Goal: Task Accomplishment & Management: Use online tool/utility

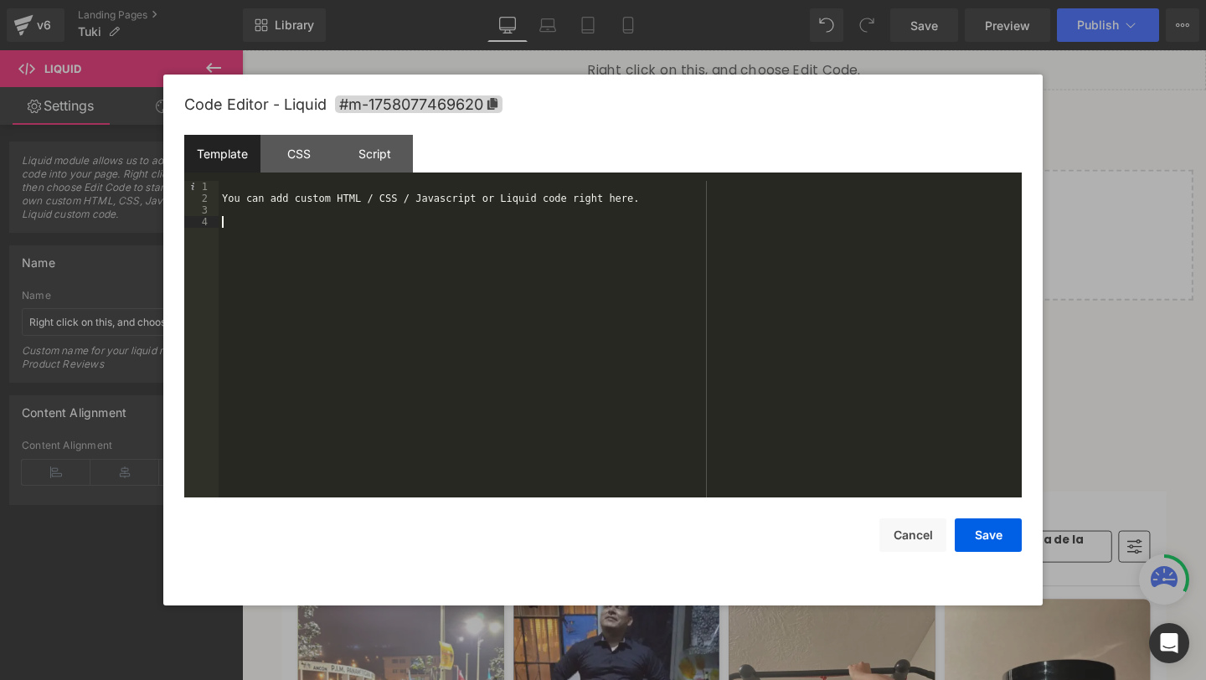
click at [437, 270] on div "You can add custom HTML / CSS / Javascript or Liquid code right here." at bounding box center [620, 351] width 803 height 340
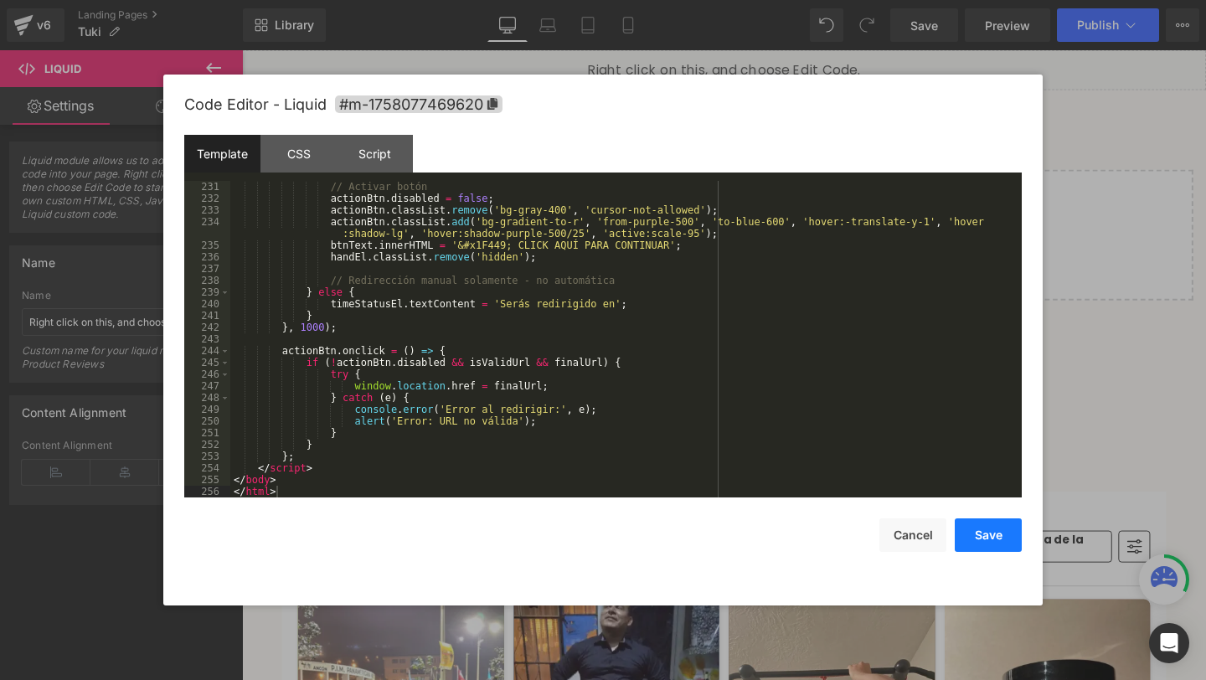
drag, startPoint x: 980, startPoint y: 547, endPoint x: 776, endPoint y: 523, distance: 204.9
click at [980, 547] on button "Save" at bounding box center [988, 534] width 67 height 33
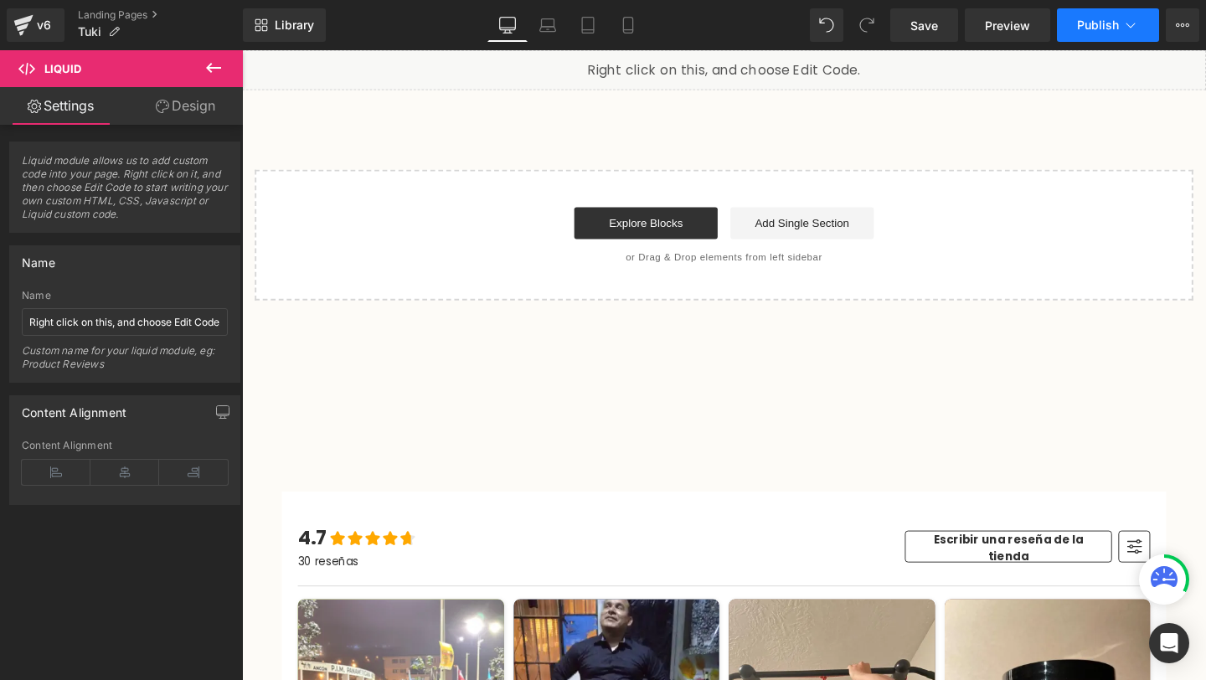
click at [1093, 33] on button "Publish" at bounding box center [1108, 24] width 102 height 33
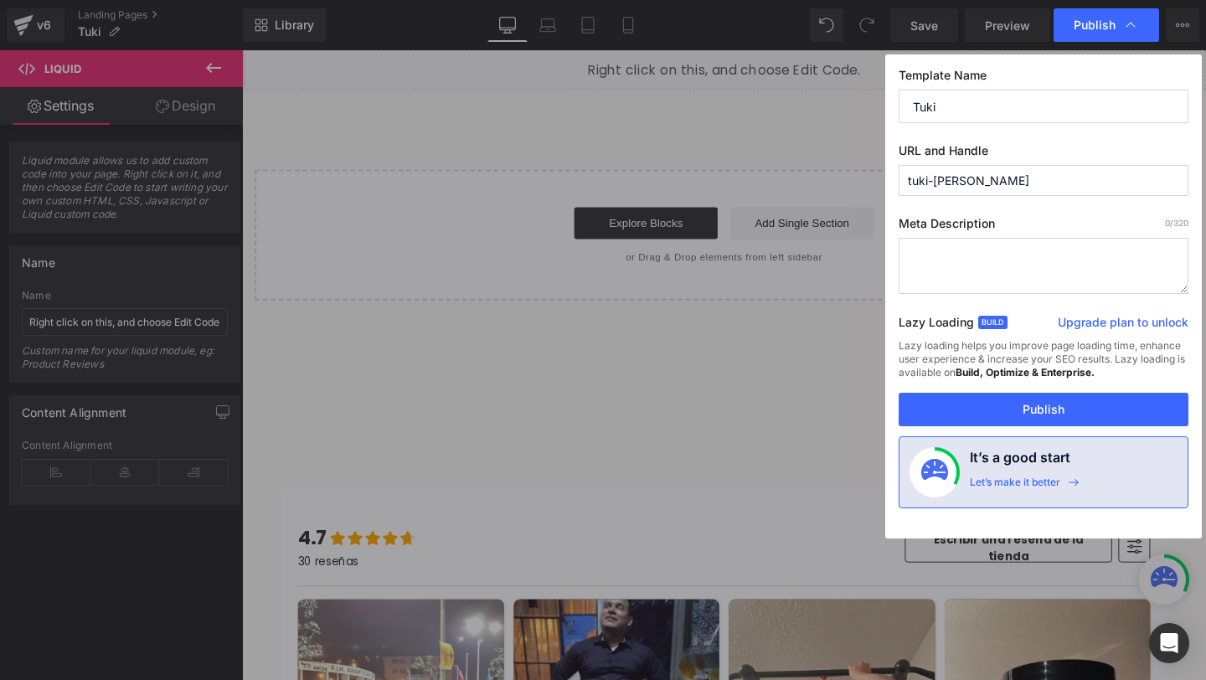
click at [1122, 185] on input "tuki-white" at bounding box center [1043, 180] width 290 height 31
click at [1122, 186] on input "tuki-white" at bounding box center [1043, 180] width 290 height 31
click at [1021, 414] on button "Publish" at bounding box center [1043, 409] width 290 height 33
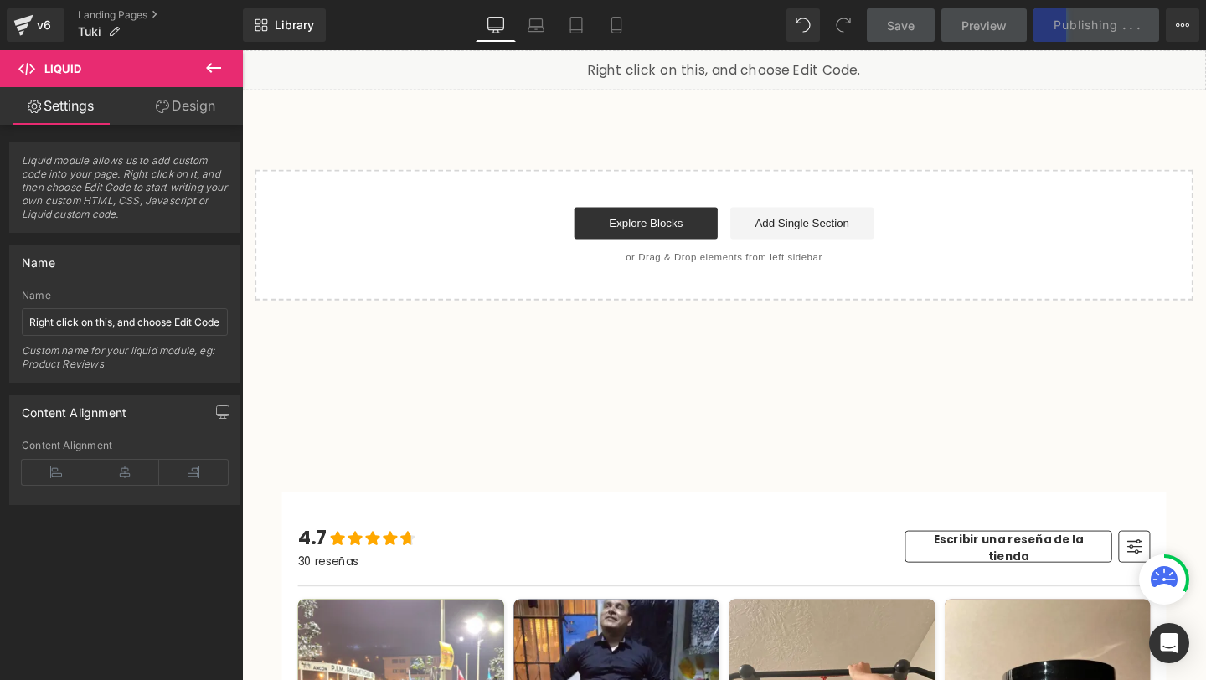
click at [1066, 39] on div "Save Preview Publishing . . . Scheduled Upgrade Plan View Live Page View with c…" at bounding box center [1033, 24] width 347 height 33
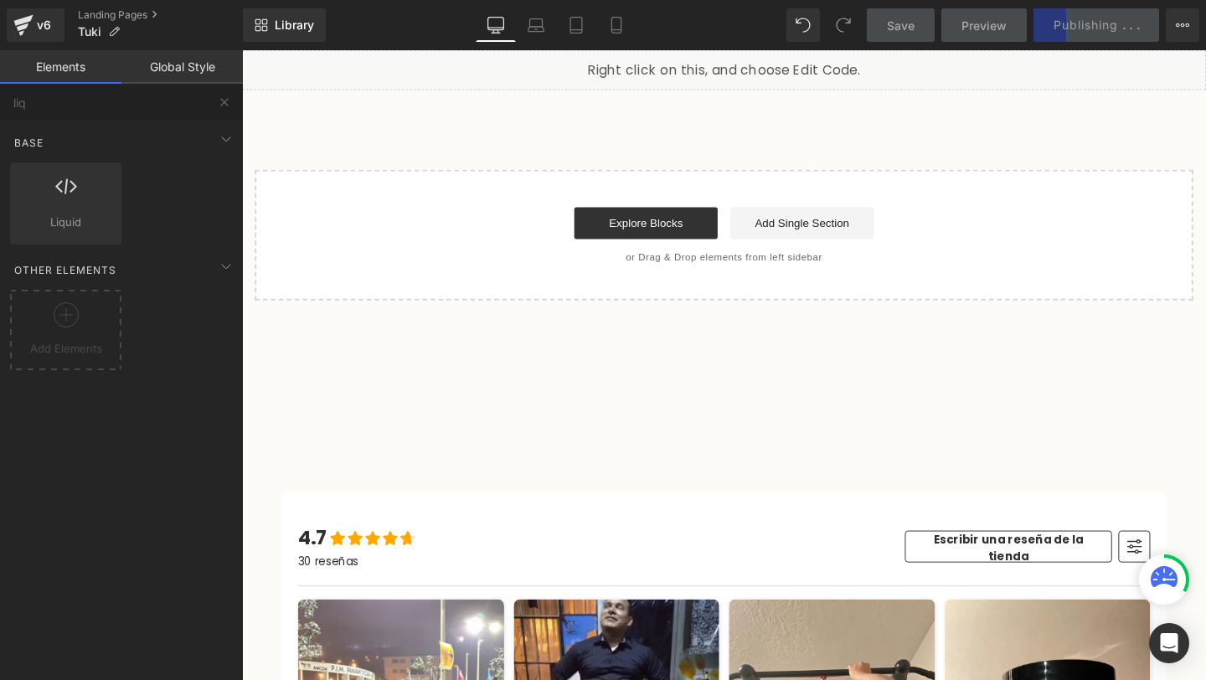
click at [1101, 143] on div "Liquid Select your layout" at bounding box center [748, 181] width 1013 height 263
click at [1102, 144] on div "Liquid Select your layout" at bounding box center [748, 181] width 1013 height 263
click at [699, 229] on link "Explore Blocks" at bounding box center [666, 231] width 151 height 33
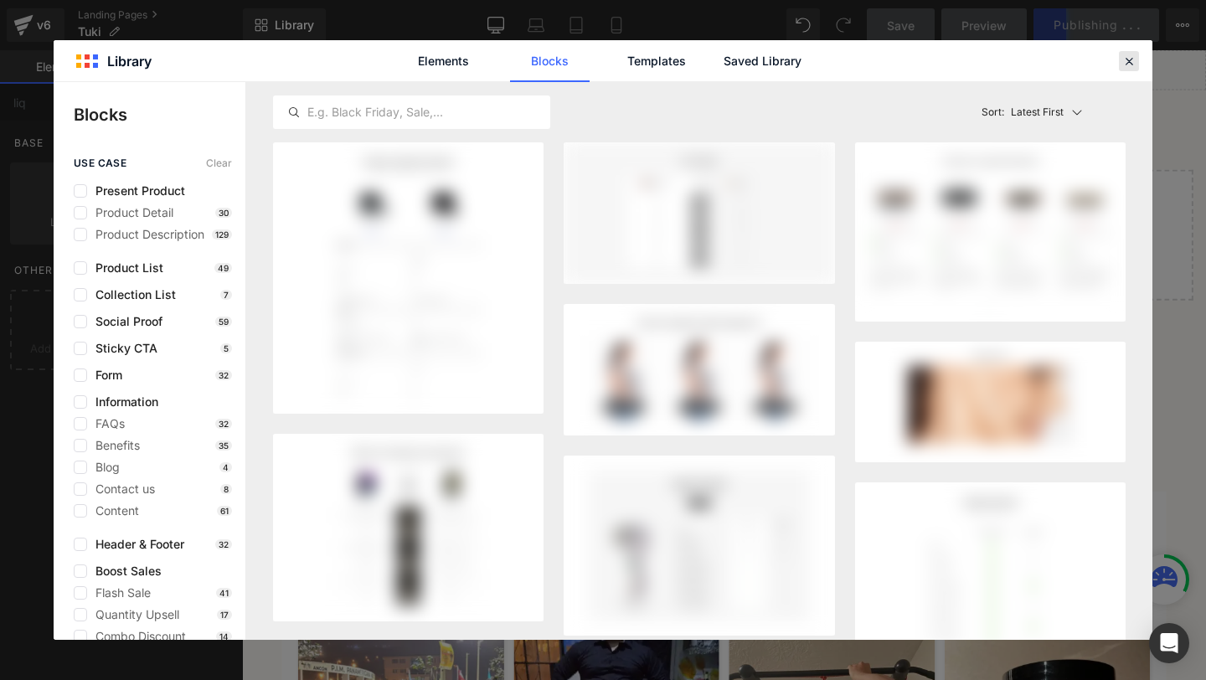
click at [1133, 63] on icon at bounding box center [1128, 61] width 15 height 15
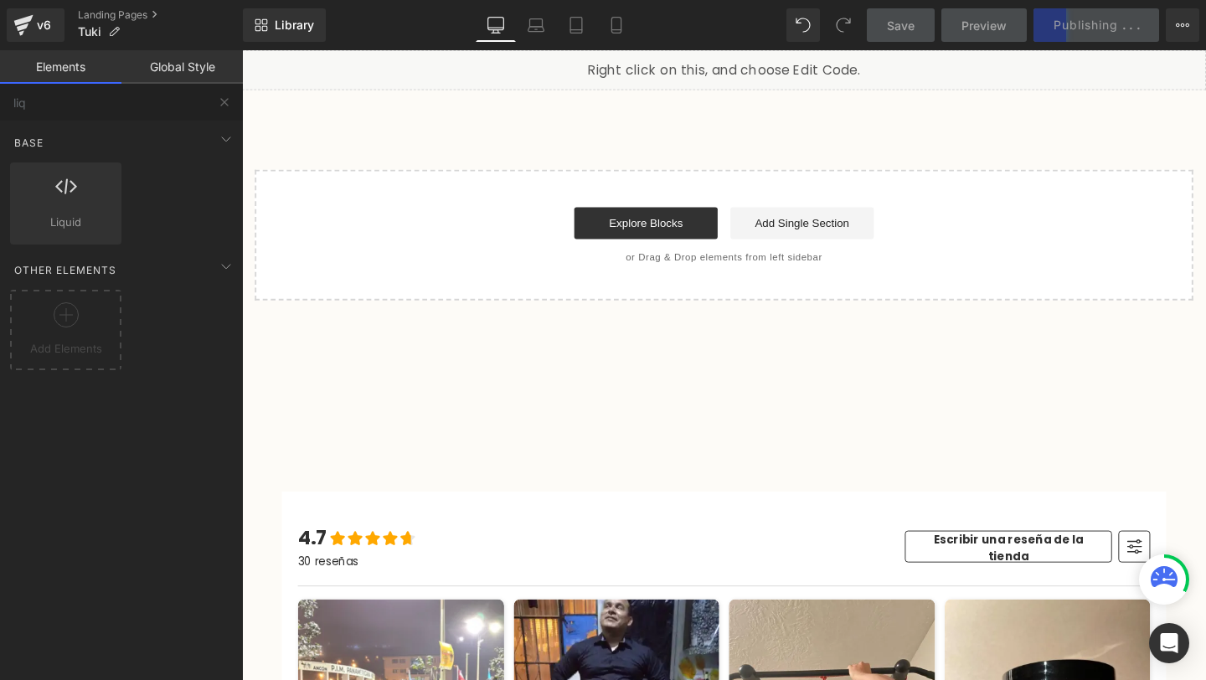
click at [1022, 156] on div "Liquid Select your layout" at bounding box center [748, 181] width 1013 height 263
click at [884, 142] on div "Liquid Select your layout" at bounding box center [748, 181] width 1013 height 263
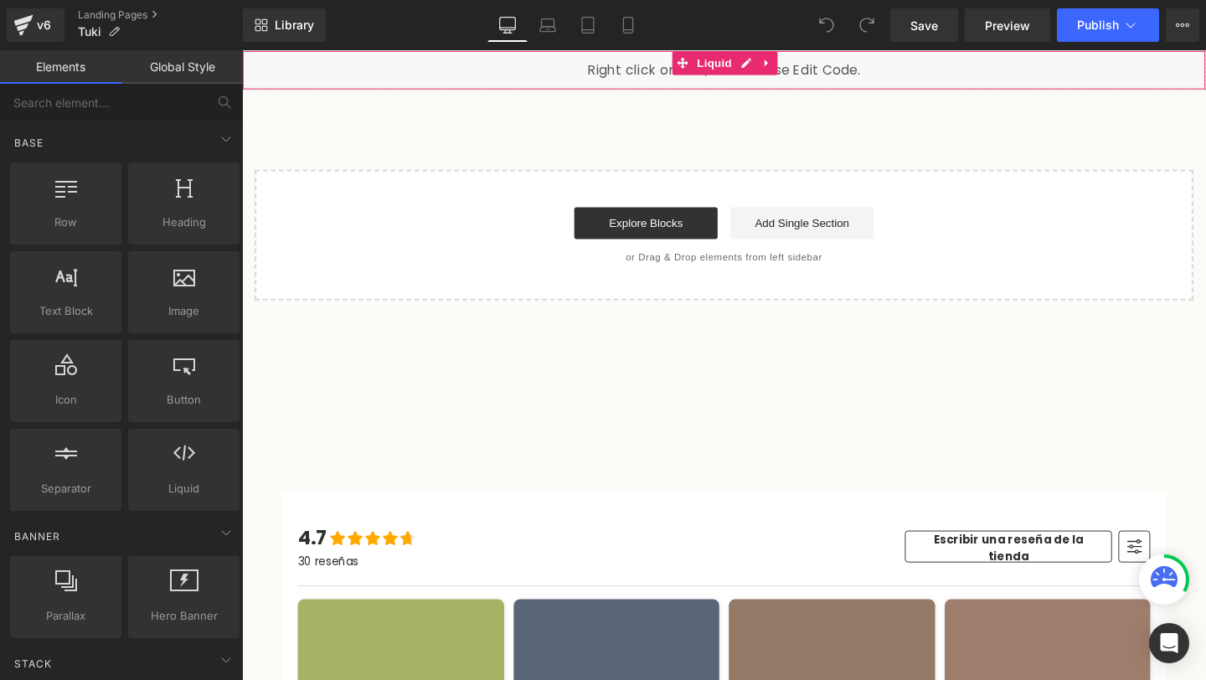
click at [1075, 84] on div "Liquid" at bounding box center [748, 71] width 1013 height 42
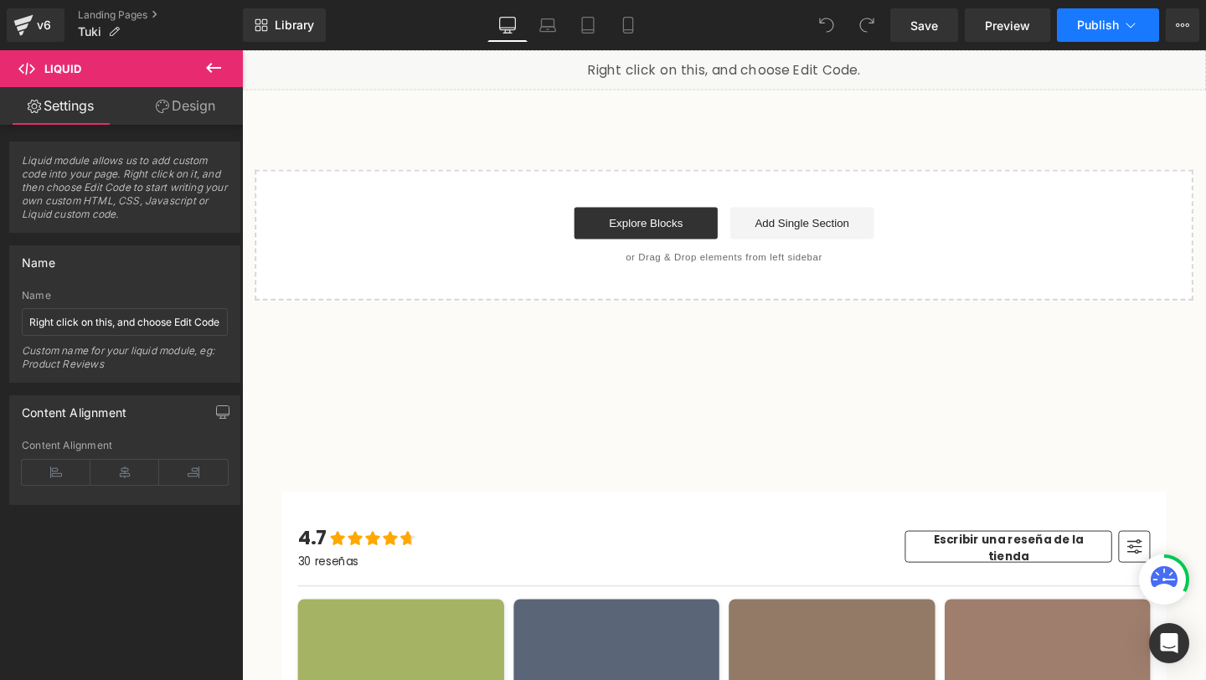
click at [1117, 32] on button "Publish" at bounding box center [1108, 24] width 102 height 33
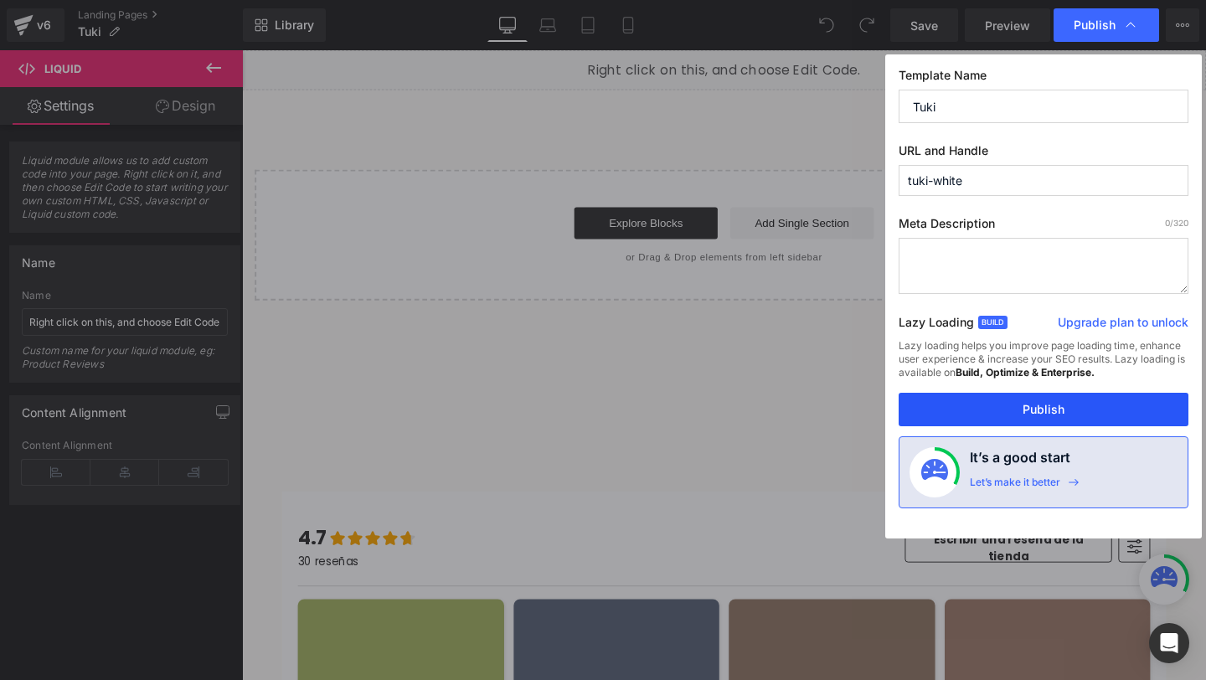
click at [945, 417] on button "Publish" at bounding box center [1043, 409] width 290 height 33
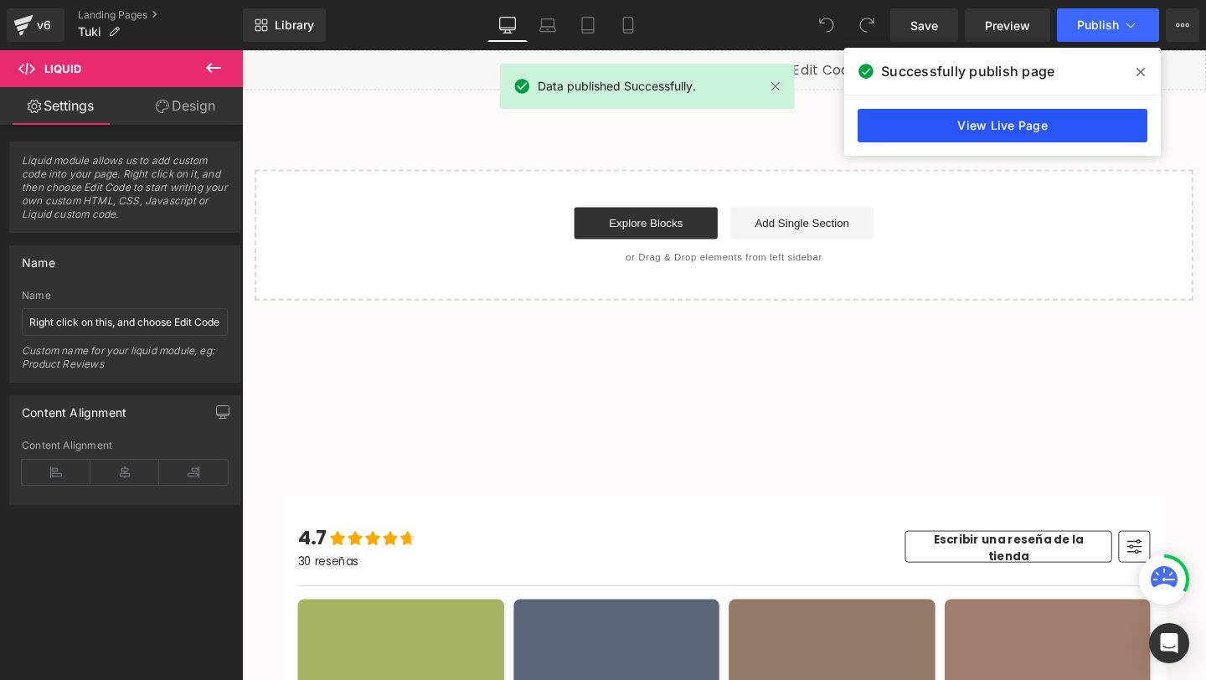
click at [965, 132] on link "View Live Page" at bounding box center [1002, 125] width 290 height 33
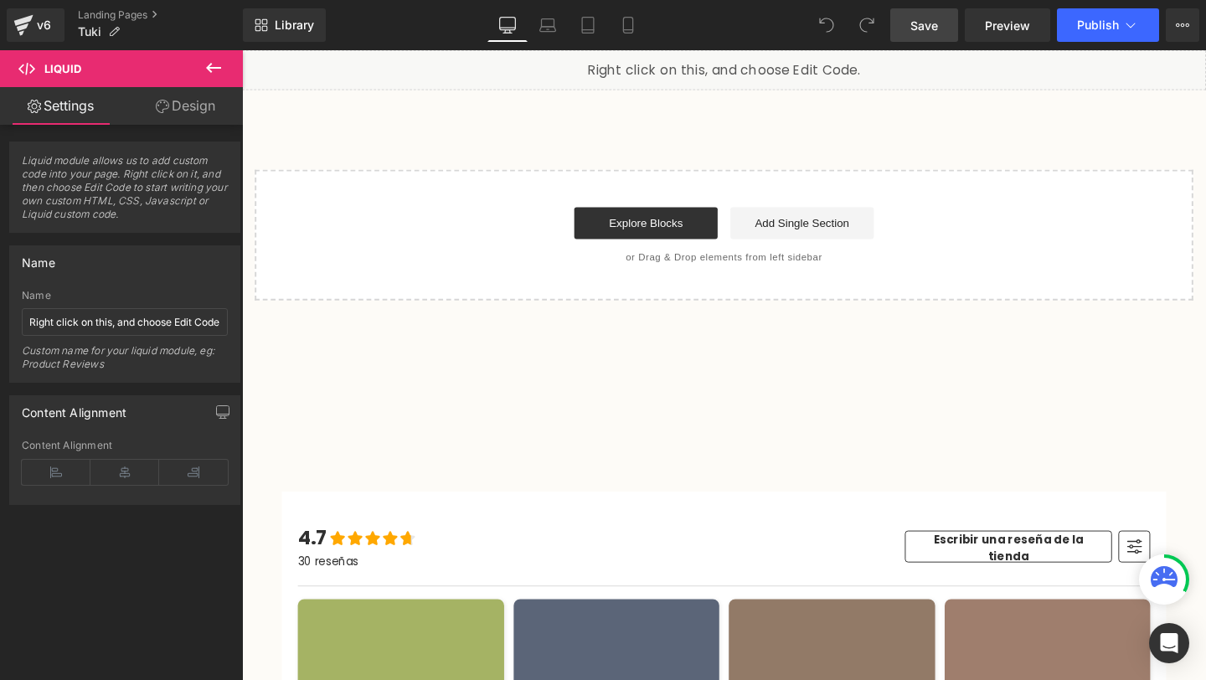
click at [933, 33] on link "Save" at bounding box center [924, 24] width 68 height 33
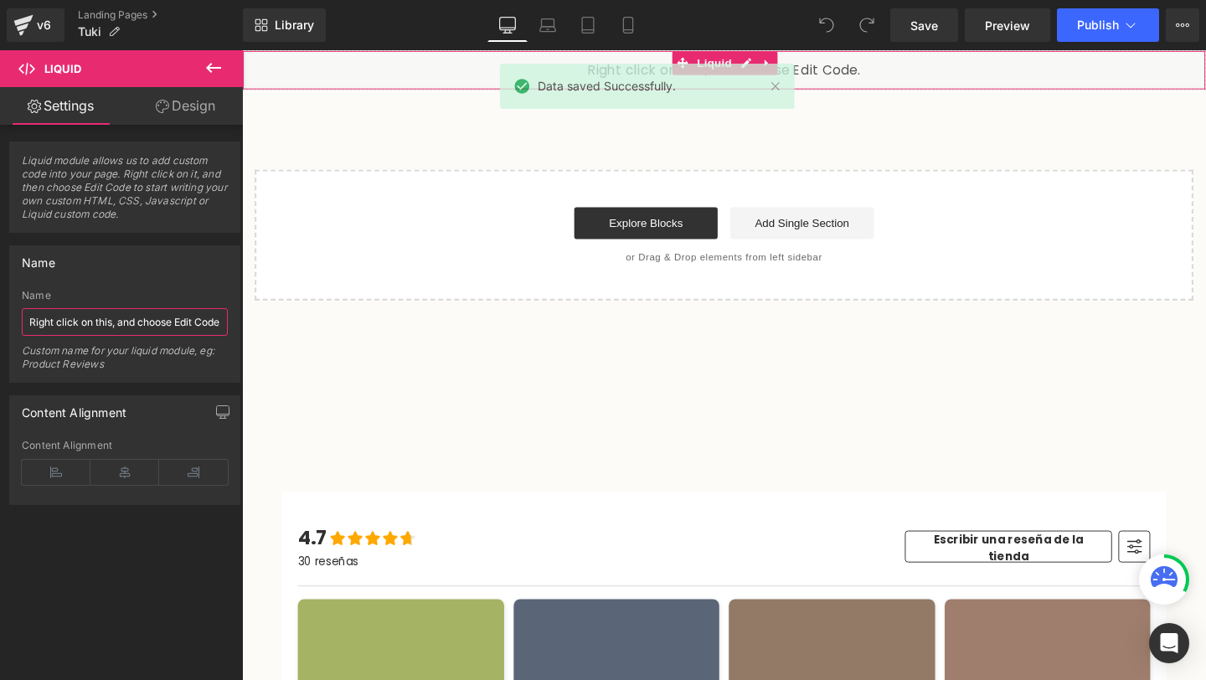
click at [162, 324] on input "Right click on this, and choose Edit Code." at bounding box center [125, 322] width 206 height 28
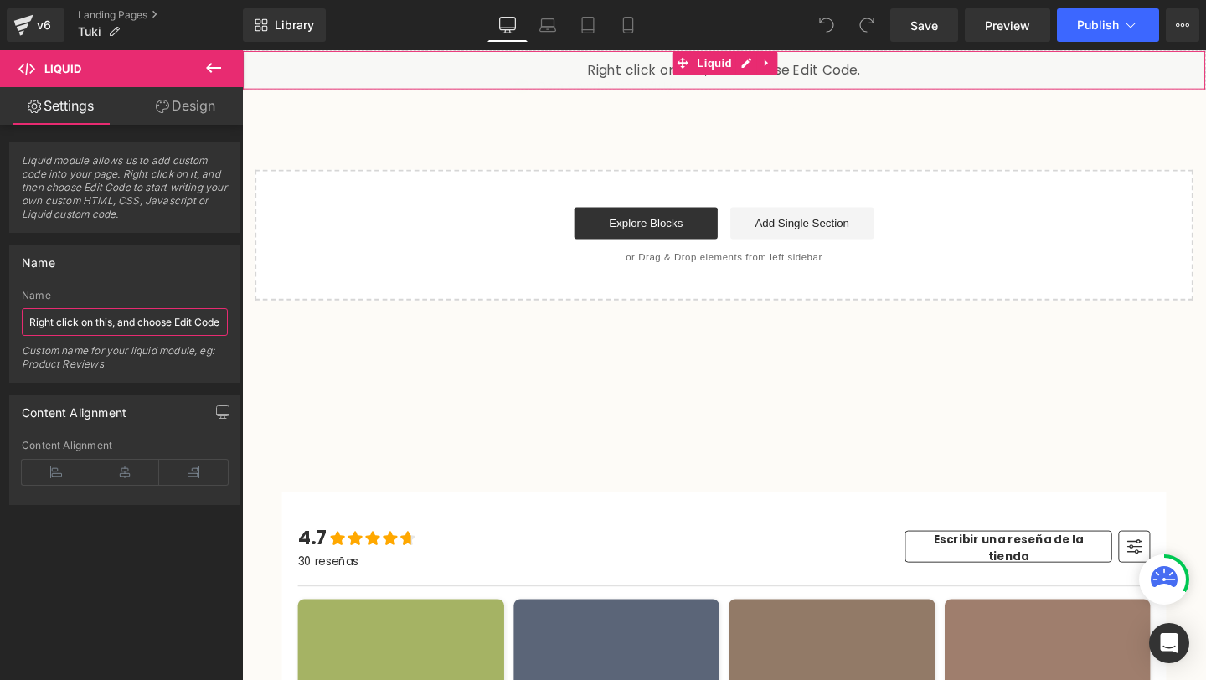
click at [162, 324] on input "Right click on this, and choose Edit Code." at bounding box center [125, 322] width 206 height 28
click at [806, 73] on div "Liquid" at bounding box center [748, 71] width 1013 height 42
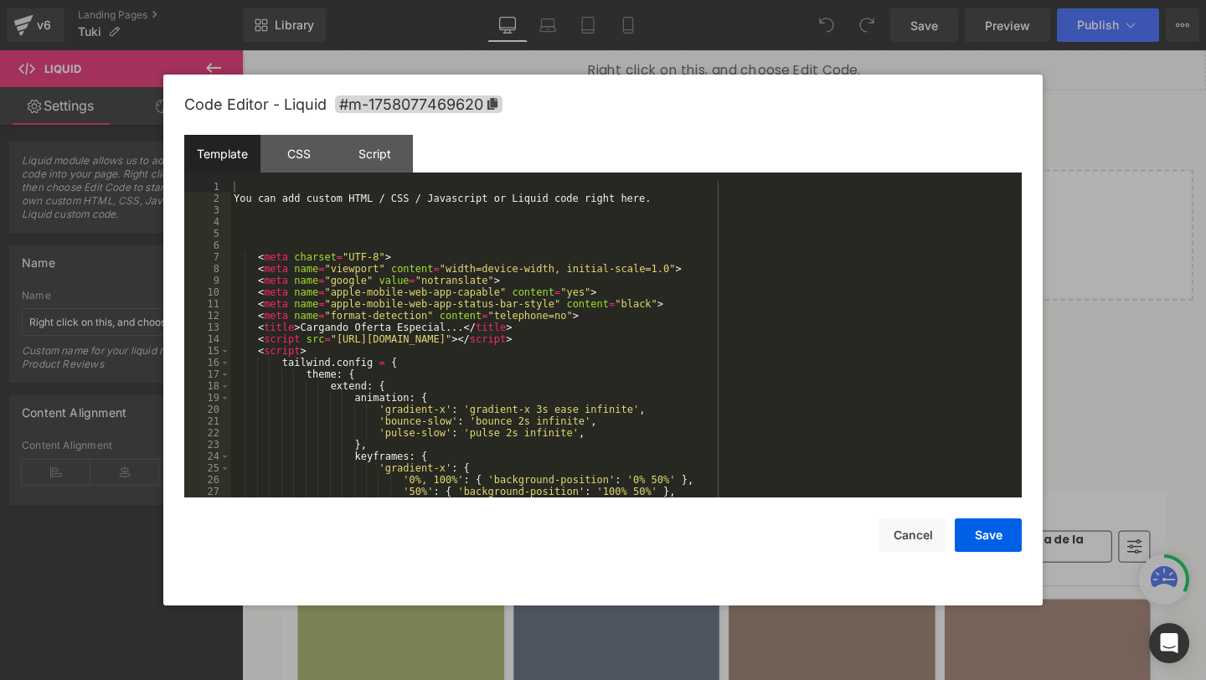
click at [775, 66] on div "Liquid" at bounding box center [748, 71] width 1013 height 42
click at [571, 207] on div "You can add custom HTML / CSS / Javascript or Liquid code right here. < meta ch…" at bounding box center [622, 351] width 785 height 340
click at [571, 189] on div "You can add custom HTML / CSS / Javascript or Liquid code right here. < meta ch…" at bounding box center [622, 351] width 785 height 340
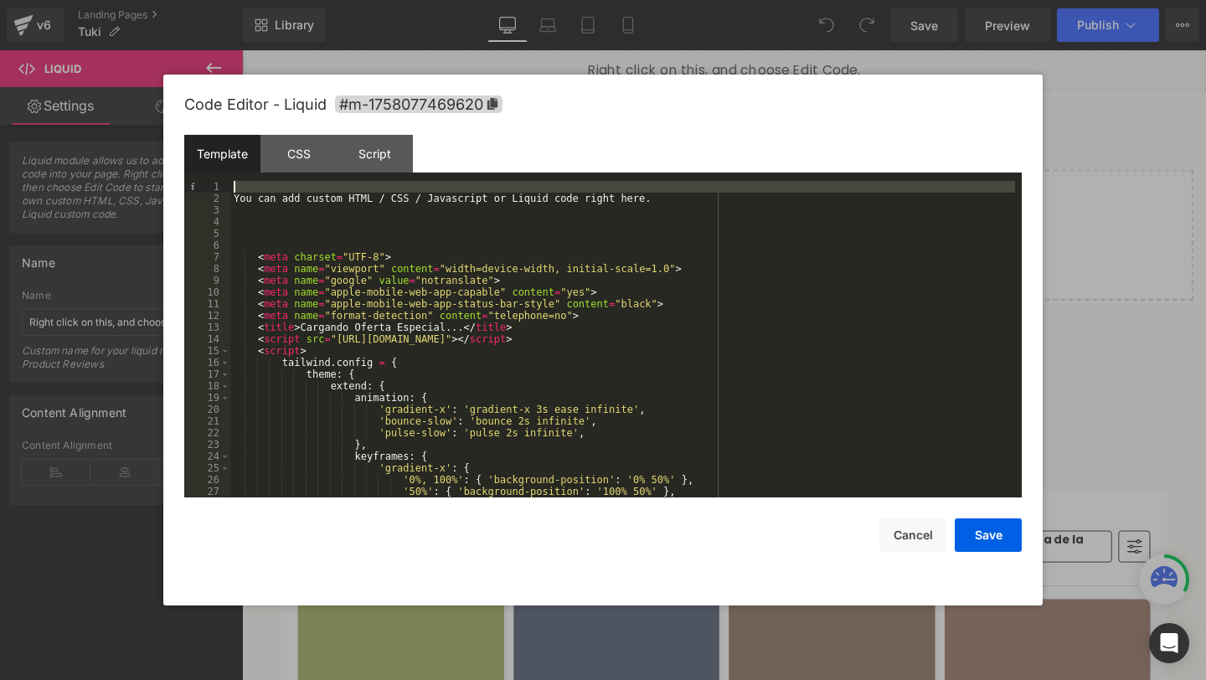
click at [571, 189] on div "You can add custom HTML / CSS / Javascript or Liquid code right here. < meta ch…" at bounding box center [622, 351] width 785 height 340
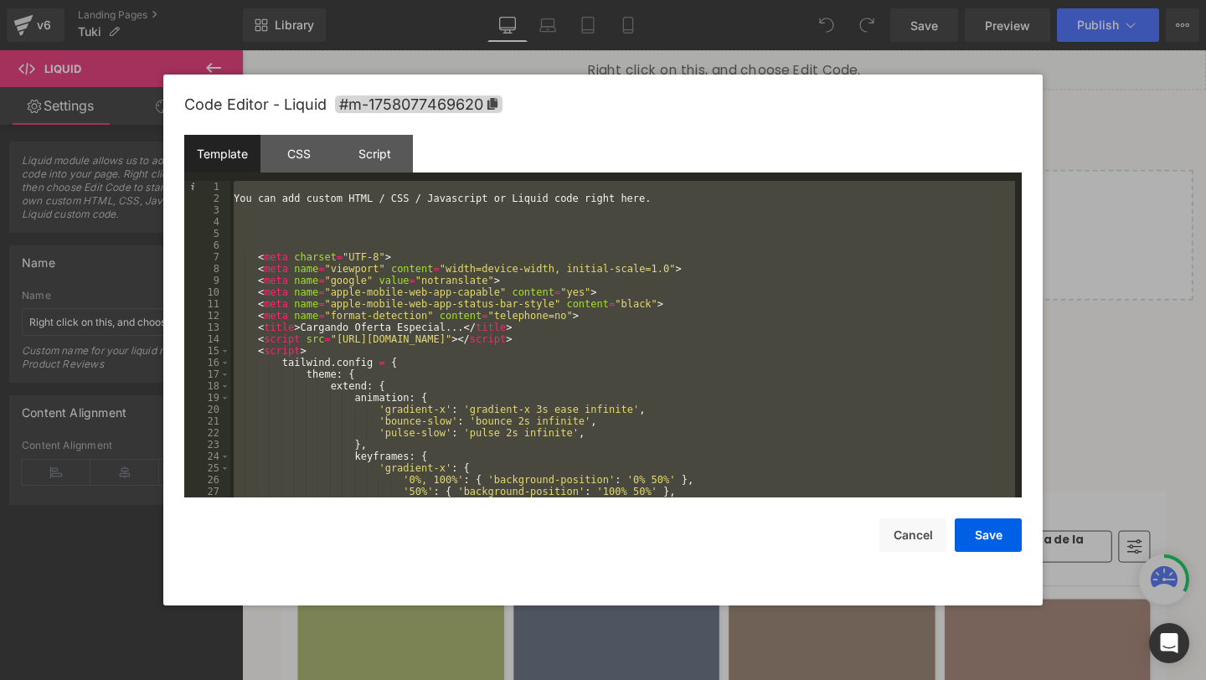
click at [571, 189] on div "You can add custom HTML / CSS / Javascript or Liquid code right here. < meta ch…" at bounding box center [622, 351] width 785 height 340
click at [584, 214] on div "You can add custom HTML / CSS / Javascript or Liquid code right here. < meta ch…" at bounding box center [622, 351] width 785 height 340
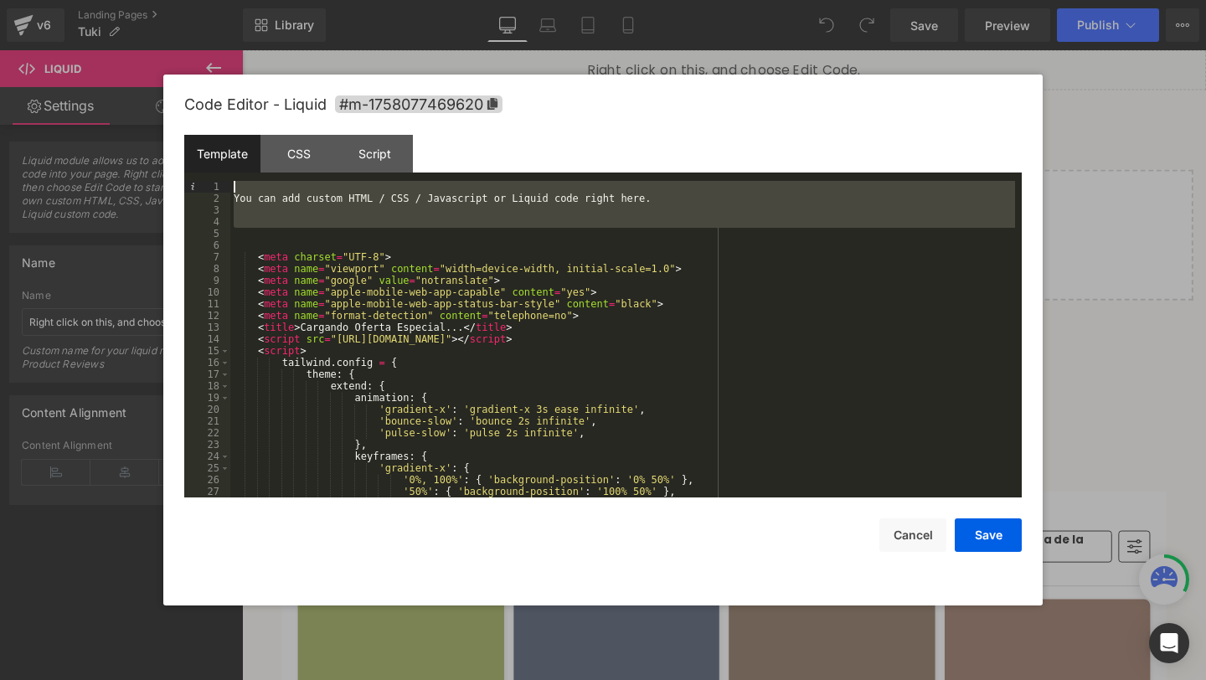
drag, startPoint x: 262, startPoint y: 229, endPoint x: 224, endPoint y: 167, distance: 72.5
click at [224, 167] on div "Template CSS Script Data 1 2 3 4 5 6 7 8 9 10 11 12 13 14 15 16 17 18 19 20 21 …" at bounding box center [602, 316] width 837 height 363
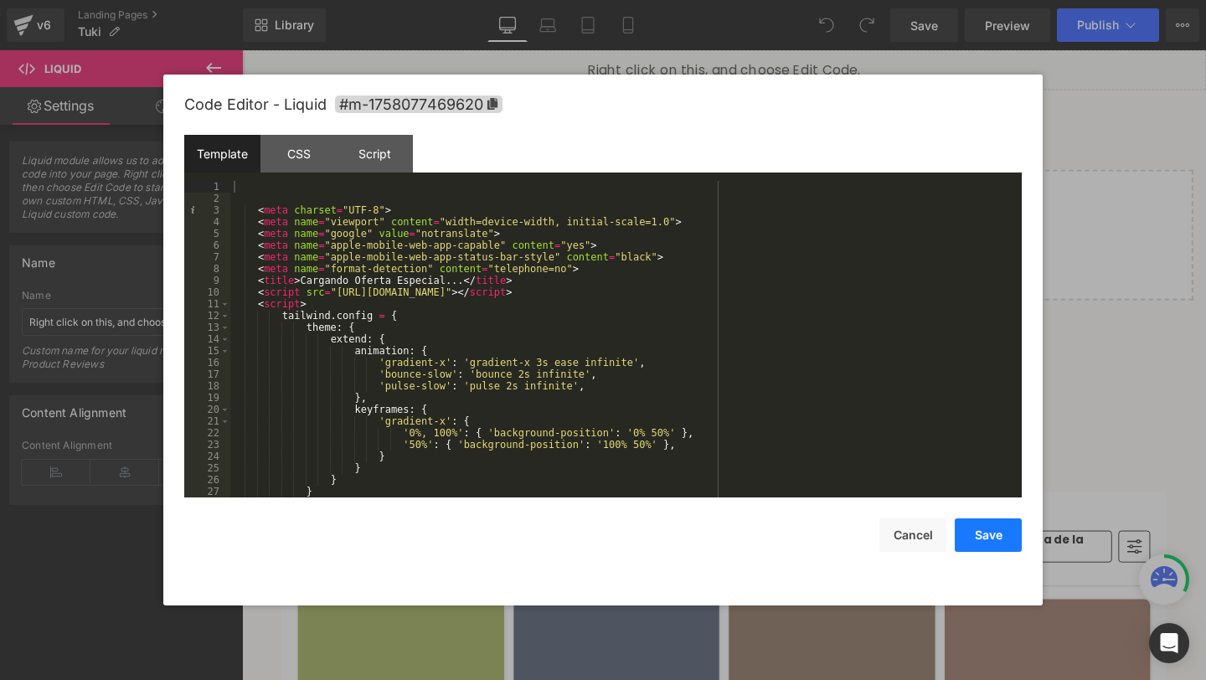
click at [990, 533] on button "Save" at bounding box center [988, 534] width 67 height 33
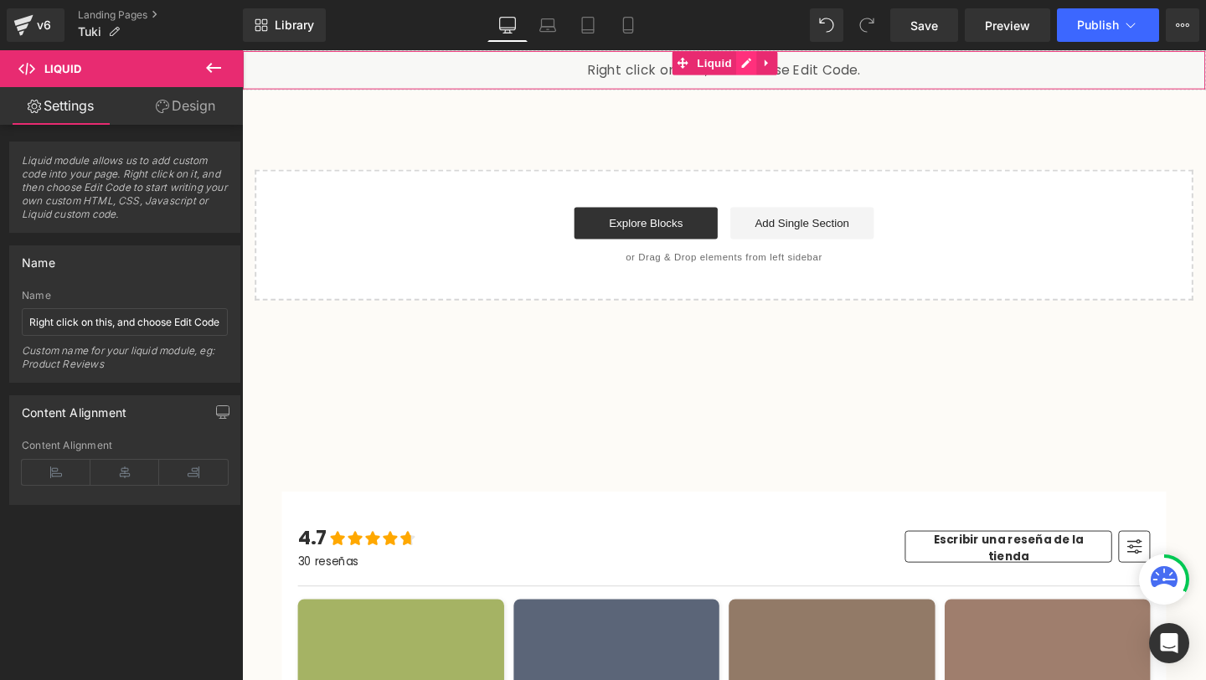
click at [769, 61] on div "Liquid" at bounding box center [748, 71] width 1013 height 42
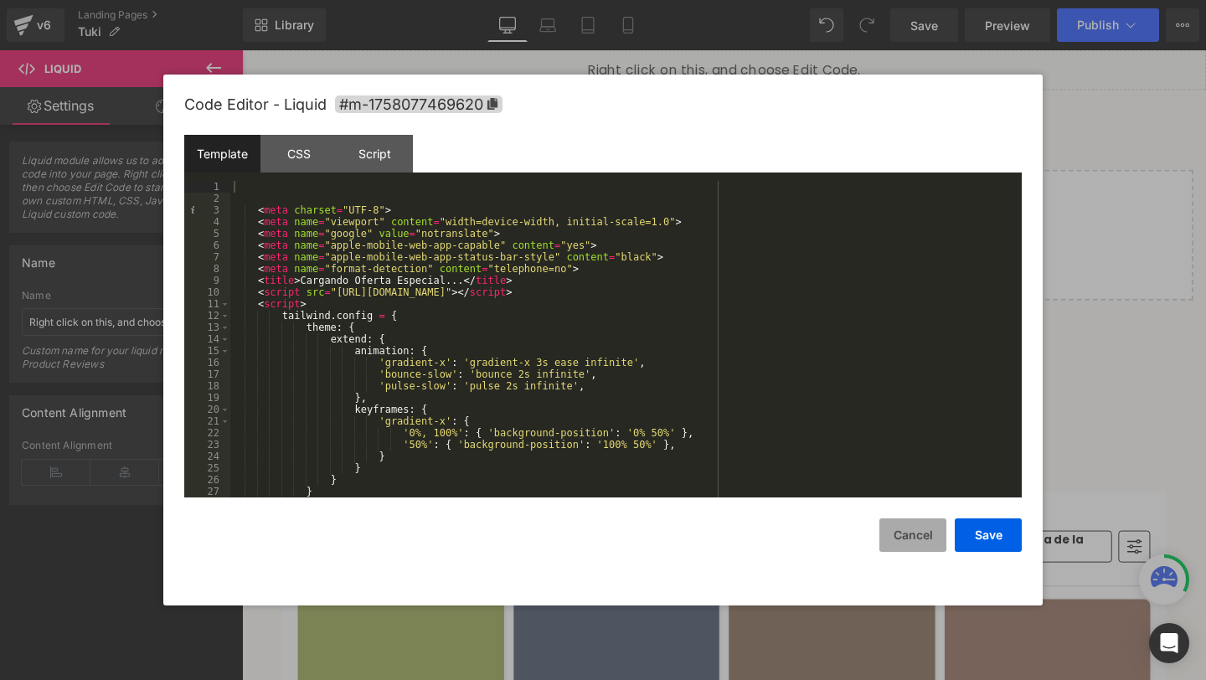
click at [905, 530] on button "Cancel" at bounding box center [912, 534] width 67 height 33
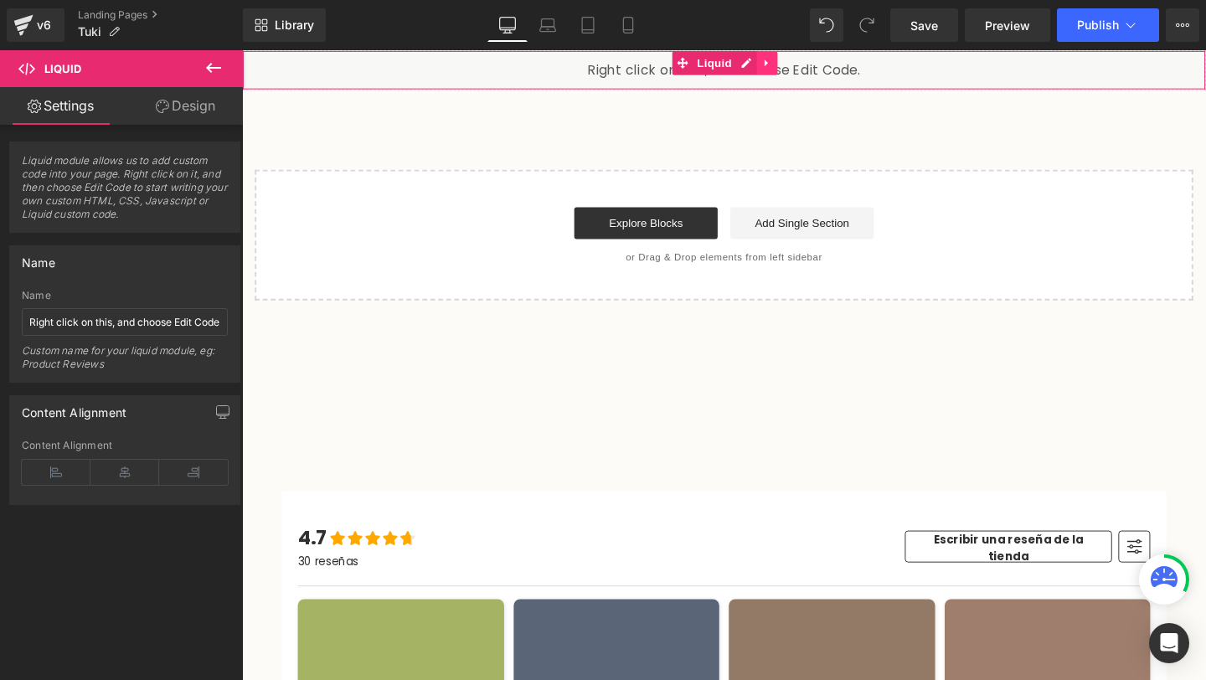
click at [792, 64] on icon at bounding box center [792, 64] width 3 height 8
click at [806, 63] on icon at bounding box center [805, 64] width 12 height 12
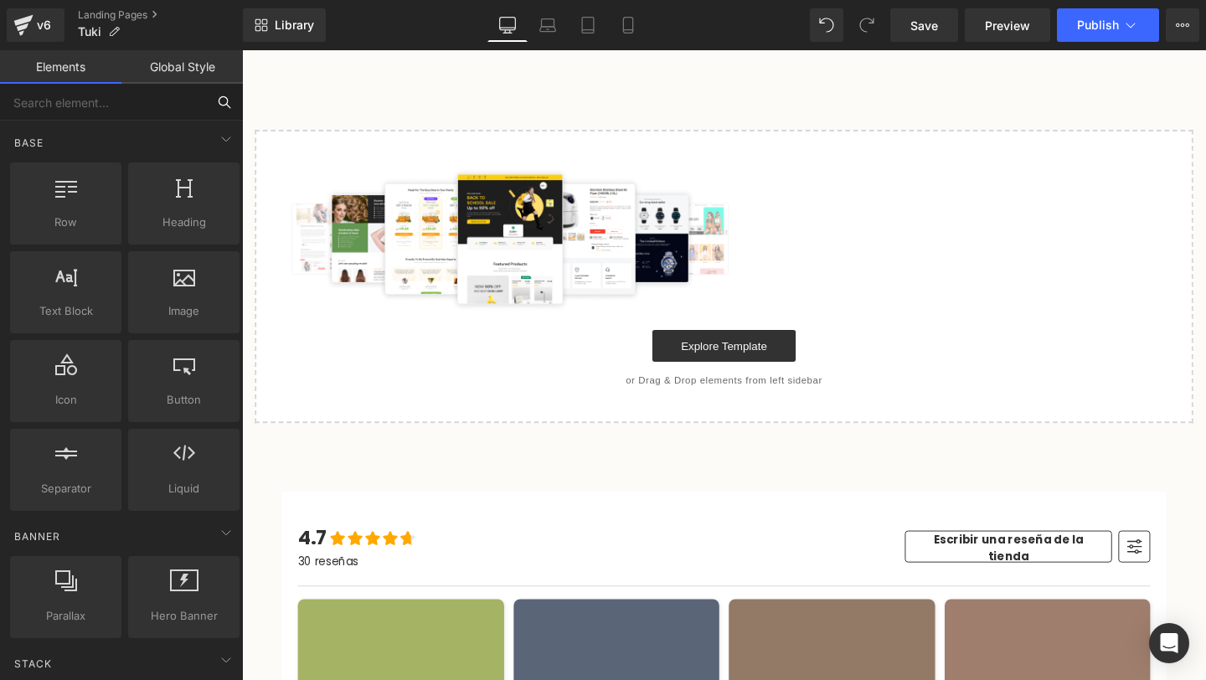
click at [80, 100] on input "text" at bounding box center [103, 102] width 206 height 37
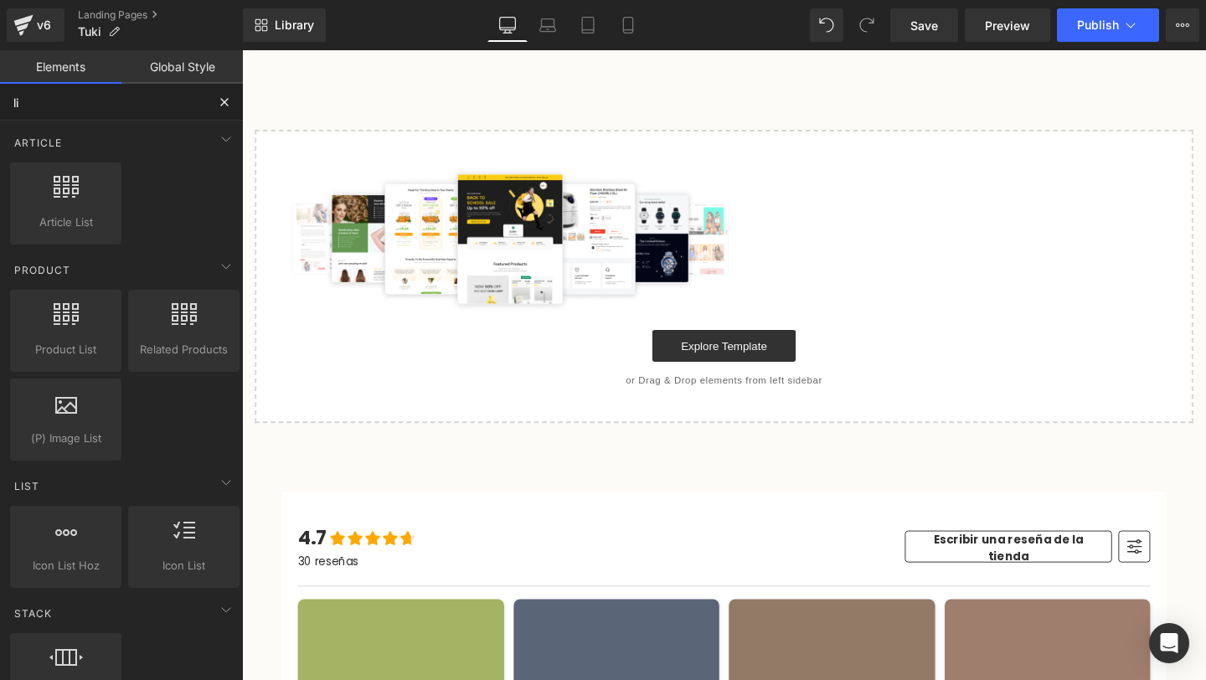
type input "liq"
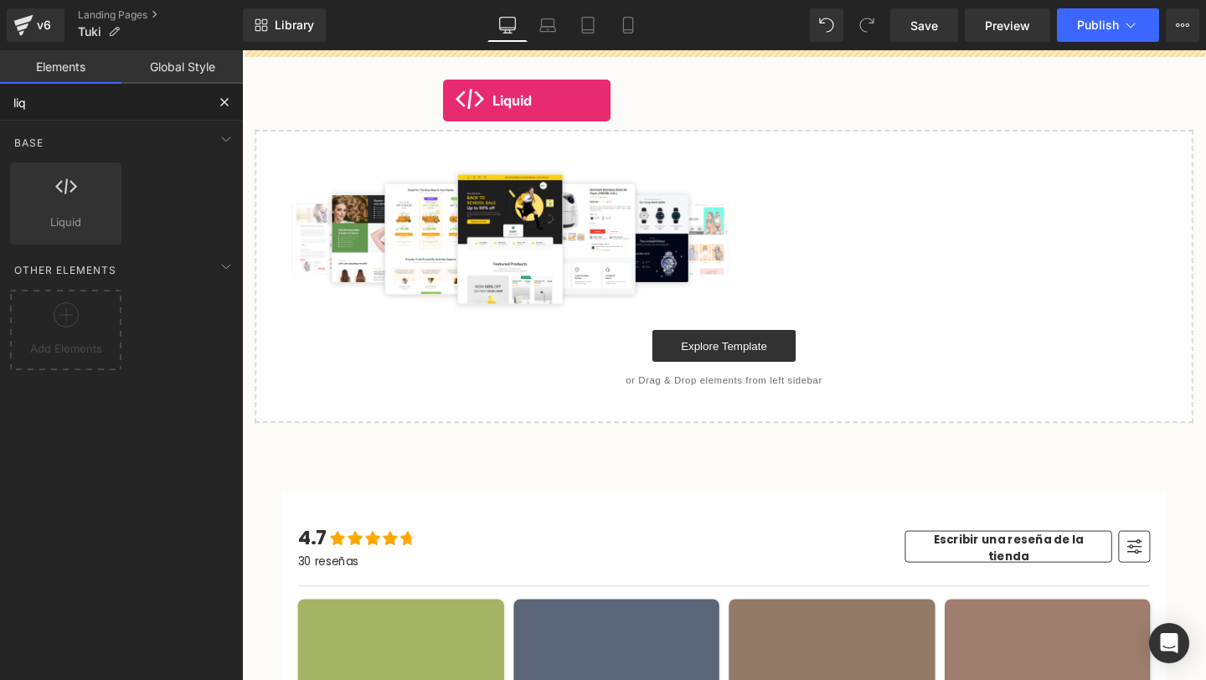
drag, startPoint x: 311, startPoint y: 255, endPoint x: 453, endPoint y: 103, distance: 208.0
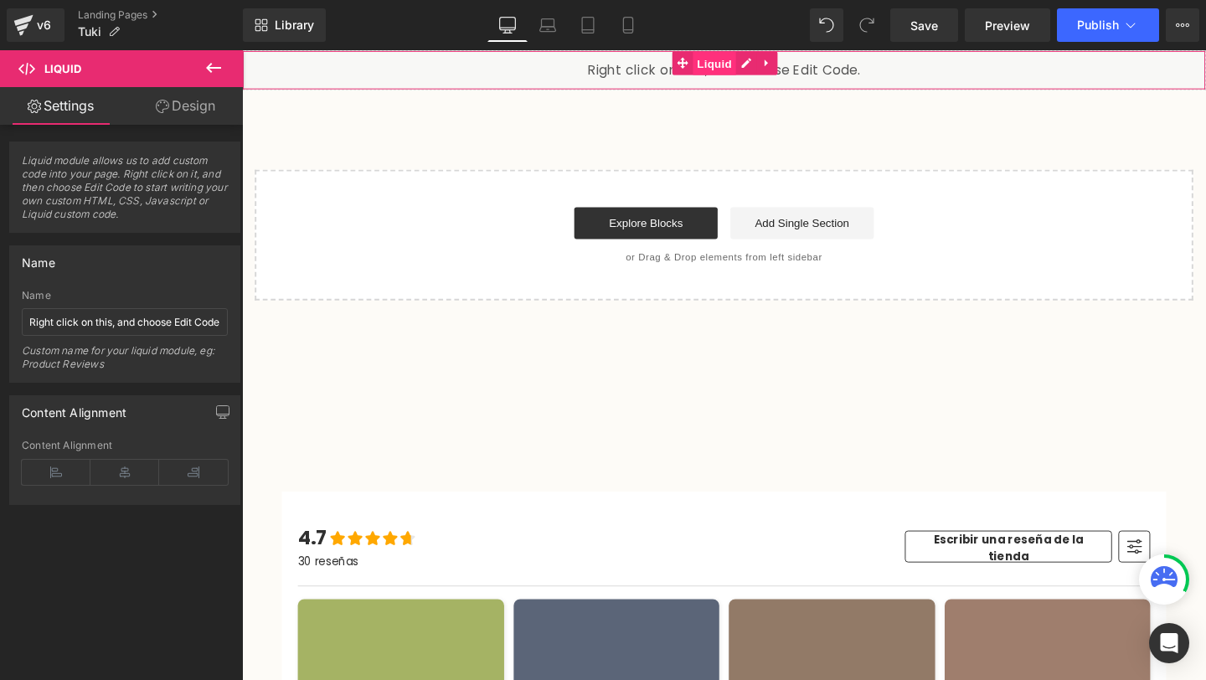
click at [741, 62] on span "Liquid" at bounding box center [738, 64] width 45 height 25
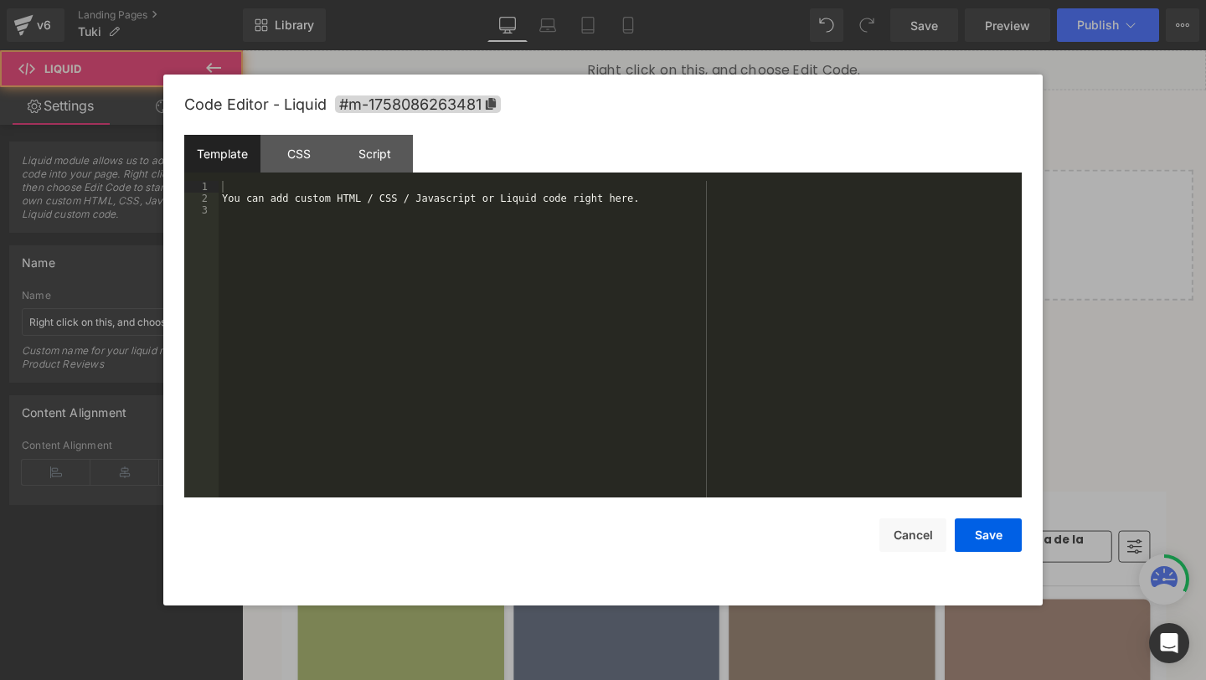
drag, startPoint x: 774, startPoint y: 64, endPoint x: 990, endPoint y: 115, distance: 221.8
click at [772, 64] on icon at bounding box center [767, 64] width 9 height 10
click at [557, 245] on div "You can add custom HTML / CSS / Javascript or Liquid code right here." at bounding box center [620, 351] width 803 height 340
click at [507, 210] on div "You can add custom HTML / CSS / Javascript or Liquid code right here." at bounding box center [620, 351] width 803 height 340
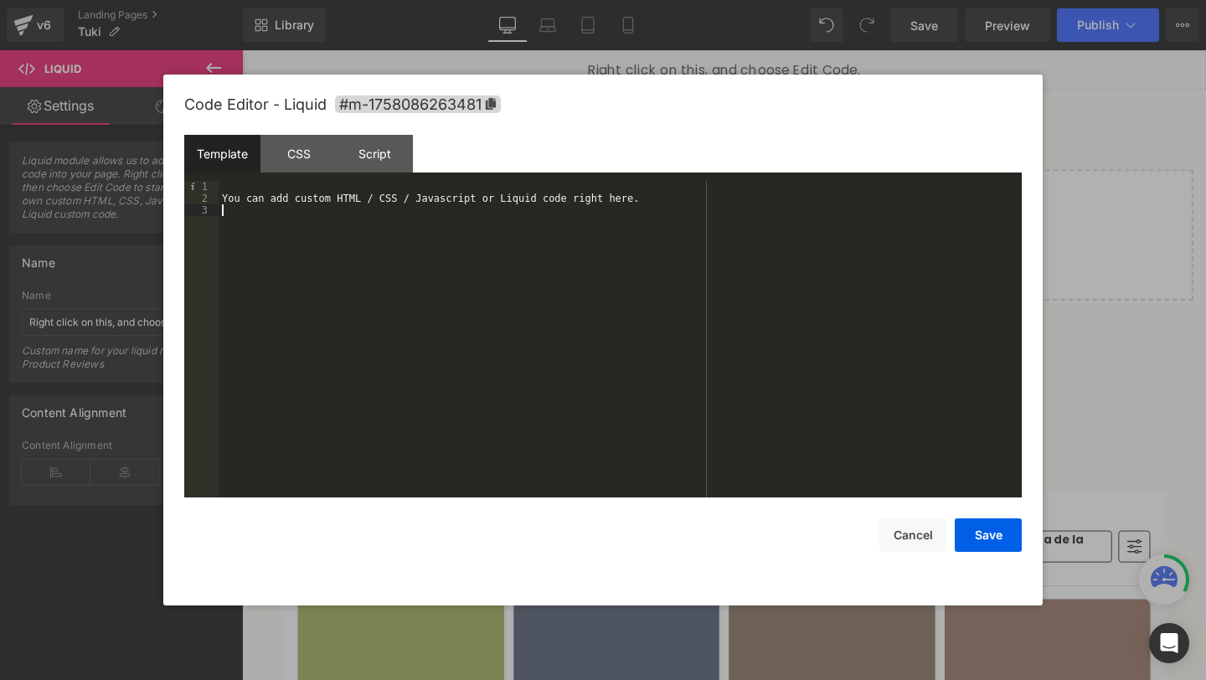
click at [507, 210] on div "You can add custom HTML / CSS / Javascript or Liquid code right here." at bounding box center [620, 351] width 803 height 340
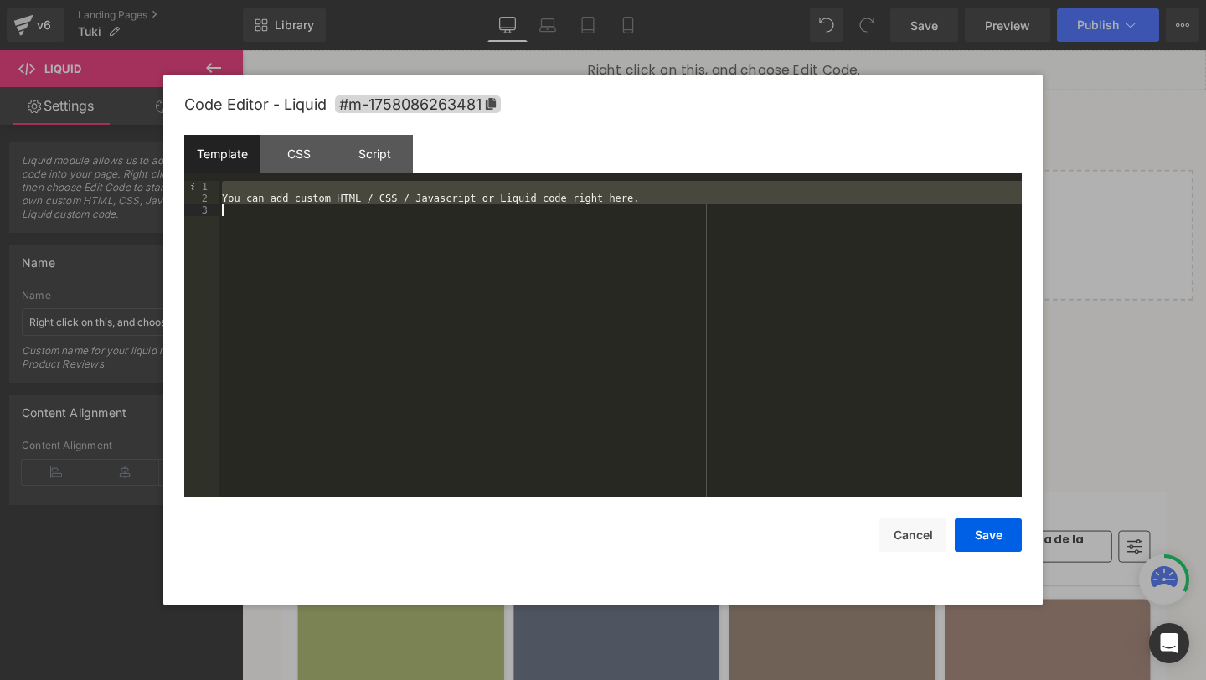
click at [507, 210] on div "You can add custom HTML / CSS / Javascript or Liquid code right here." at bounding box center [620, 351] width 803 height 340
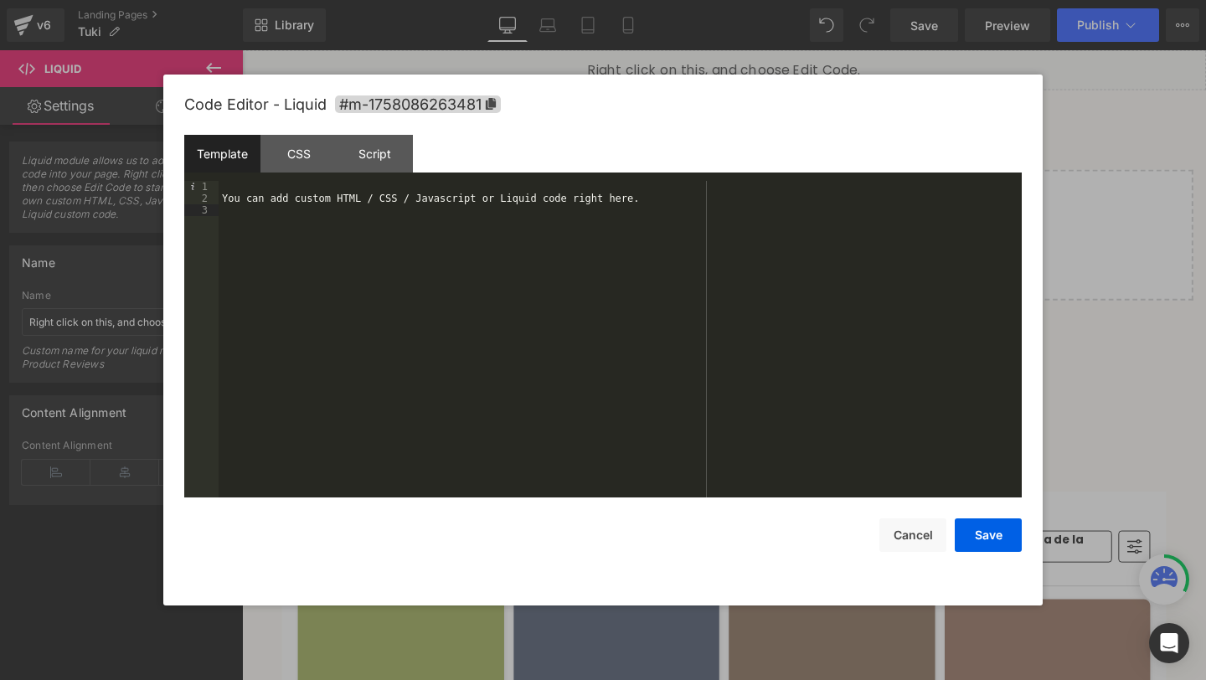
click at [507, 210] on div "You can add custom HTML / CSS / Javascript or Liquid code right here." at bounding box center [620, 351] width 803 height 340
click at [507, 203] on div "You can add custom HTML / CSS / Javascript or Liquid code right here." at bounding box center [620, 351] width 803 height 340
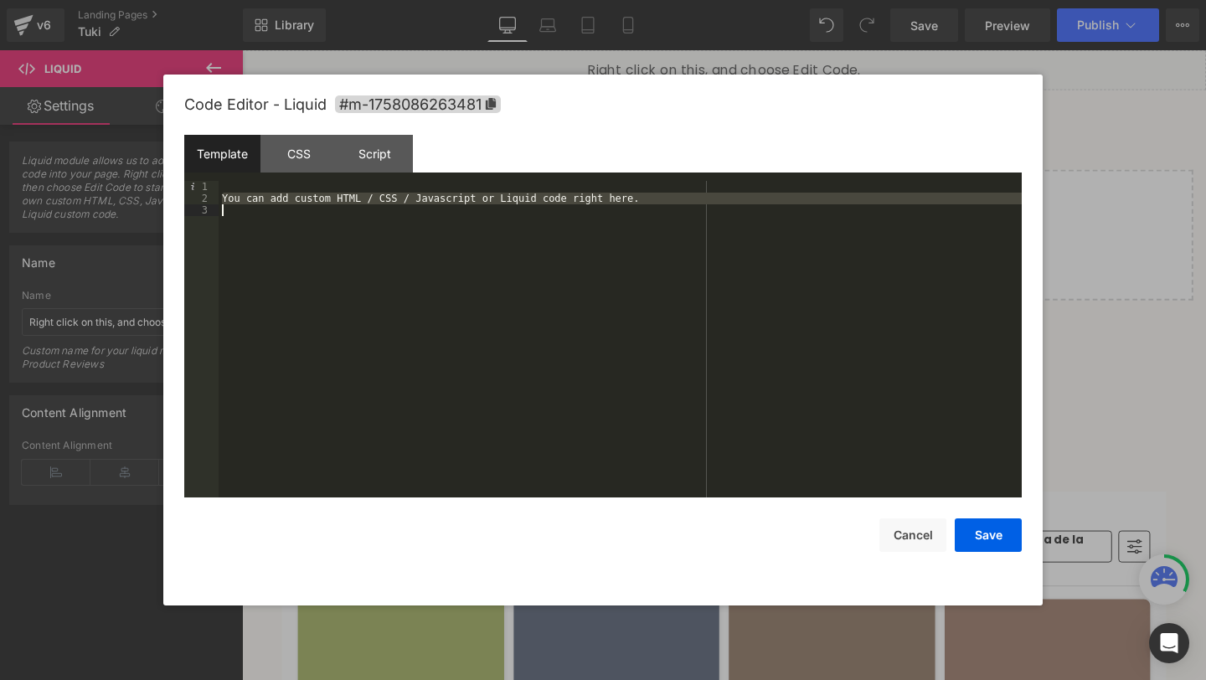
click at [507, 203] on div "You can add custom HTML / CSS / Javascript or Liquid code right here." at bounding box center [620, 351] width 803 height 340
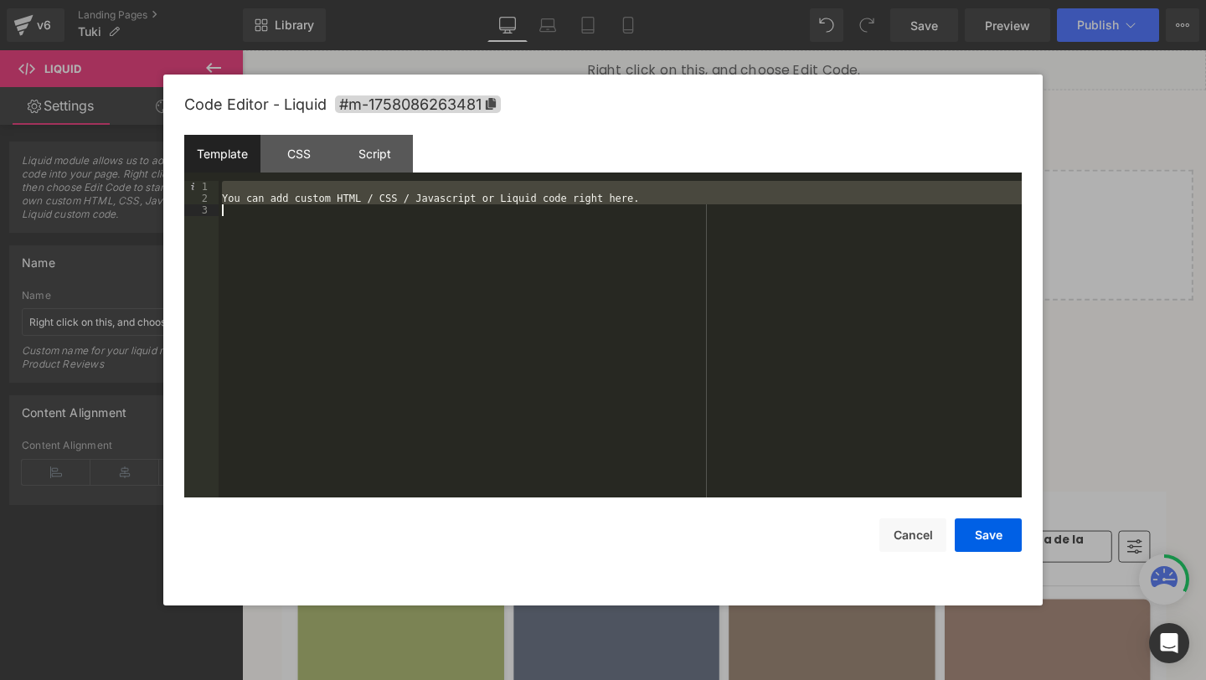
scroll to position [2731, 0]
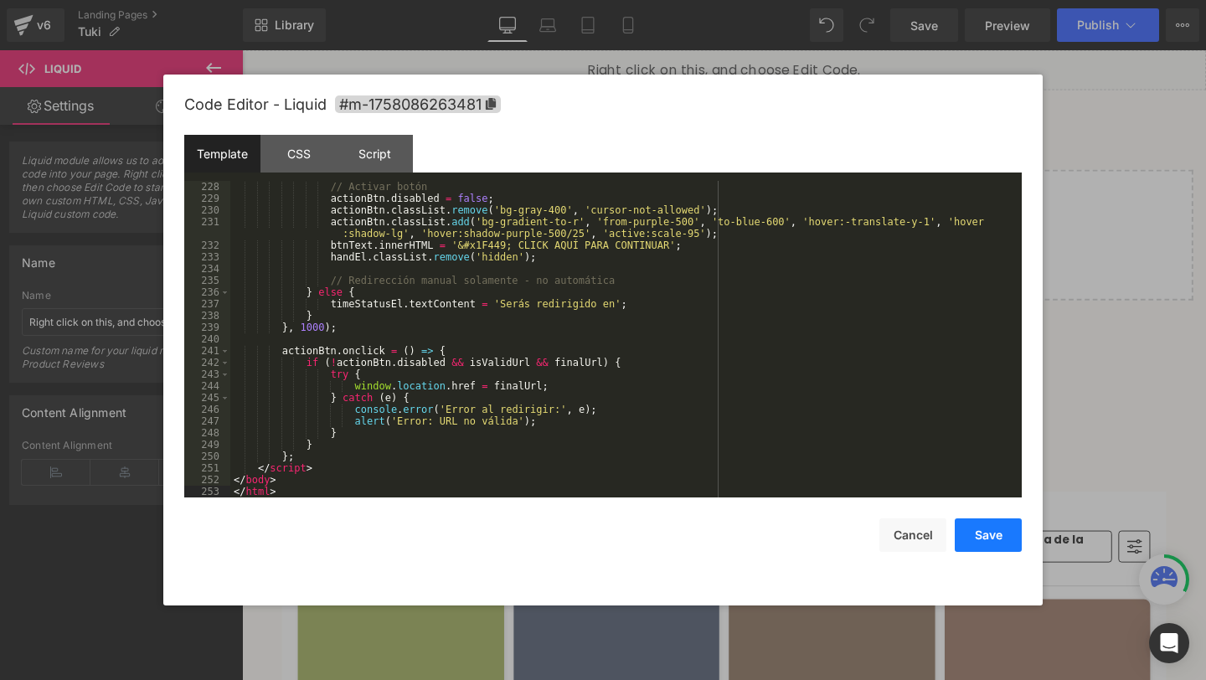
click at [991, 546] on button "Save" at bounding box center [988, 534] width 67 height 33
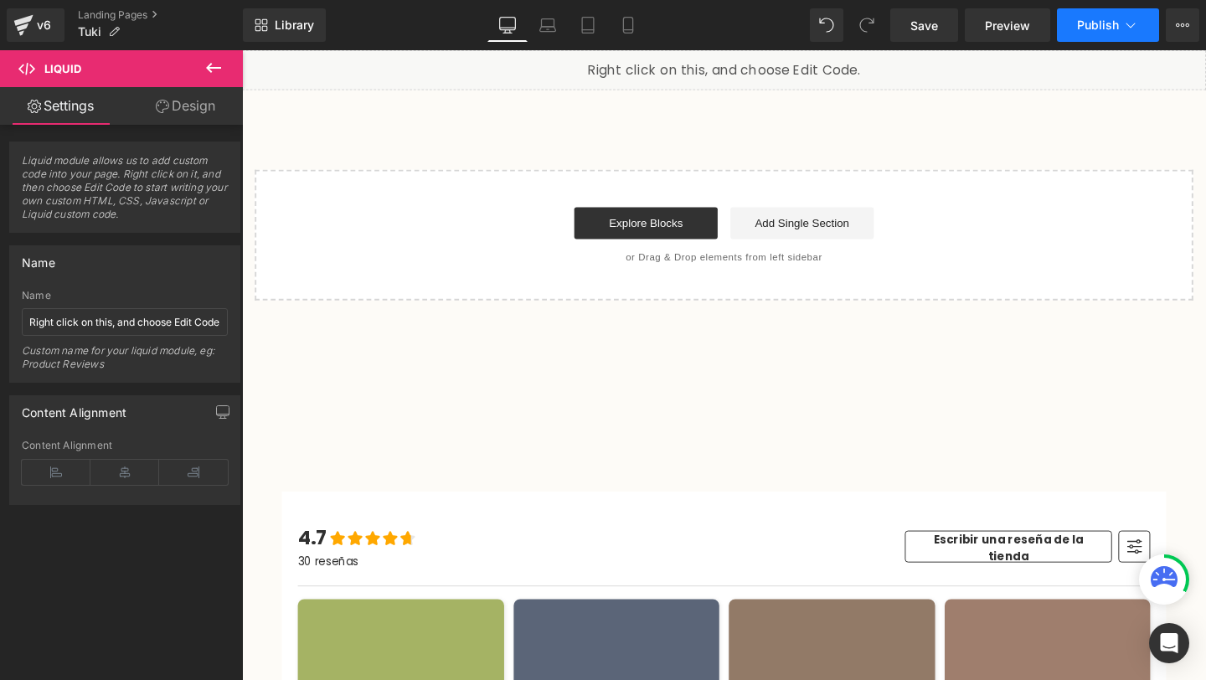
click at [1092, 26] on span "Publish" at bounding box center [1098, 24] width 42 height 13
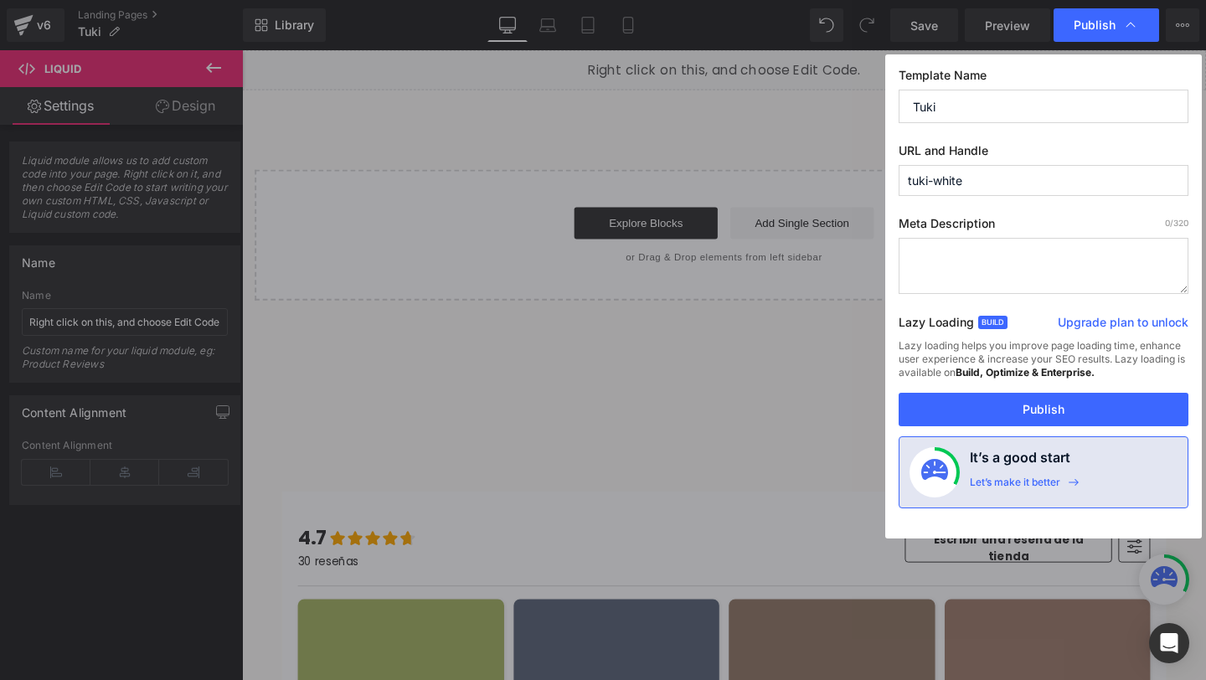
click at [912, 189] on input "tuki-white" at bounding box center [1043, 180] width 290 height 31
click at [912, 188] on input "tuki-white" at bounding box center [1043, 180] width 290 height 31
click at [969, 188] on input "tuki-white" at bounding box center [1043, 180] width 290 height 31
click at [968, 410] on button "Publish" at bounding box center [1043, 409] width 290 height 33
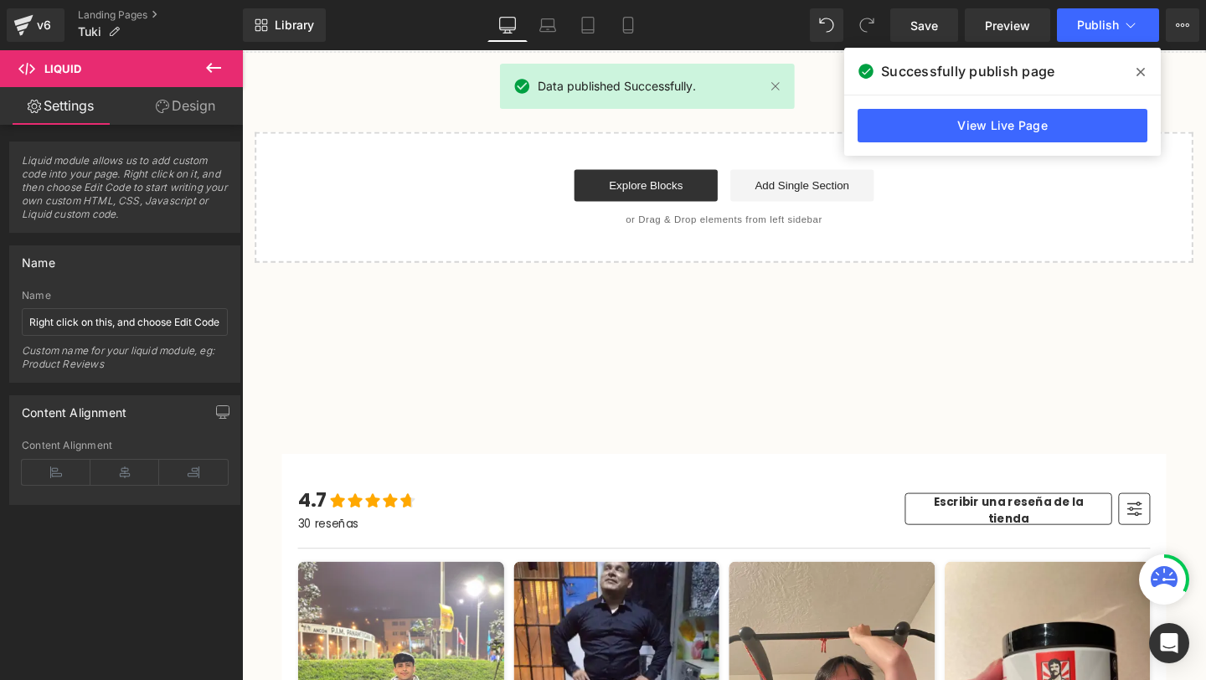
scroll to position [0, 0]
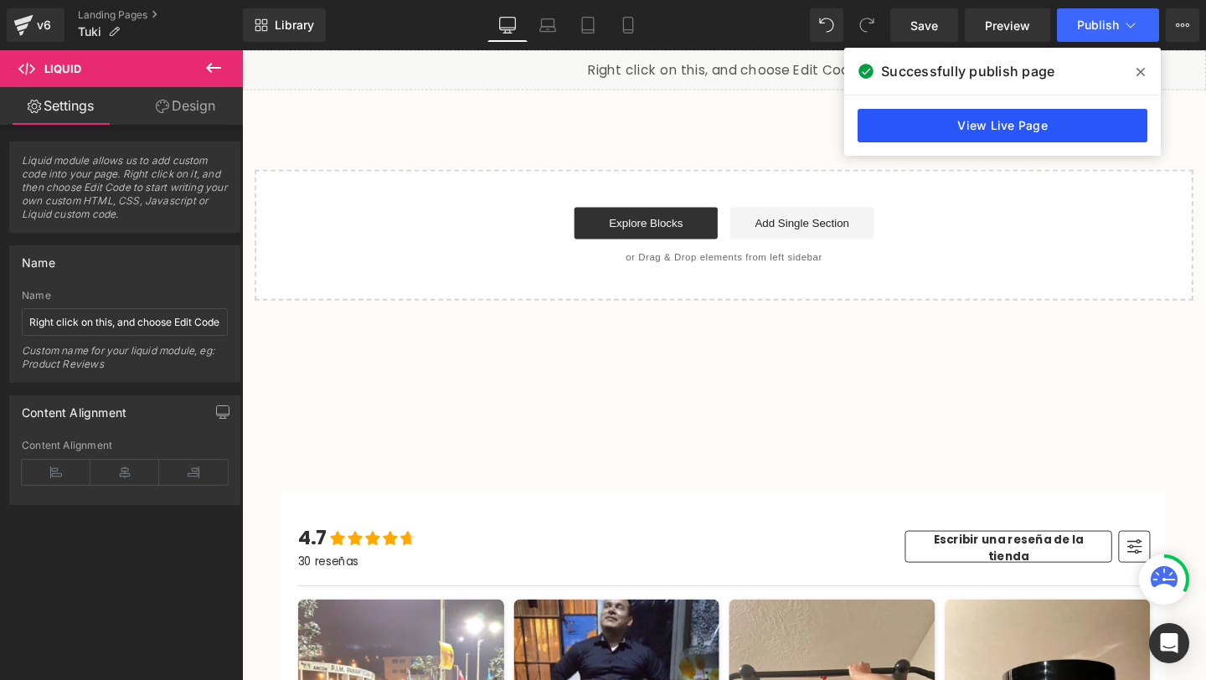
click at [994, 124] on link "View Live Page" at bounding box center [1002, 125] width 290 height 33
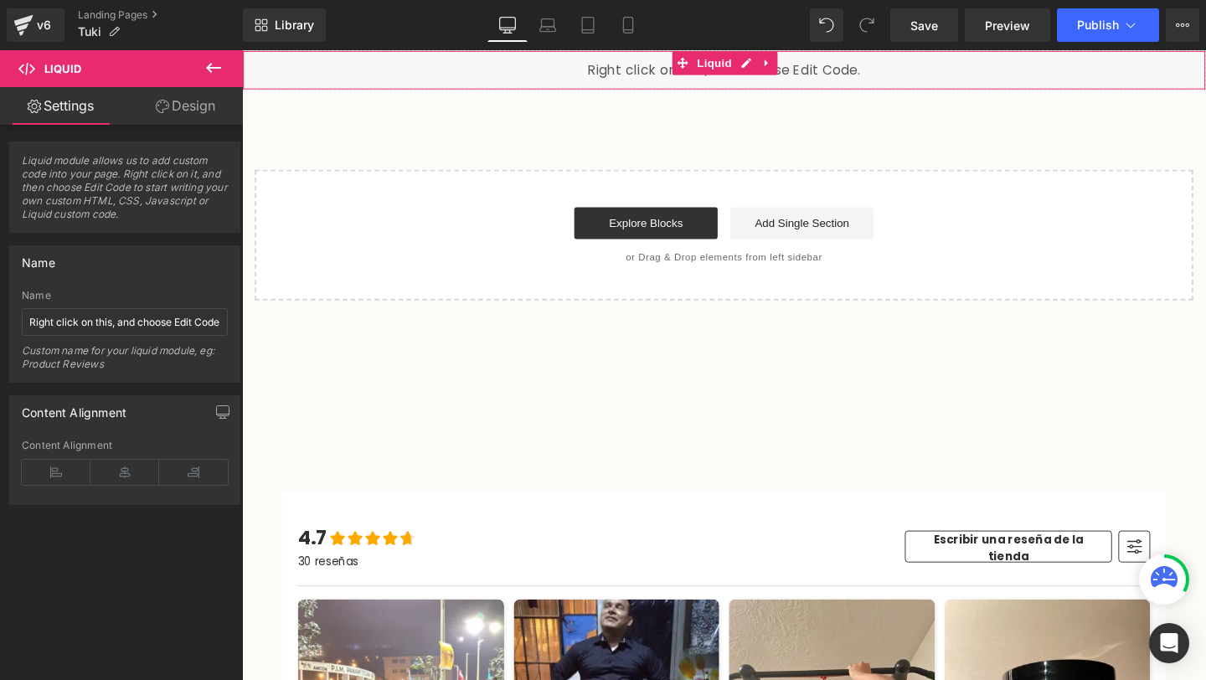
click at [731, 82] on div "Liquid" at bounding box center [748, 71] width 1013 height 42
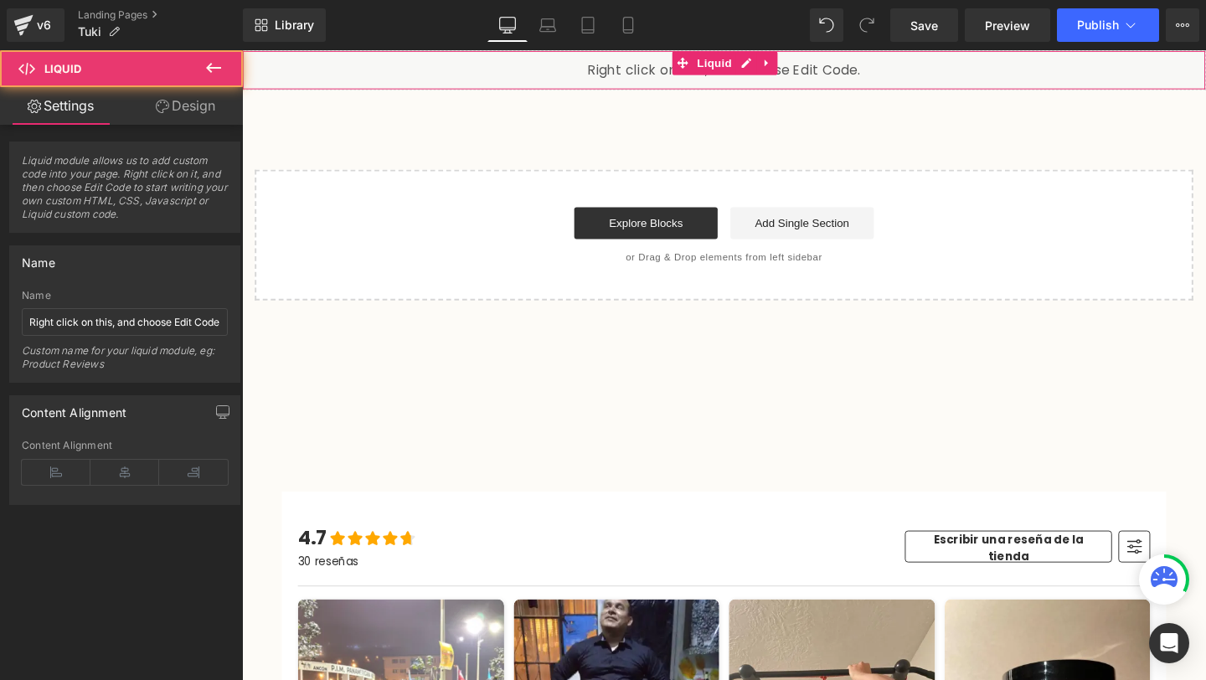
click at [771, 59] on div "Liquid" at bounding box center [748, 71] width 1013 height 42
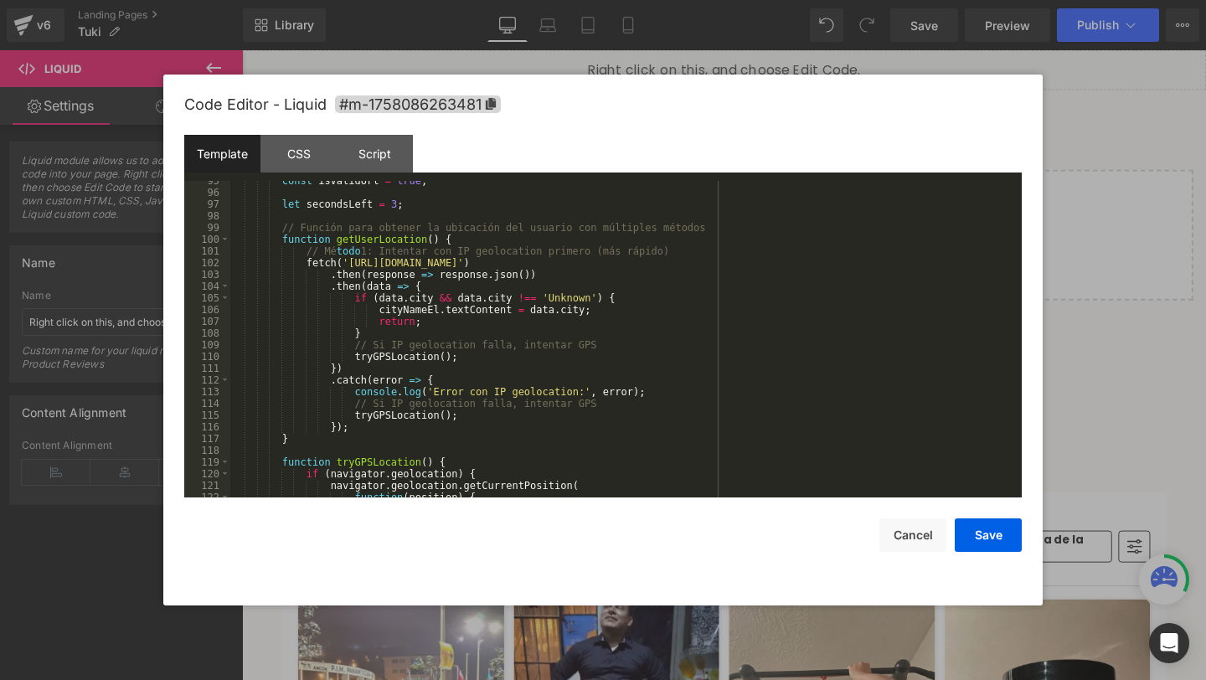
scroll to position [1174, 0]
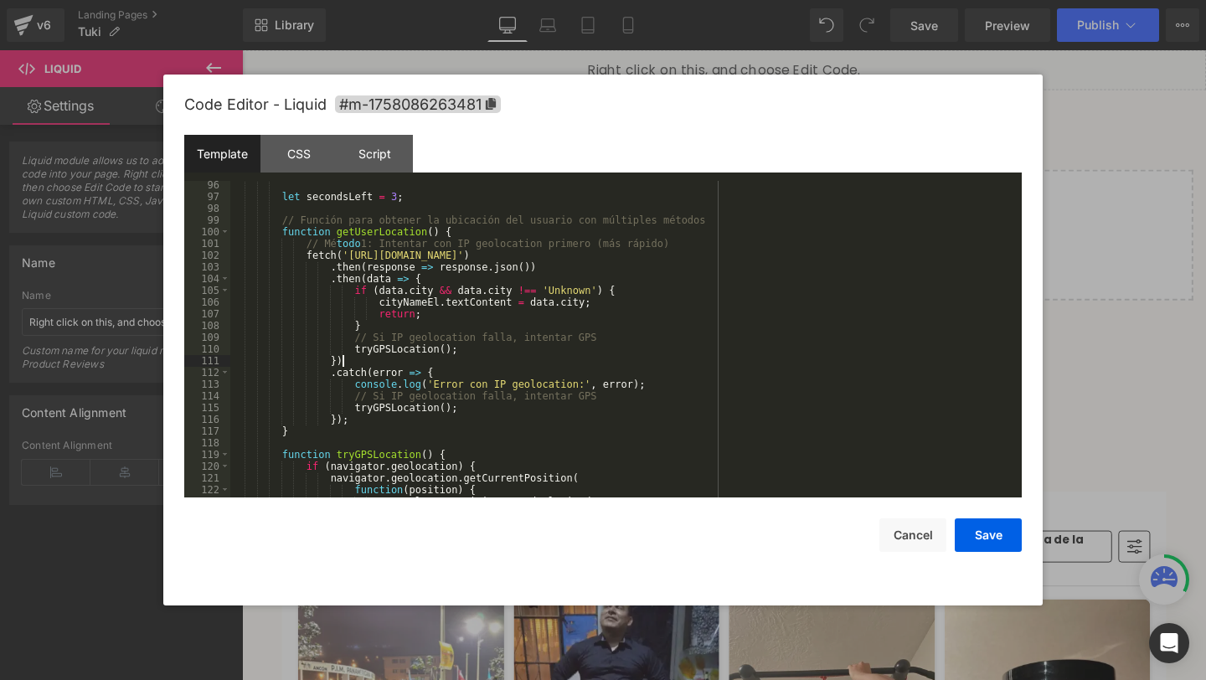
click at [512, 363] on div "let secondsLeft = 3 ; // Función para obtener la ubicación del usuario con múlt…" at bounding box center [622, 349] width 785 height 340
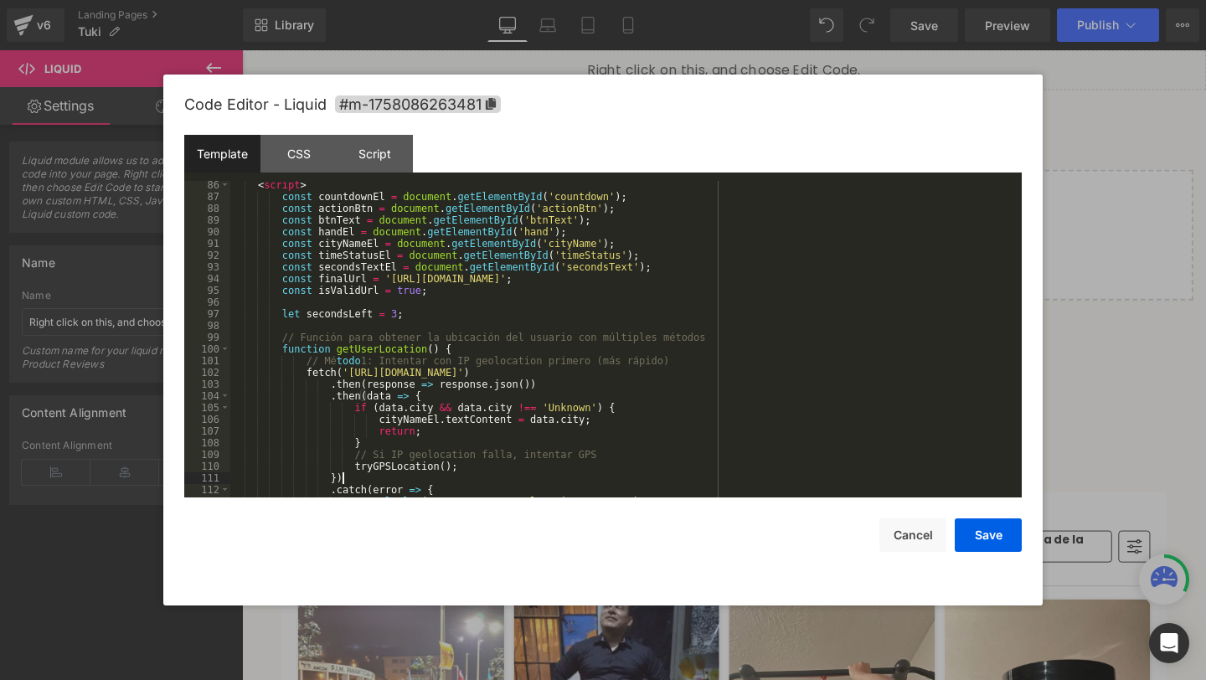
scroll to position [1063, 0]
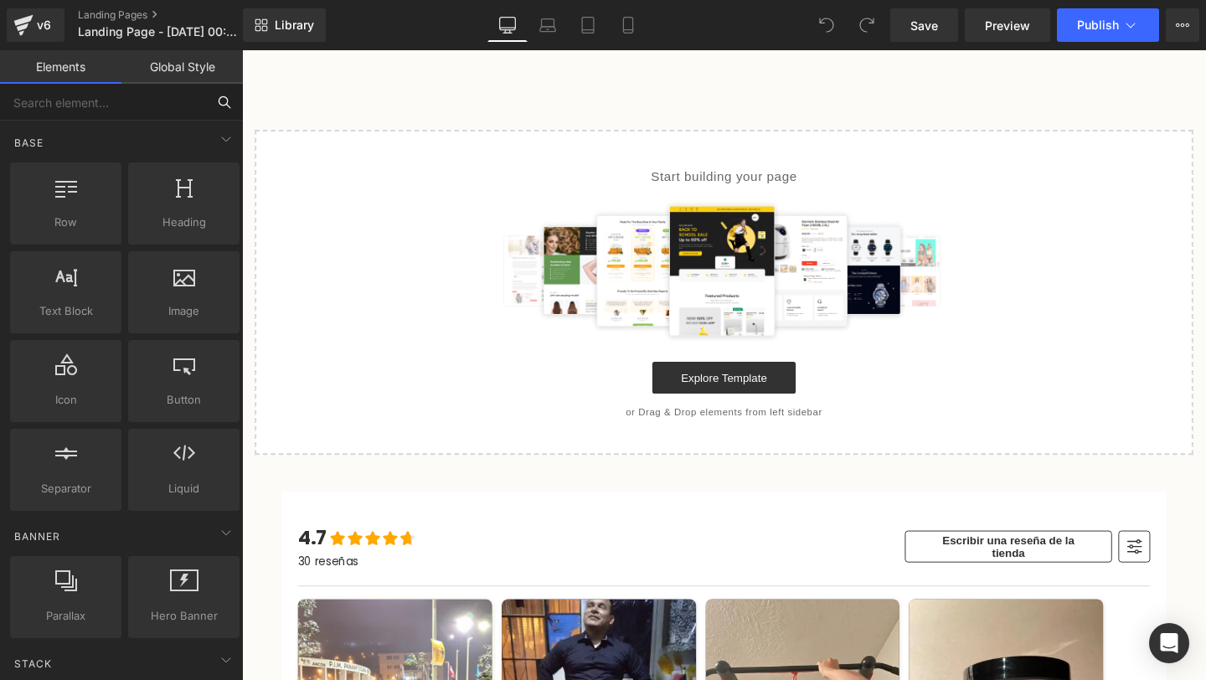
click at [193, 106] on input "text" at bounding box center [103, 102] width 206 height 37
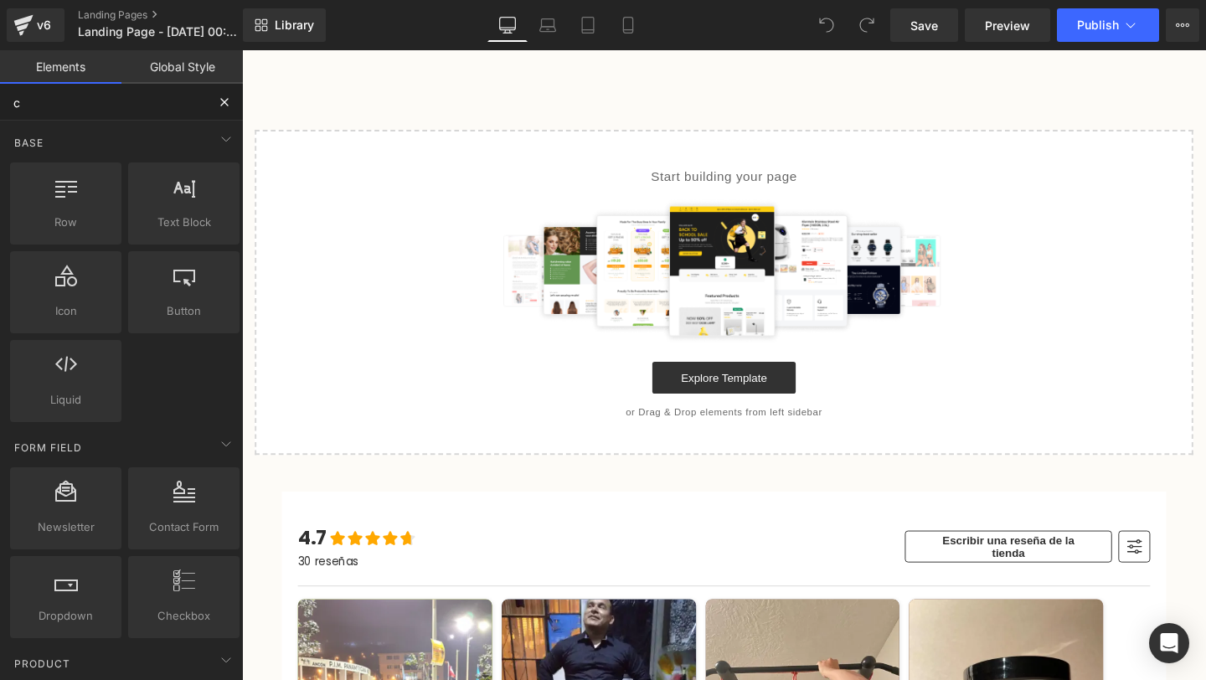
type input "co"
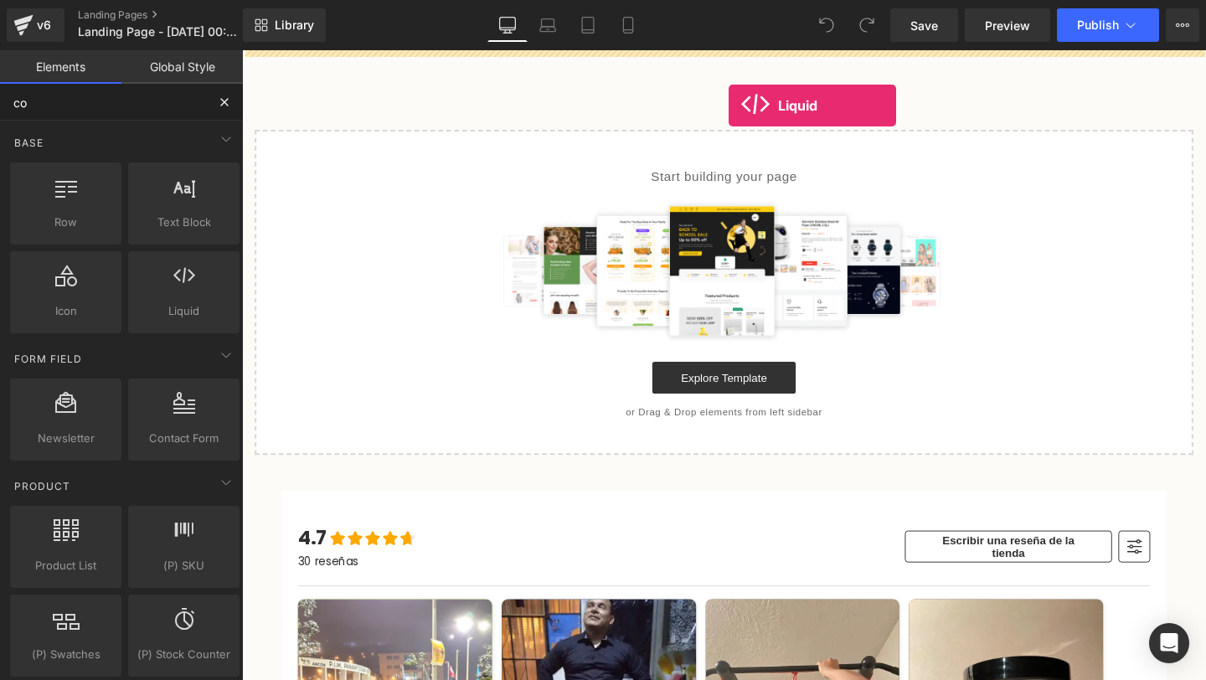
drag, startPoint x: 422, startPoint y: 351, endPoint x: 728, endPoint y: 84, distance: 405.9
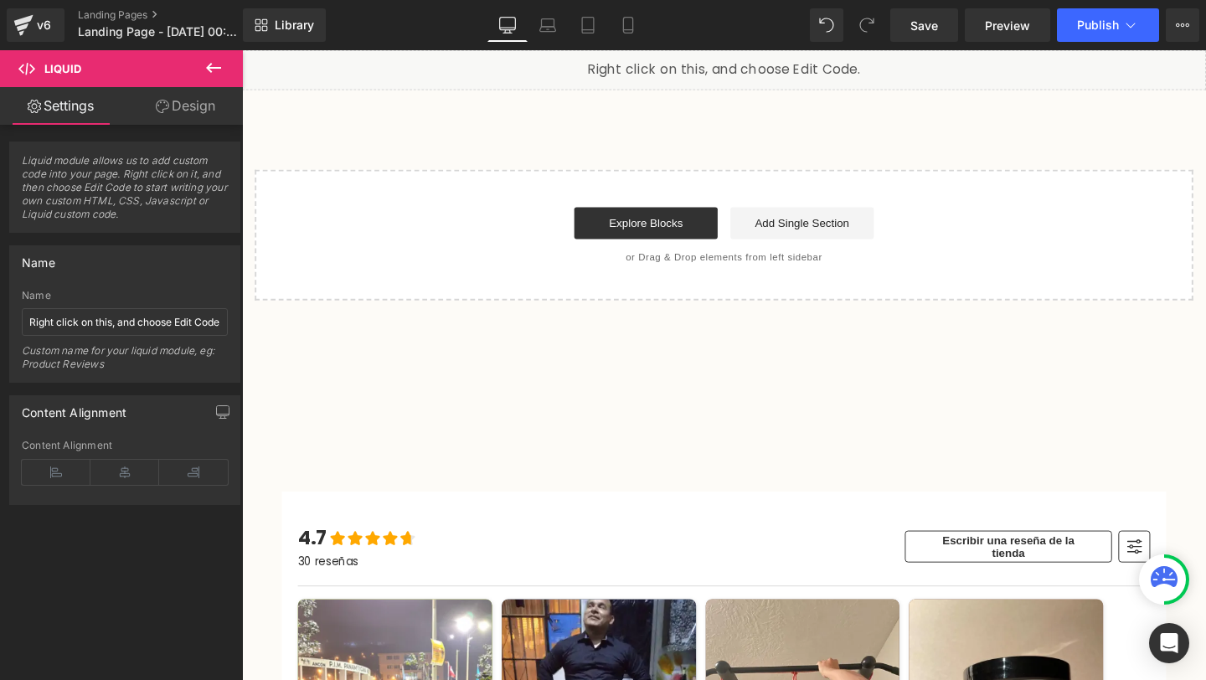
click at [775, 64] on div "Liquid" at bounding box center [748, 71] width 1013 height 42
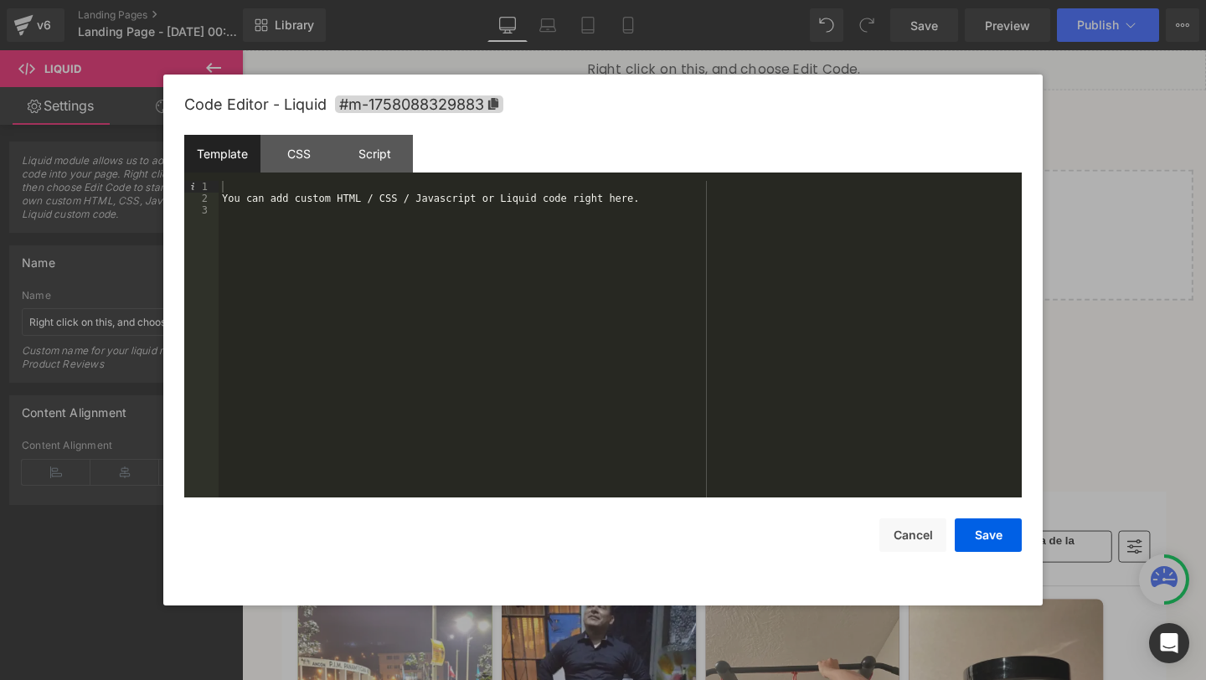
click at [372, 374] on div "You can add custom HTML / CSS / Javascript or Liquid code right here." at bounding box center [620, 351] width 803 height 340
click at [372, 373] on div "You can add custom HTML / CSS / Javascript or Liquid code right here." at bounding box center [620, 351] width 803 height 340
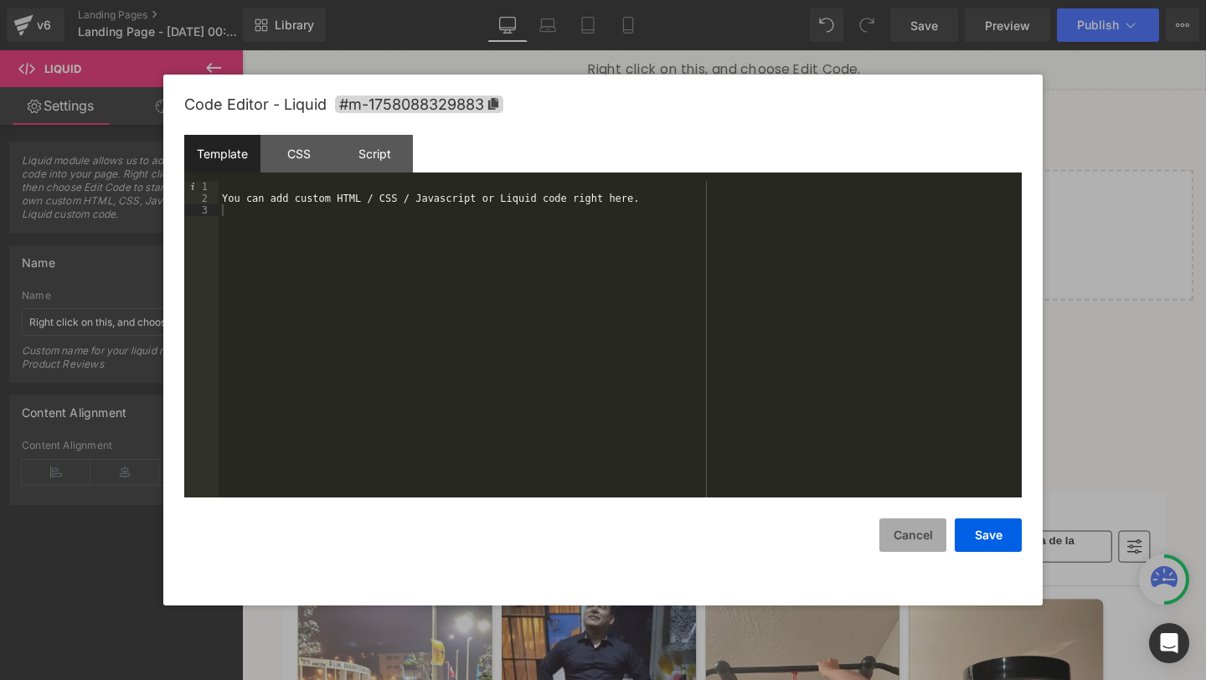
click at [936, 522] on button "Cancel" at bounding box center [912, 534] width 67 height 33
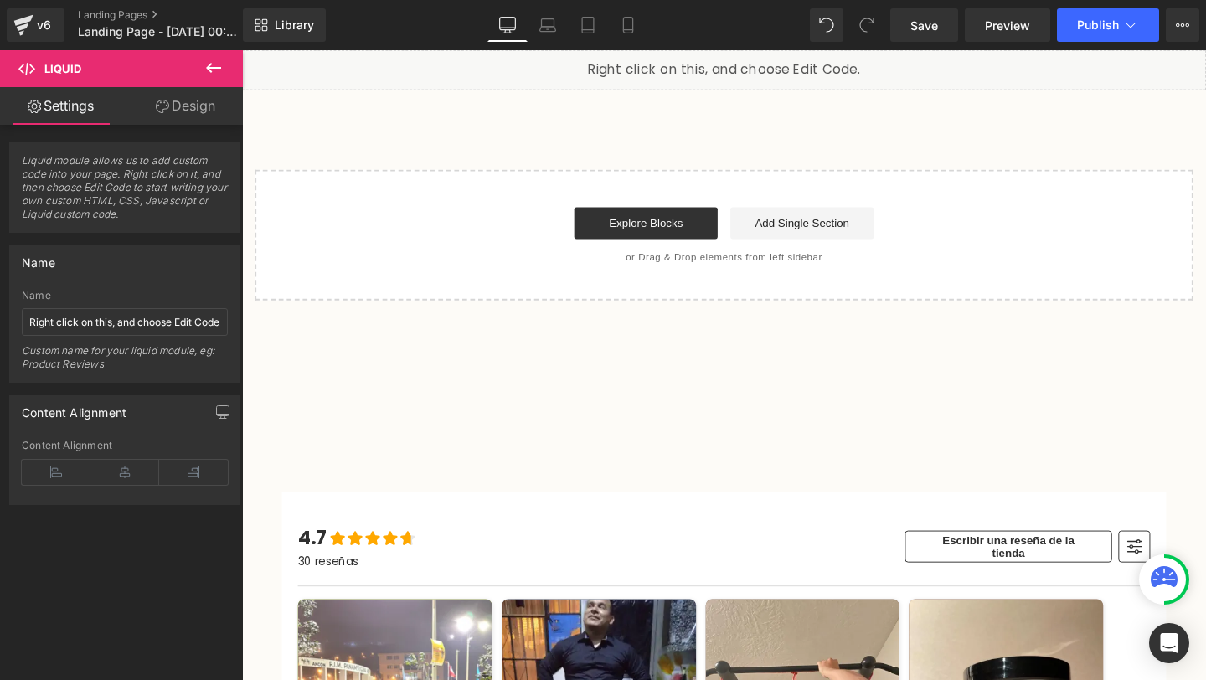
click at [53, 75] on span "Liquid" at bounding box center [62, 68] width 37 height 13
click at [216, 66] on icon at bounding box center [213, 68] width 20 height 20
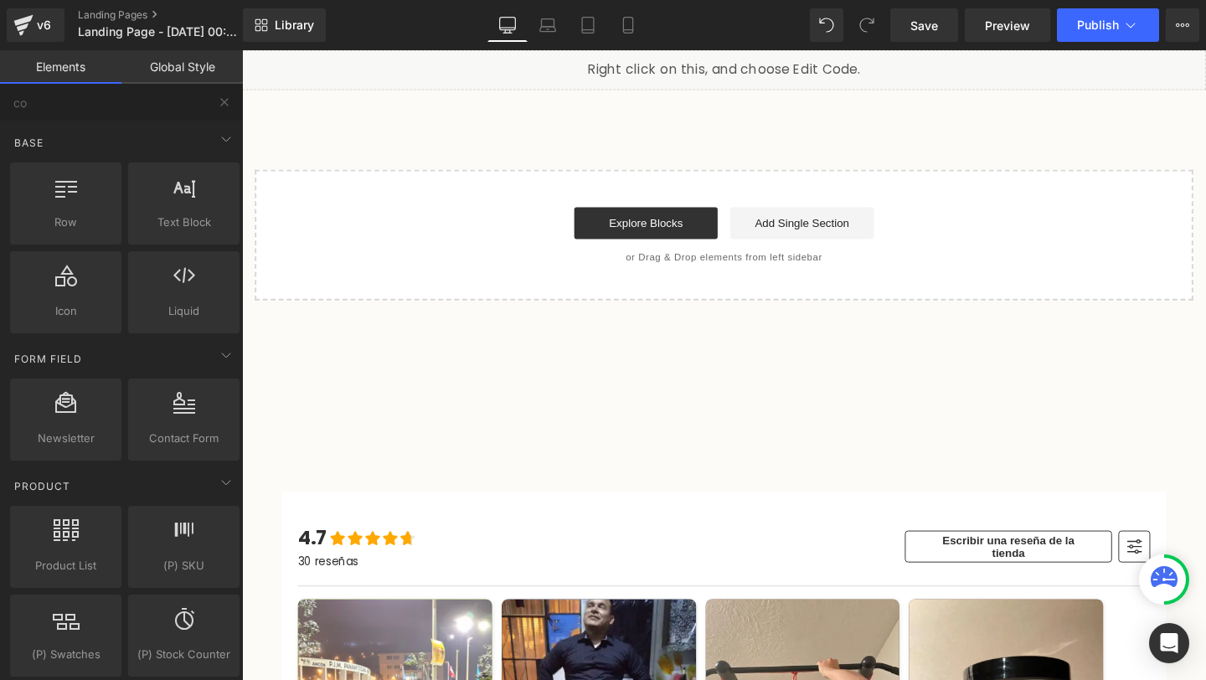
click at [816, 112] on div "Liquid Select your layout" at bounding box center [748, 181] width 1013 height 263
click at [158, 80] on link "Global Style" at bounding box center [181, 66] width 121 height 33
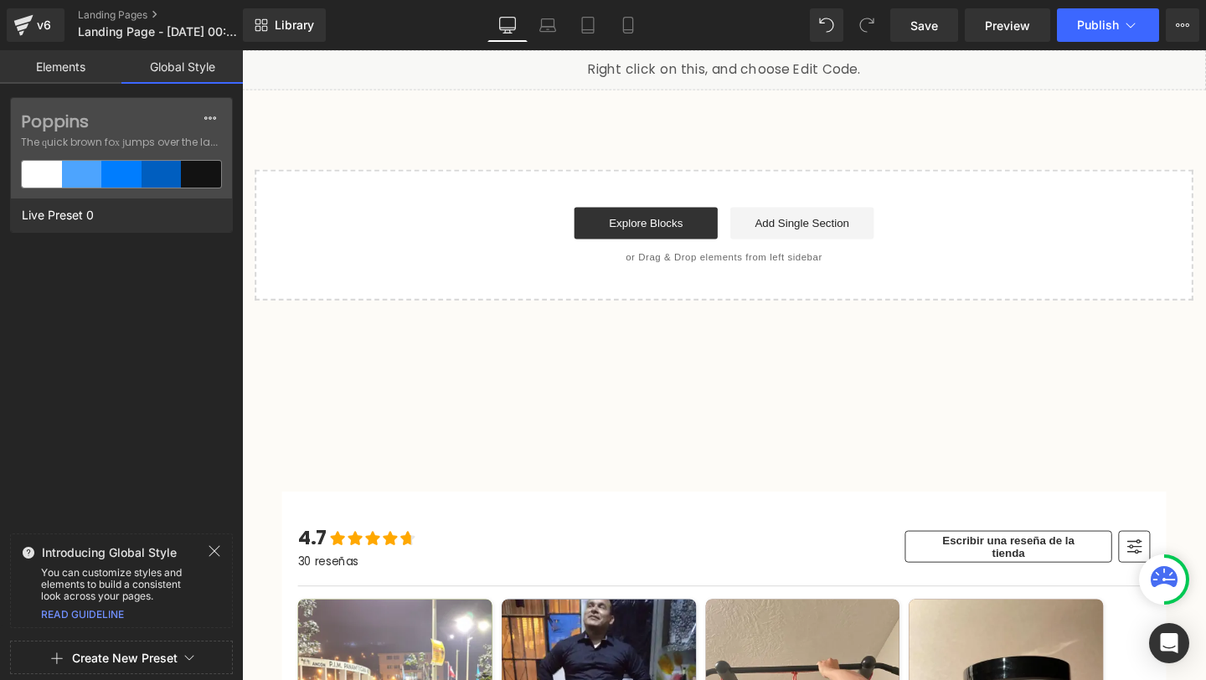
click at [157, 59] on link "Global Style" at bounding box center [181, 66] width 121 height 33
click at [73, 75] on link "Elements" at bounding box center [60, 66] width 121 height 33
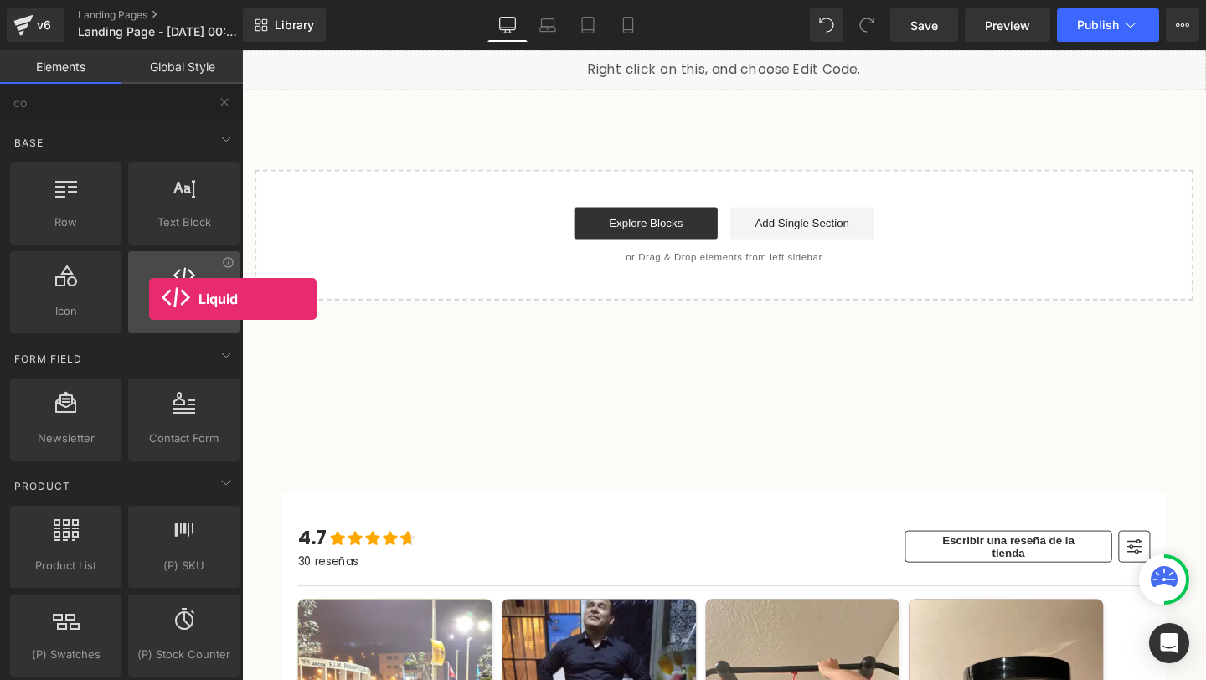
click at [149, 299] on div at bounding box center [183, 284] width 101 height 38
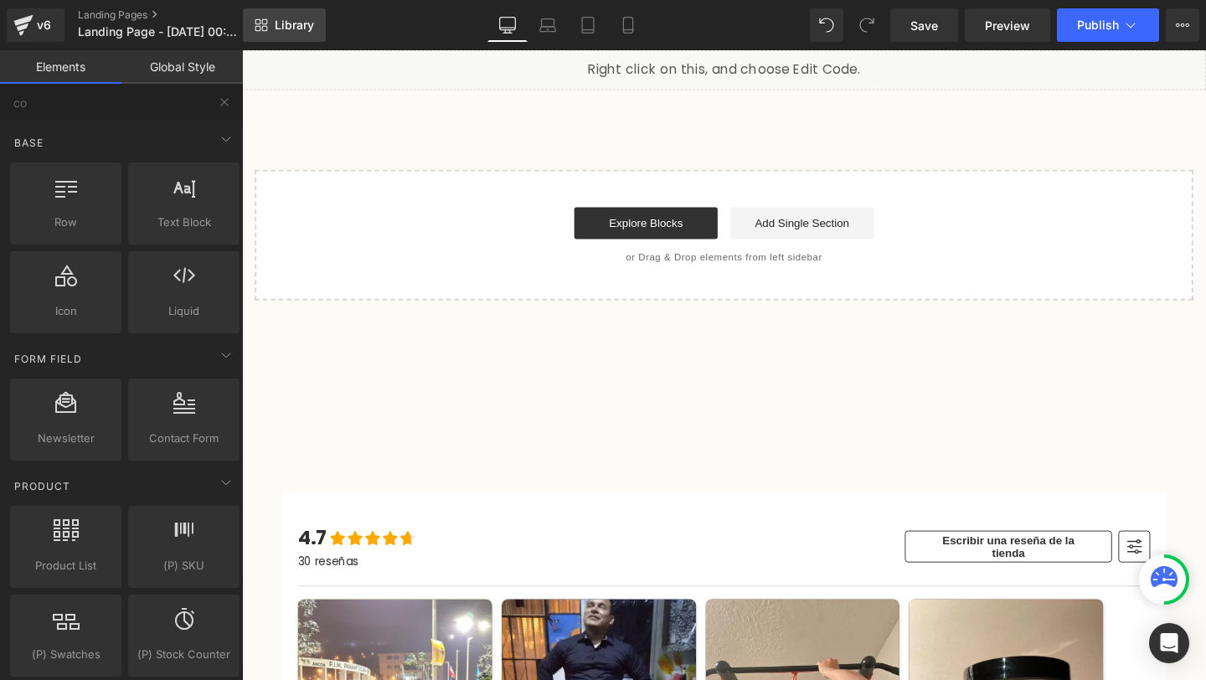
click at [302, 9] on link "Library" at bounding box center [284, 24] width 83 height 33
click at [39, 35] on div "v6" at bounding box center [43, 25] width 21 height 22
click at [97, 131] on div "Base" at bounding box center [125, 142] width 236 height 33
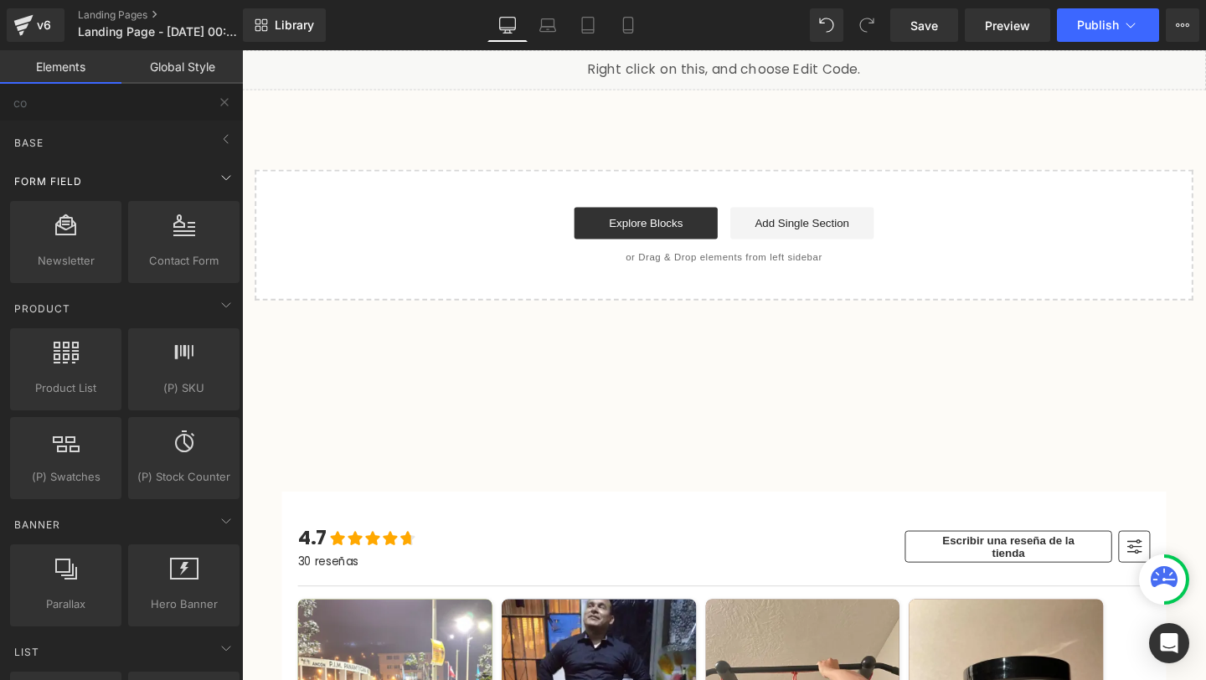
click at [74, 188] on div "Form Field" at bounding box center [125, 180] width 236 height 33
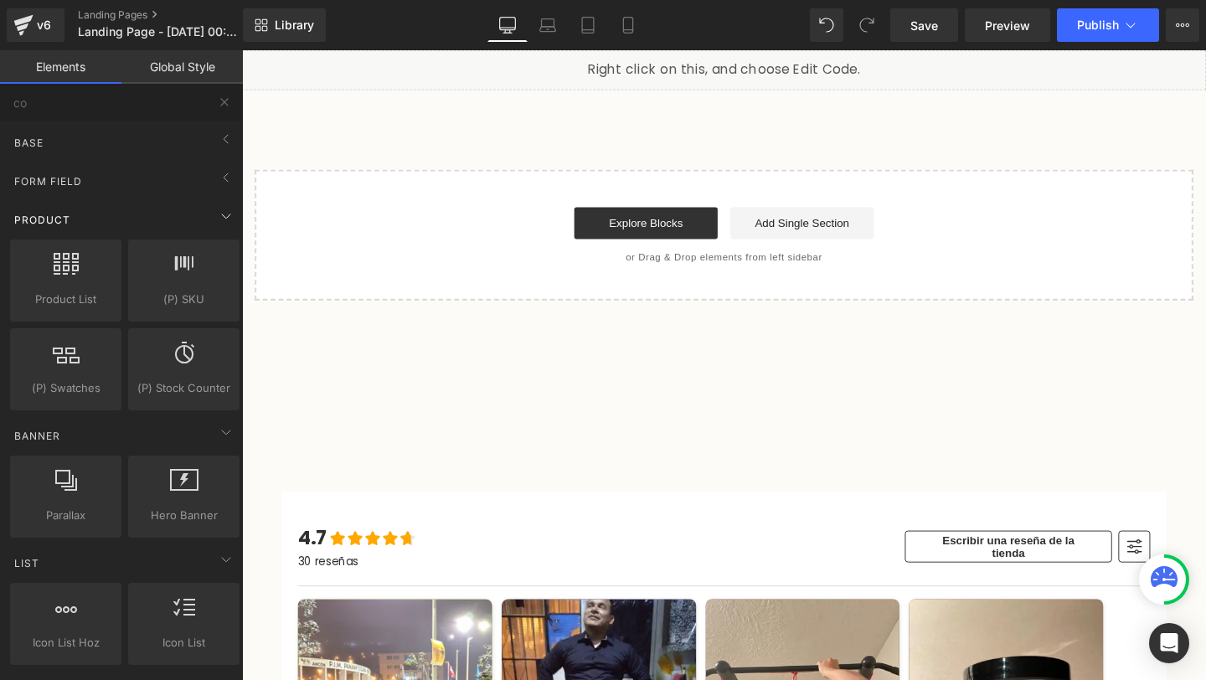
click at [96, 212] on div "Product" at bounding box center [125, 219] width 236 height 33
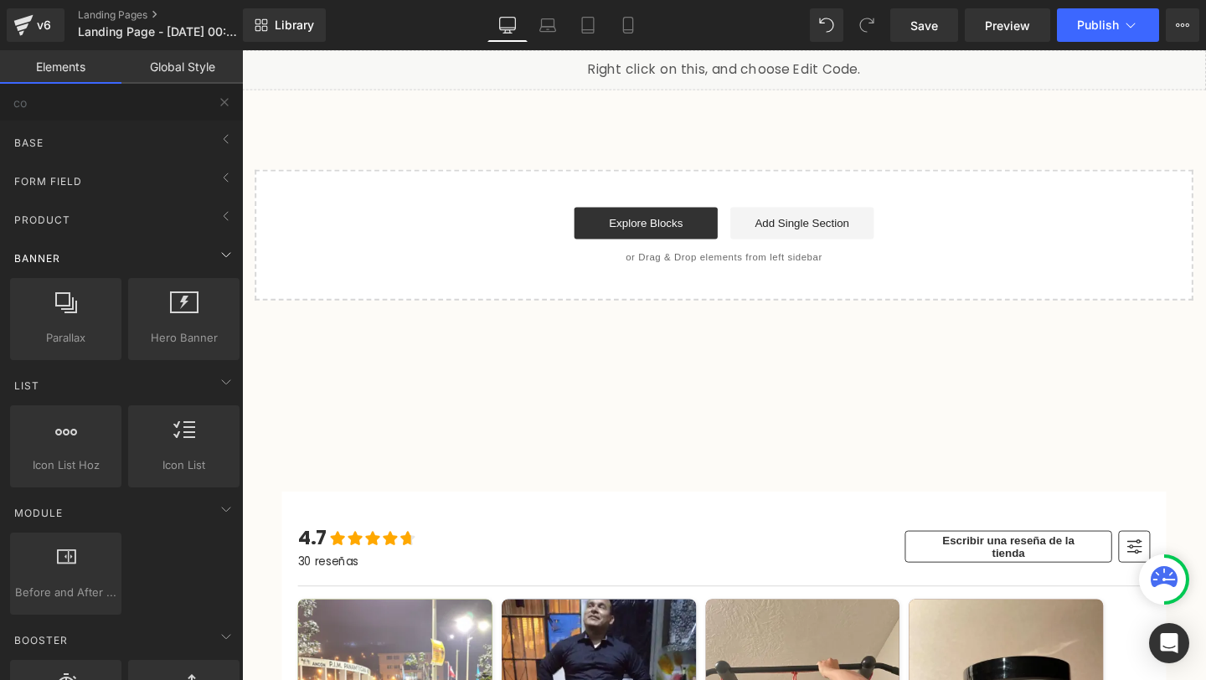
click at [45, 265] on span "Banner" at bounding box center [37, 258] width 49 height 16
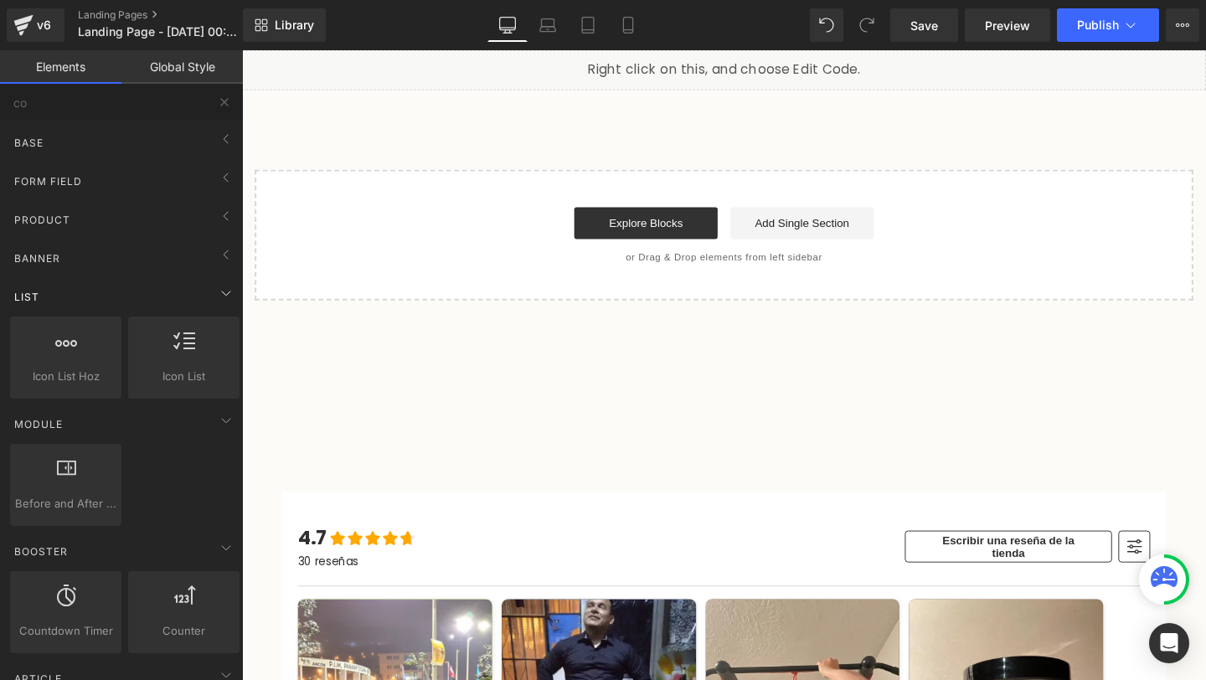
click at [51, 301] on div "List" at bounding box center [125, 296] width 236 height 33
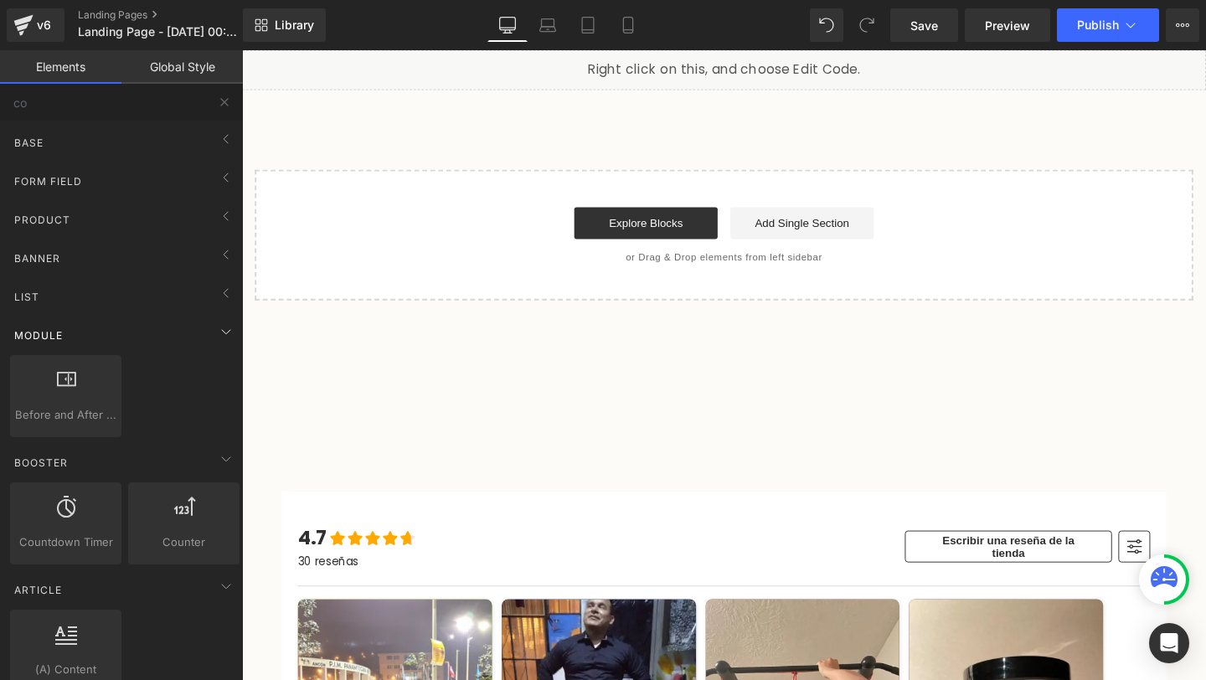
click at [44, 341] on span "Module" at bounding box center [39, 335] width 52 height 16
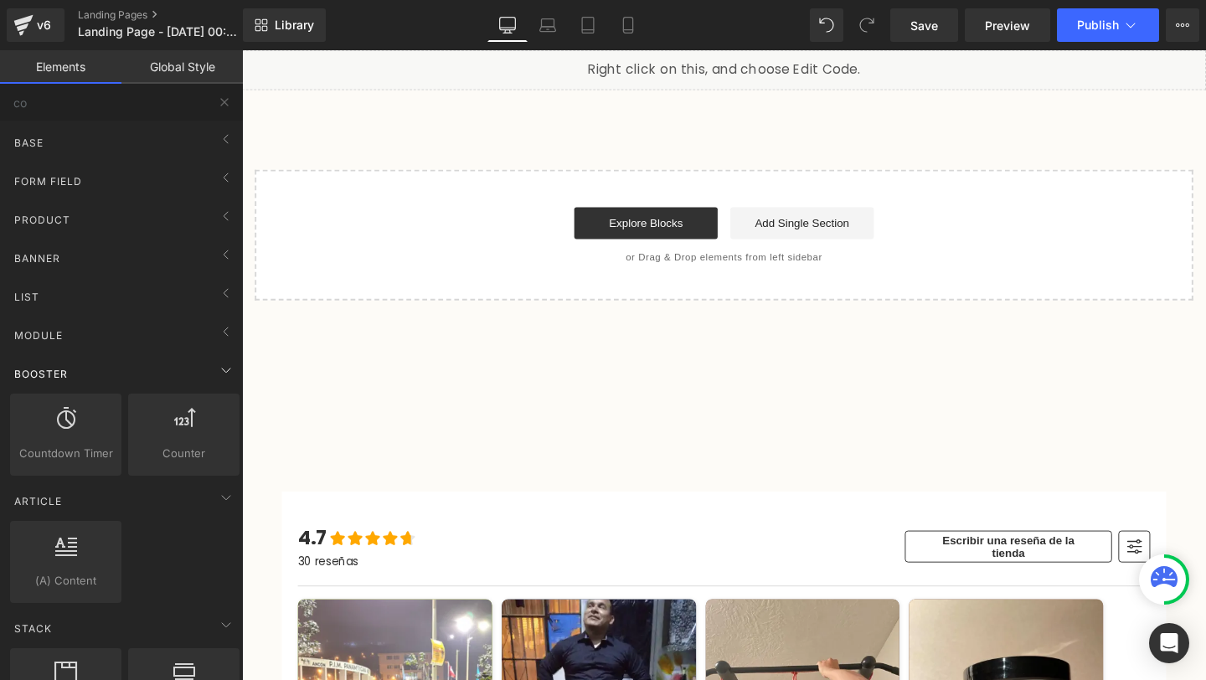
click at [77, 370] on div "Booster" at bounding box center [125, 373] width 236 height 33
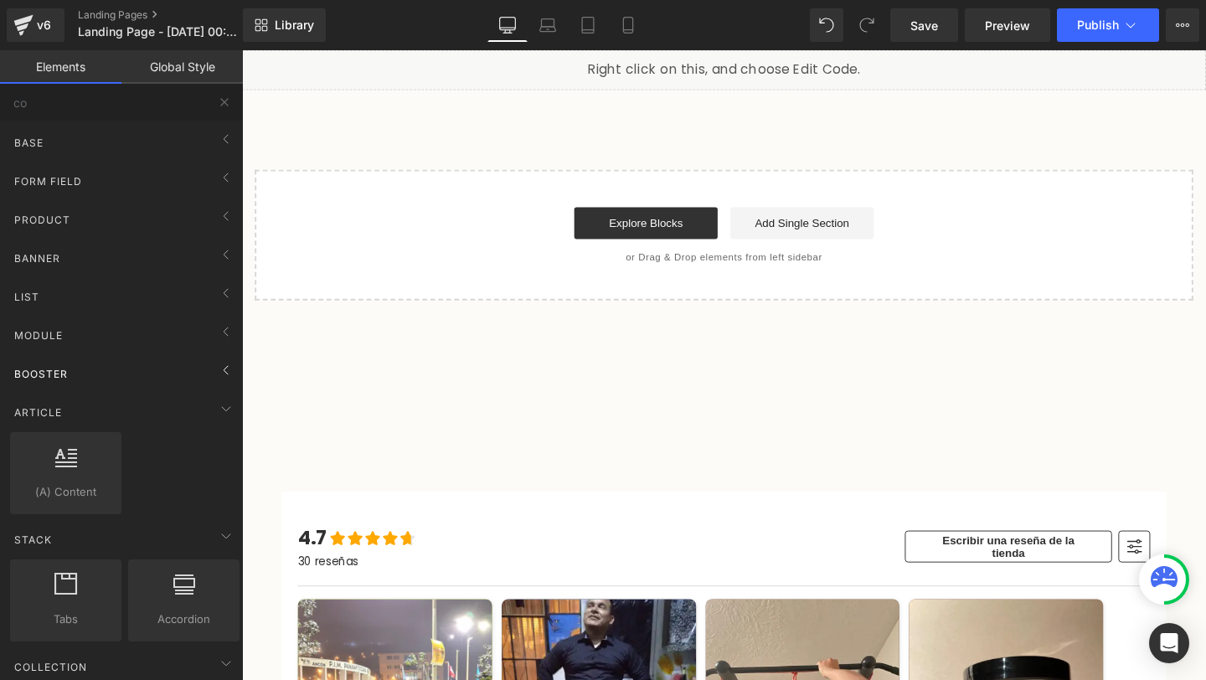
click at [78, 378] on div "Booster" at bounding box center [125, 373] width 236 height 33
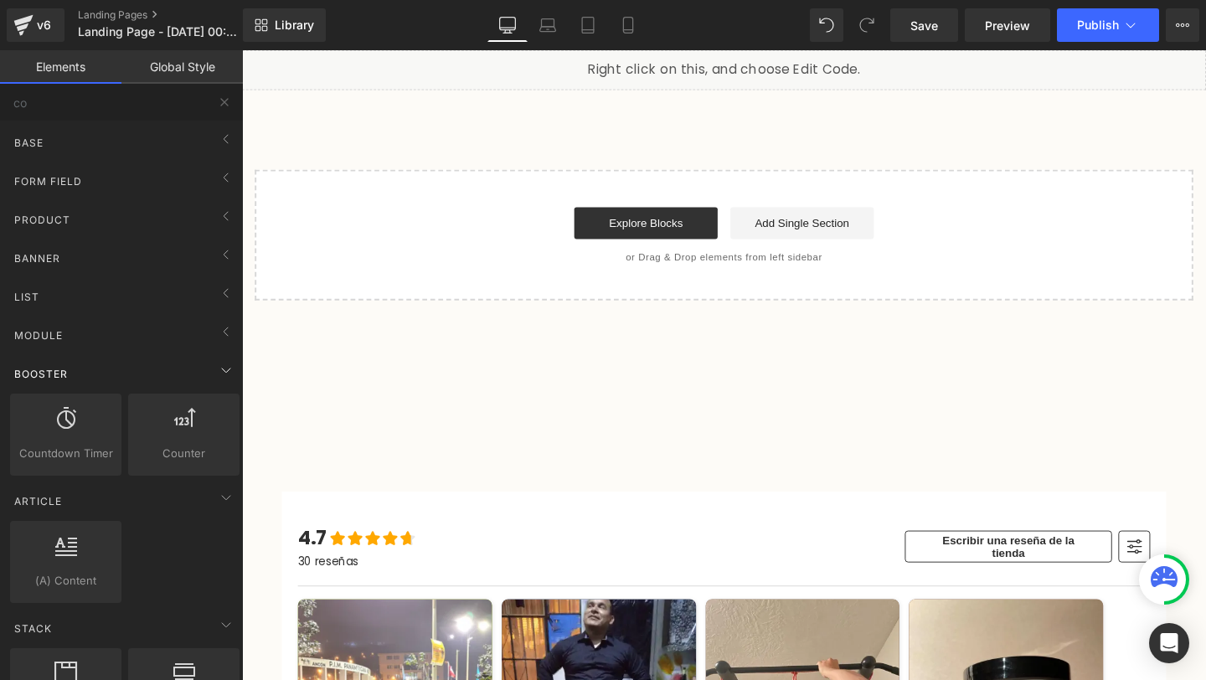
click at [80, 378] on div "Booster" at bounding box center [125, 373] width 236 height 33
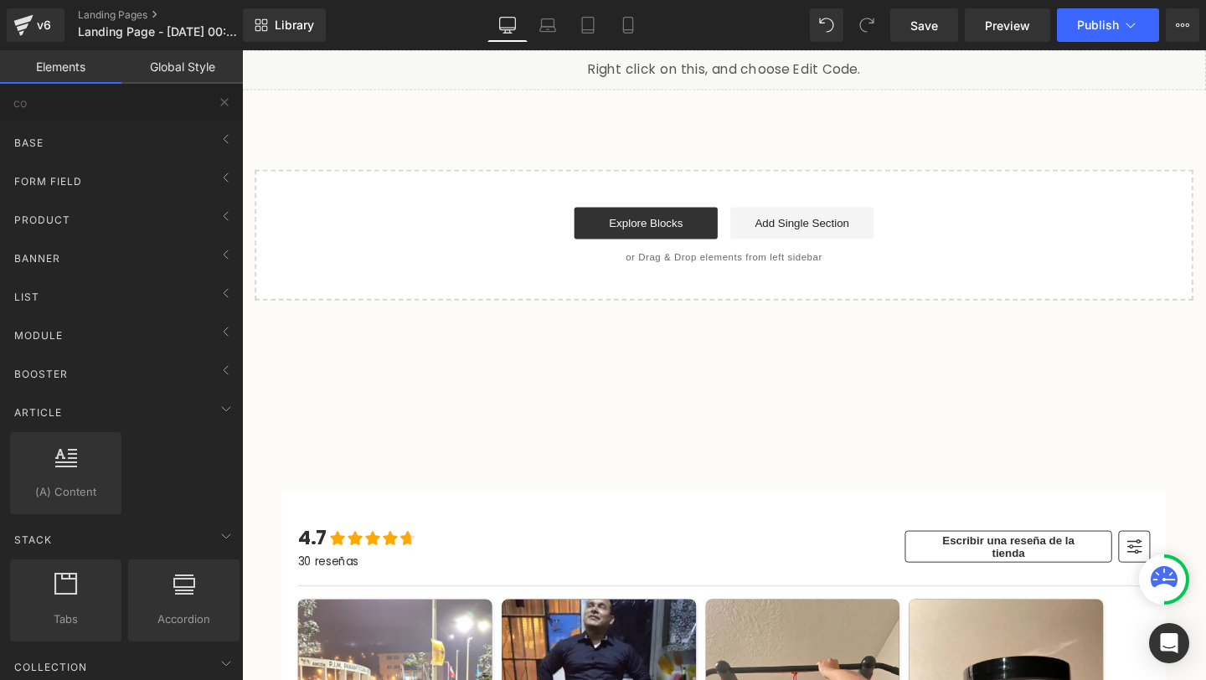
click at [200, 73] on link "Global Style" at bounding box center [181, 66] width 121 height 33
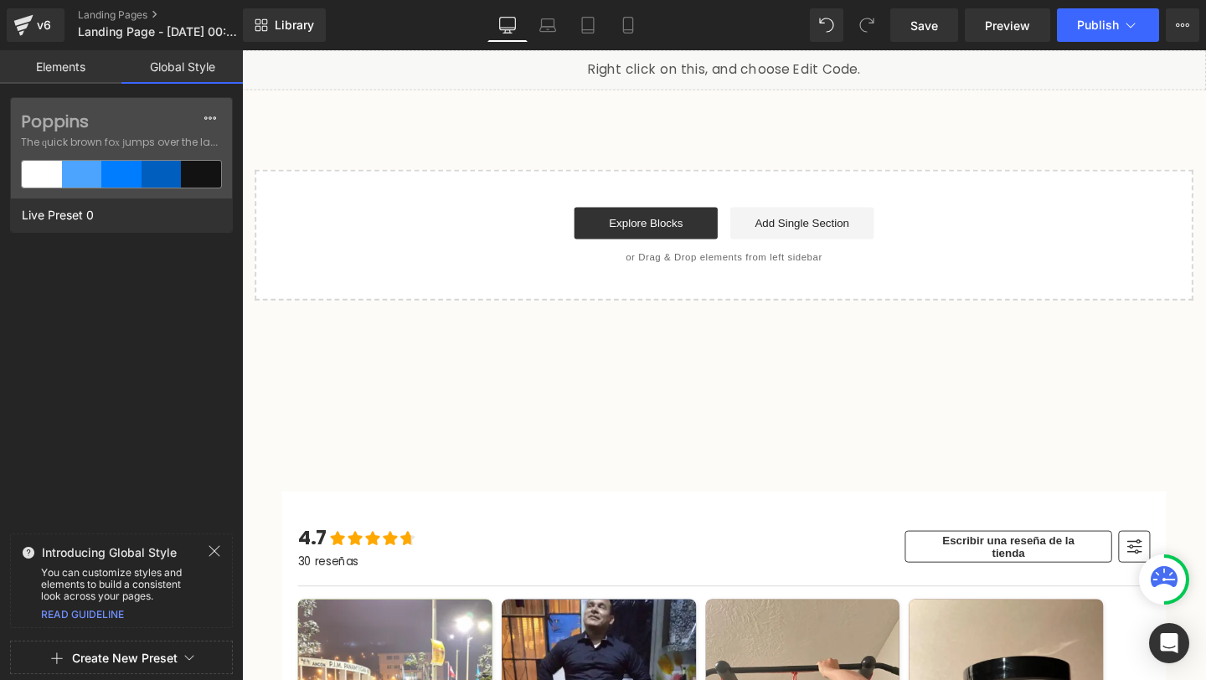
click at [56, 85] on div "Elements Global Style co Base Row rows, columns, layouts, div Heading headings,…" at bounding box center [121, 369] width 243 height 638
click at [56, 75] on link "Elements" at bounding box center [60, 66] width 121 height 33
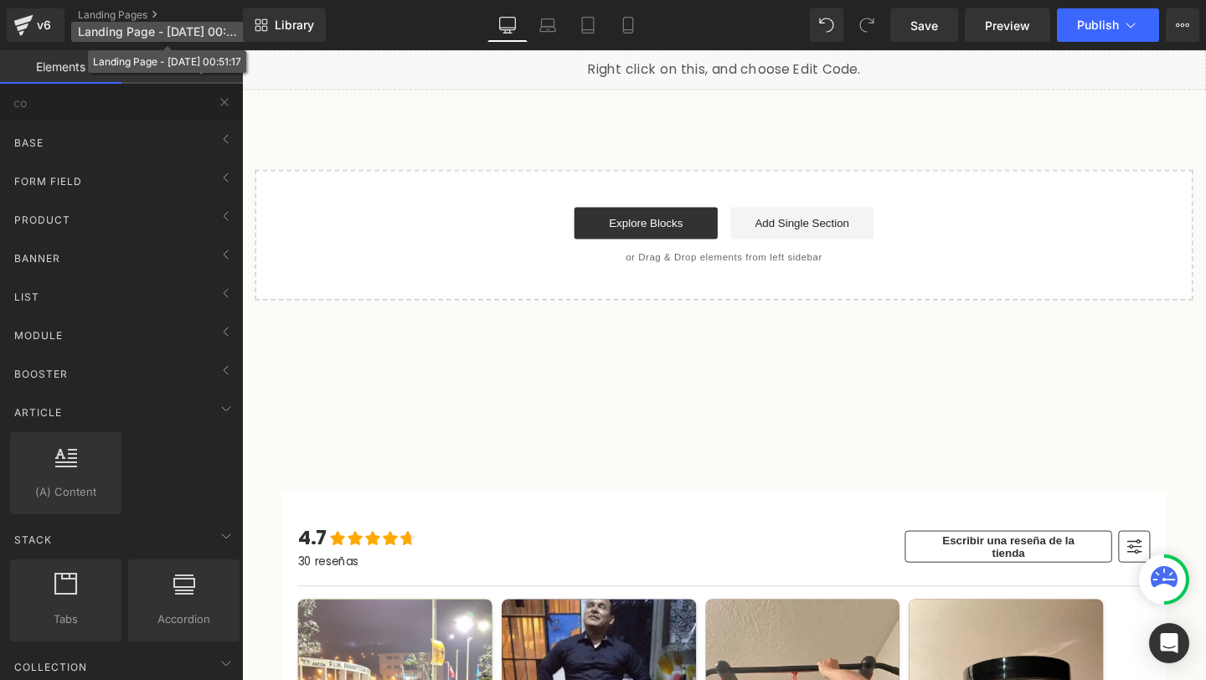
click at [116, 25] on span "Landing Page - [DATE] 00:51:17" at bounding box center [158, 31] width 161 height 13
click at [131, 14] on link "Landing Pages" at bounding box center [174, 14] width 193 height 13
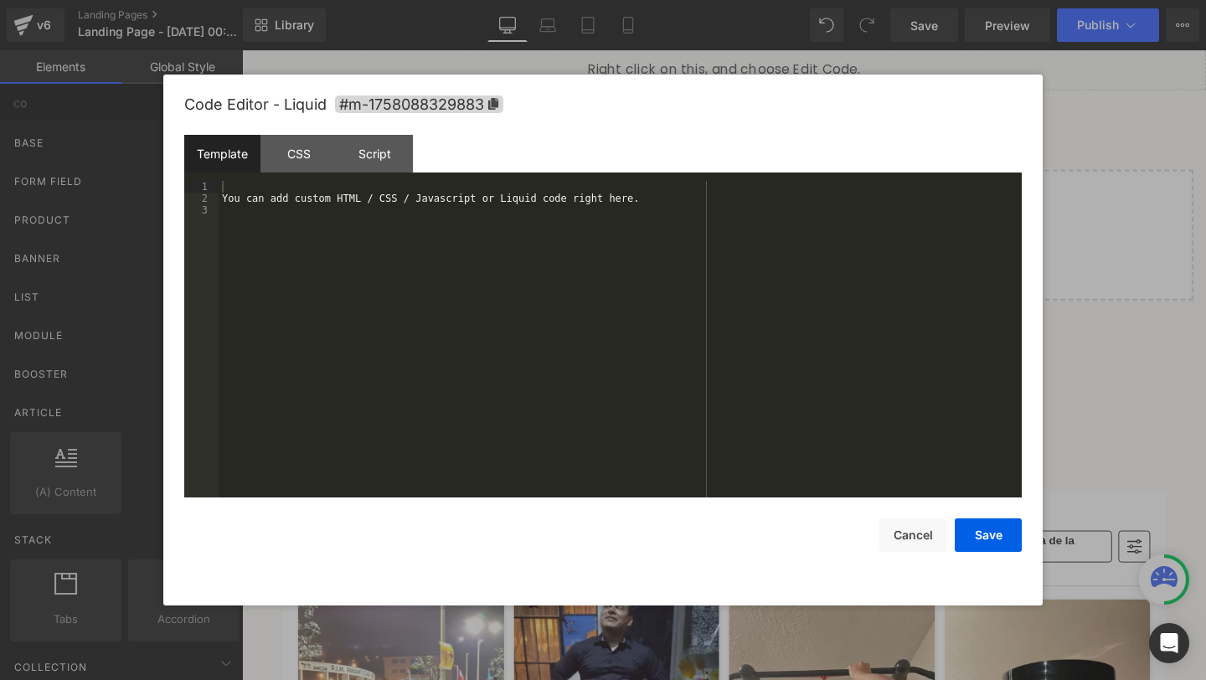
click at [775, 69] on link at bounding box center [768, 64] width 18 height 20
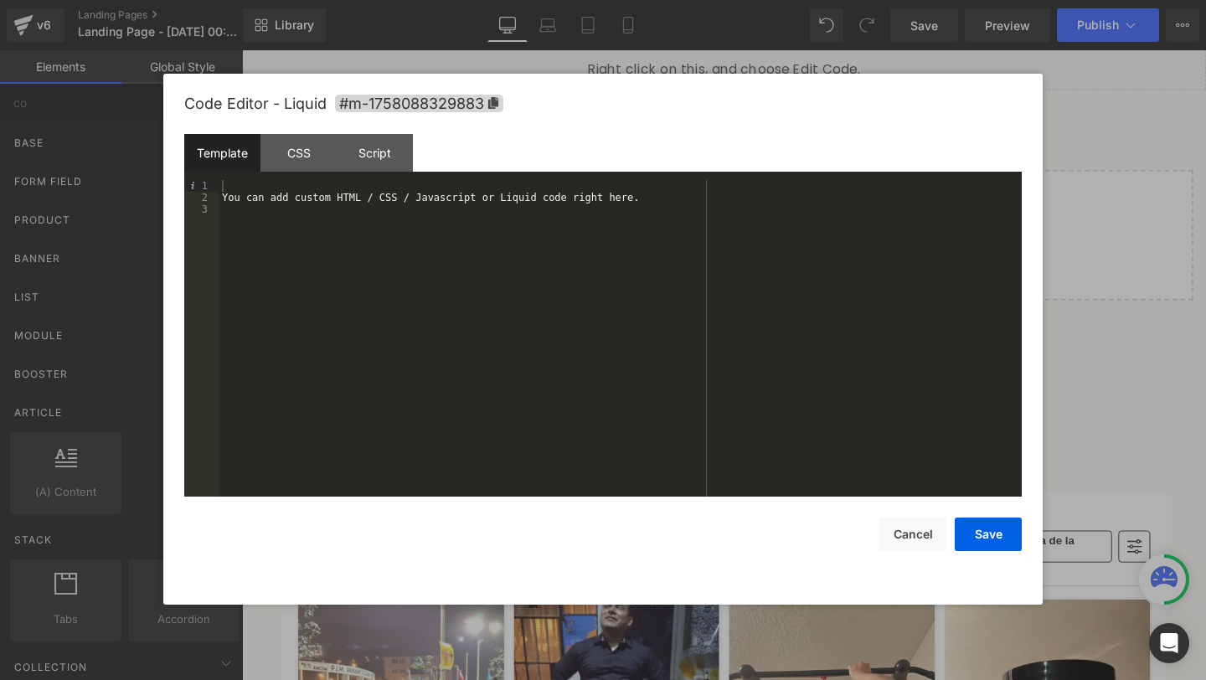
click at [273, 124] on div "Code Editor - Liquid #m-1758088329883" at bounding box center [602, 104] width 837 height 60
click at [491, 95] on span "#m-1758088329883" at bounding box center [419, 104] width 168 height 18
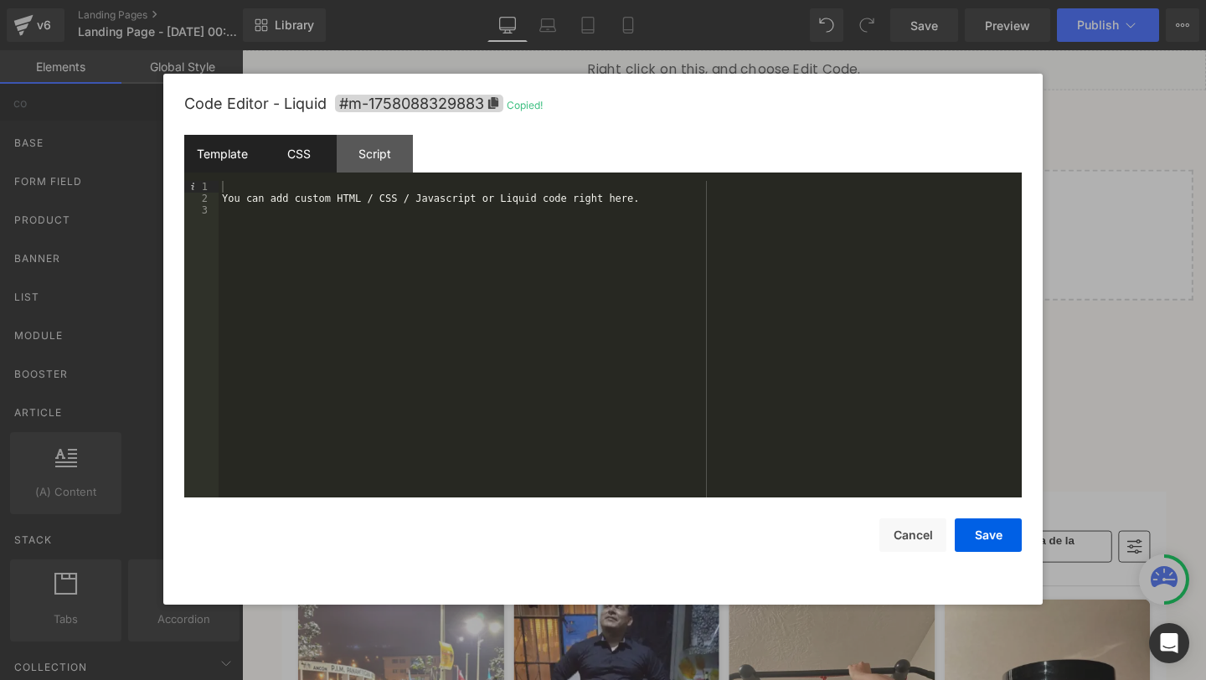
click at [300, 150] on div "CSS" at bounding box center [298, 154] width 76 height 38
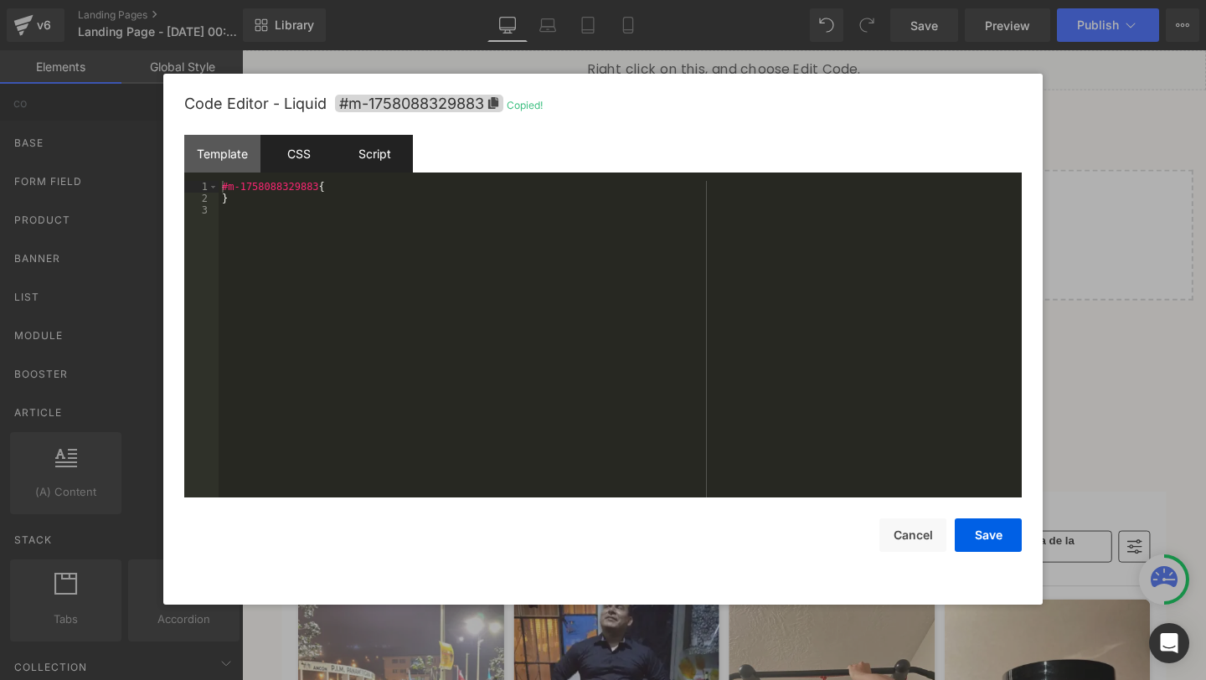
click at [400, 148] on div "Script" at bounding box center [375, 154] width 76 height 38
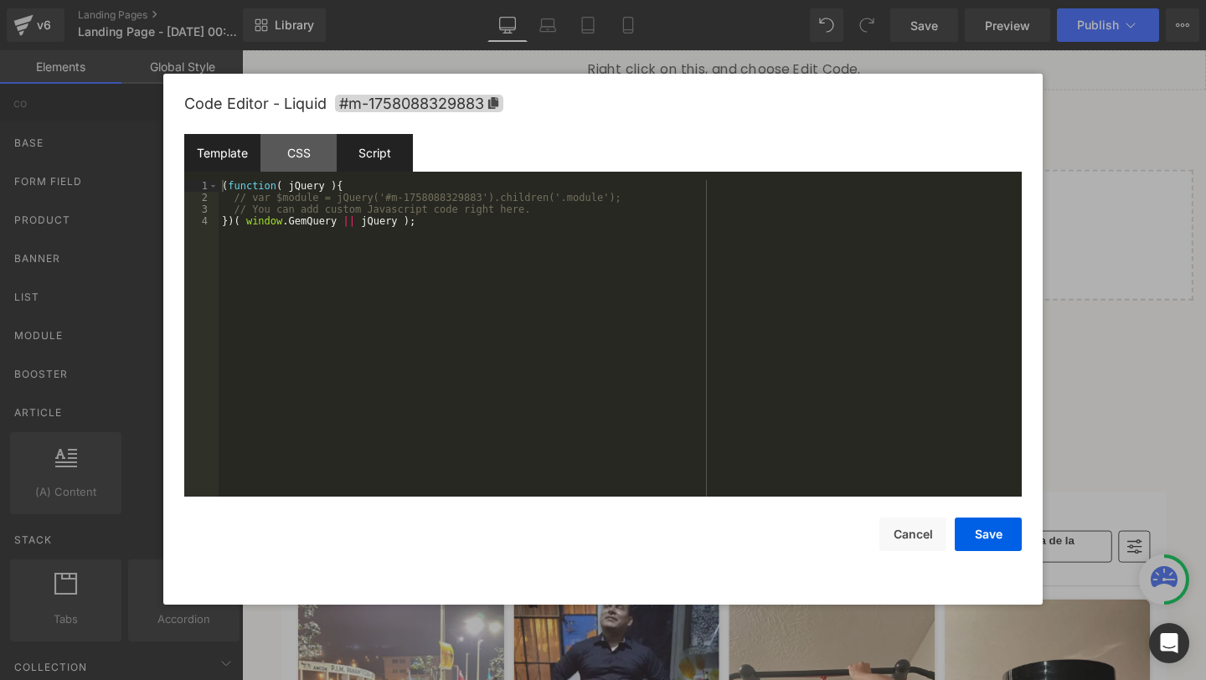
click at [222, 156] on div "Template" at bounding box center [222, 153] width 76 height 38
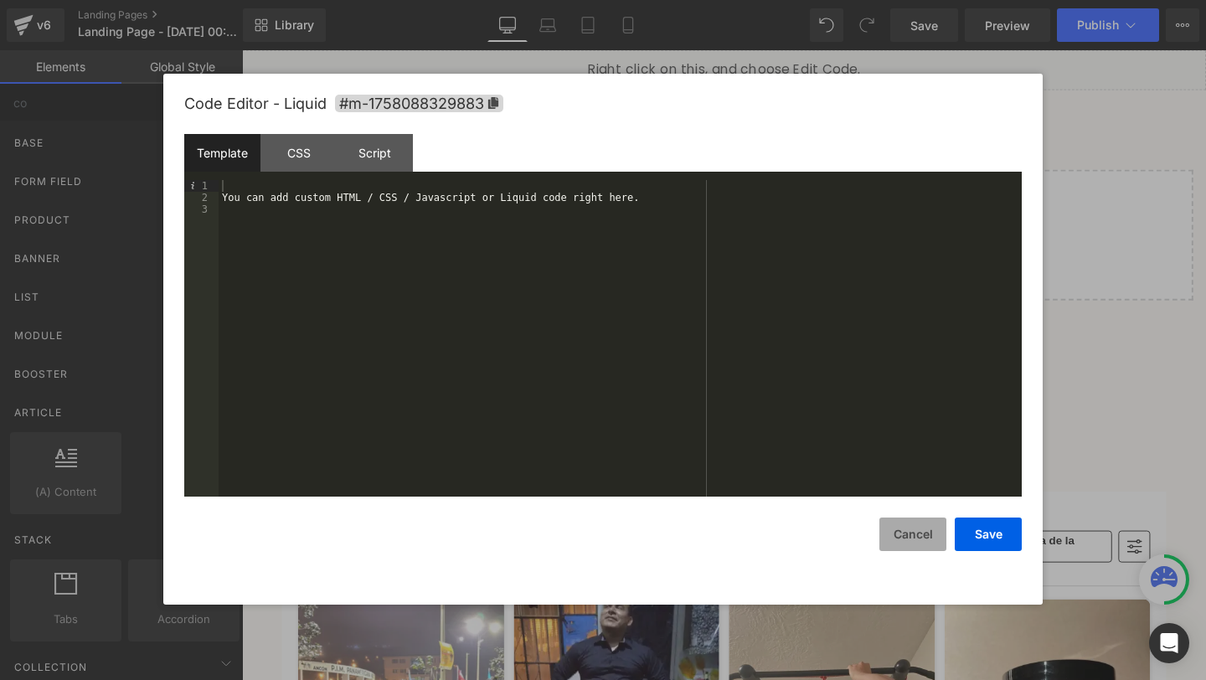
click at [921, 527] on button "Cancel" at bounding box center [912, 533] width 67 height 33
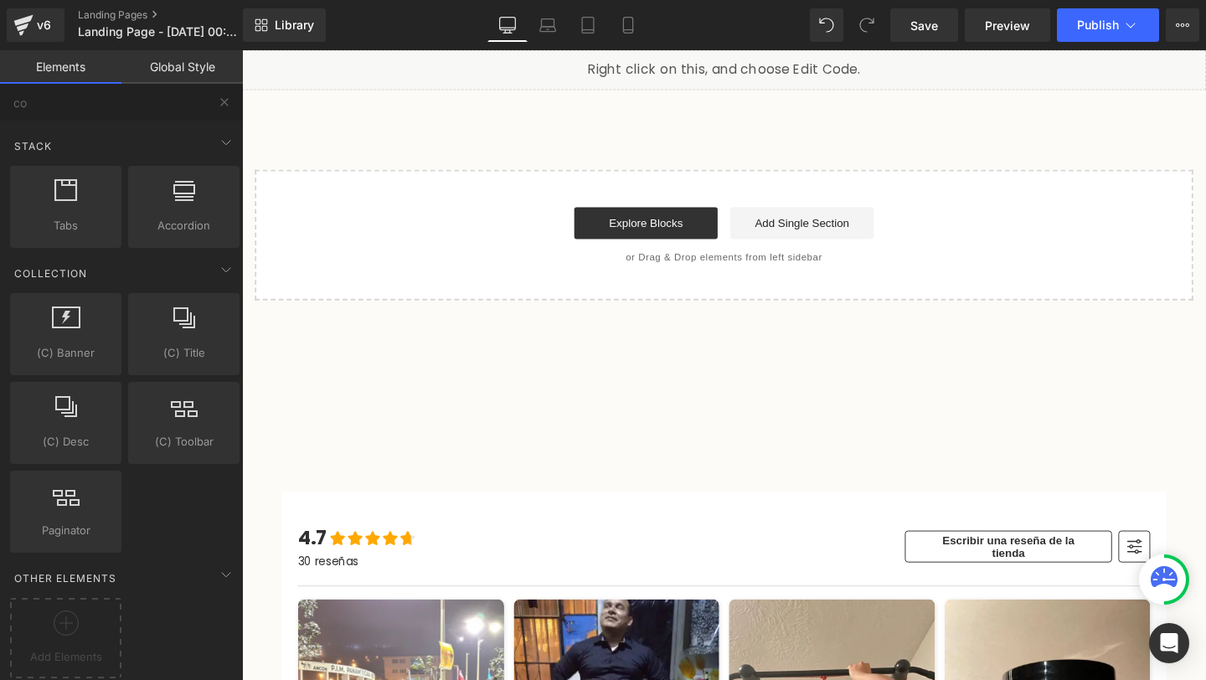
scroll to position [407, 0]
click at [63, 610] on icon at bounding box center [66, 622] width 25 height 25
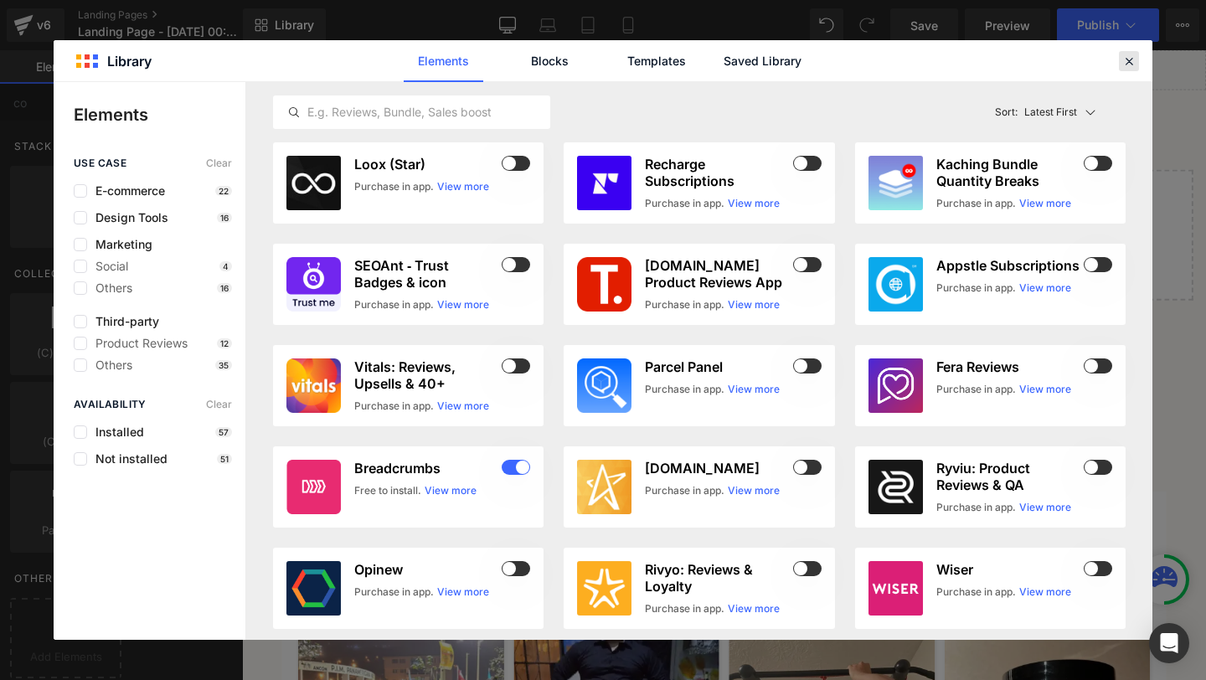
click at [1127, 63] on icon at bounding box center [1128, 61] width 15 height 15
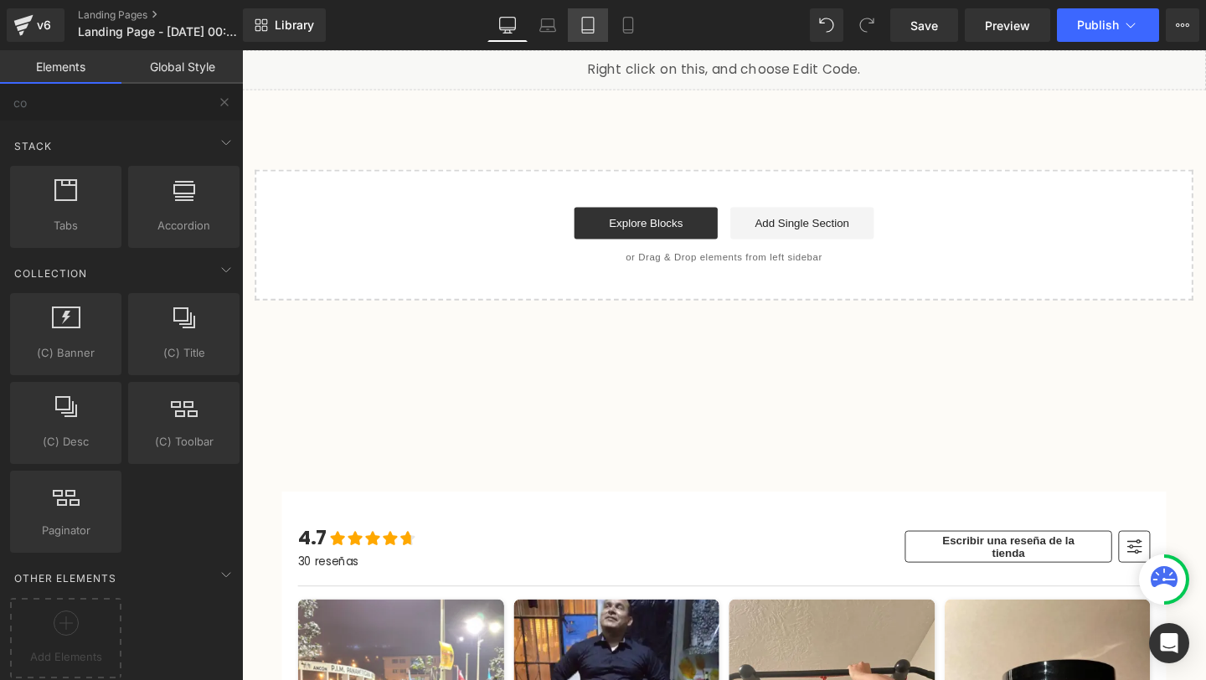
click at [596, 18] on icon at bounding box center [587, 25] width 17 height 17
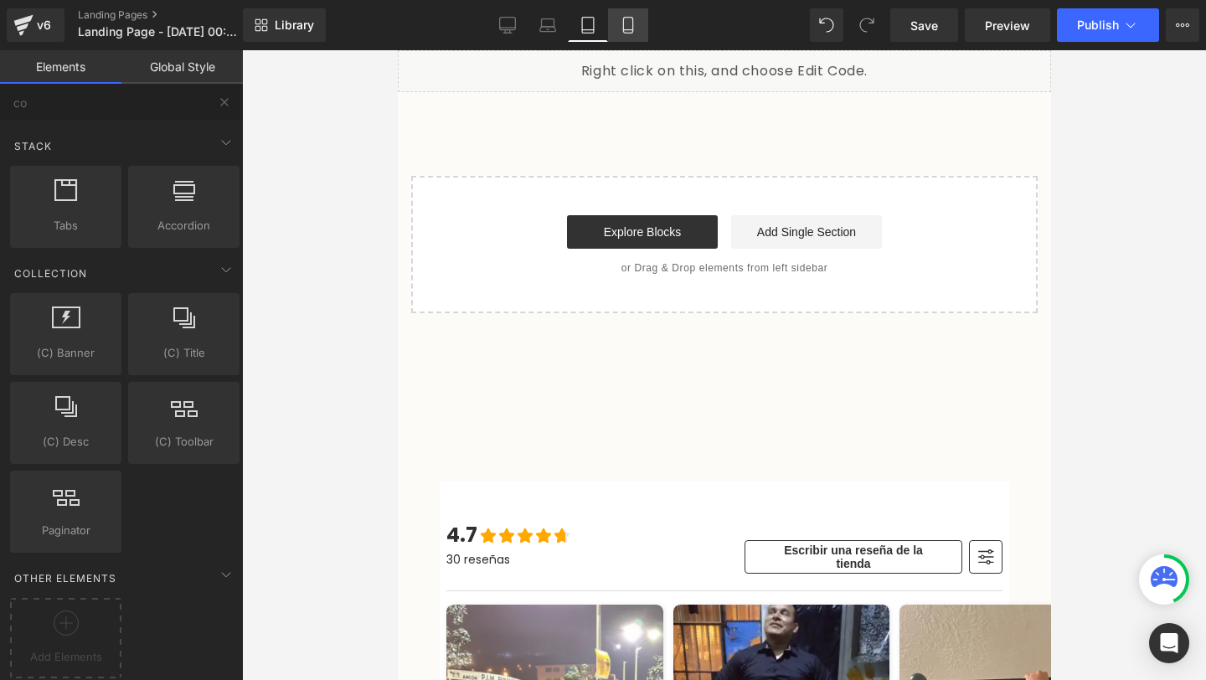
click at [632, 31] on icon at bounding box center [628, 25] width 17 height 17
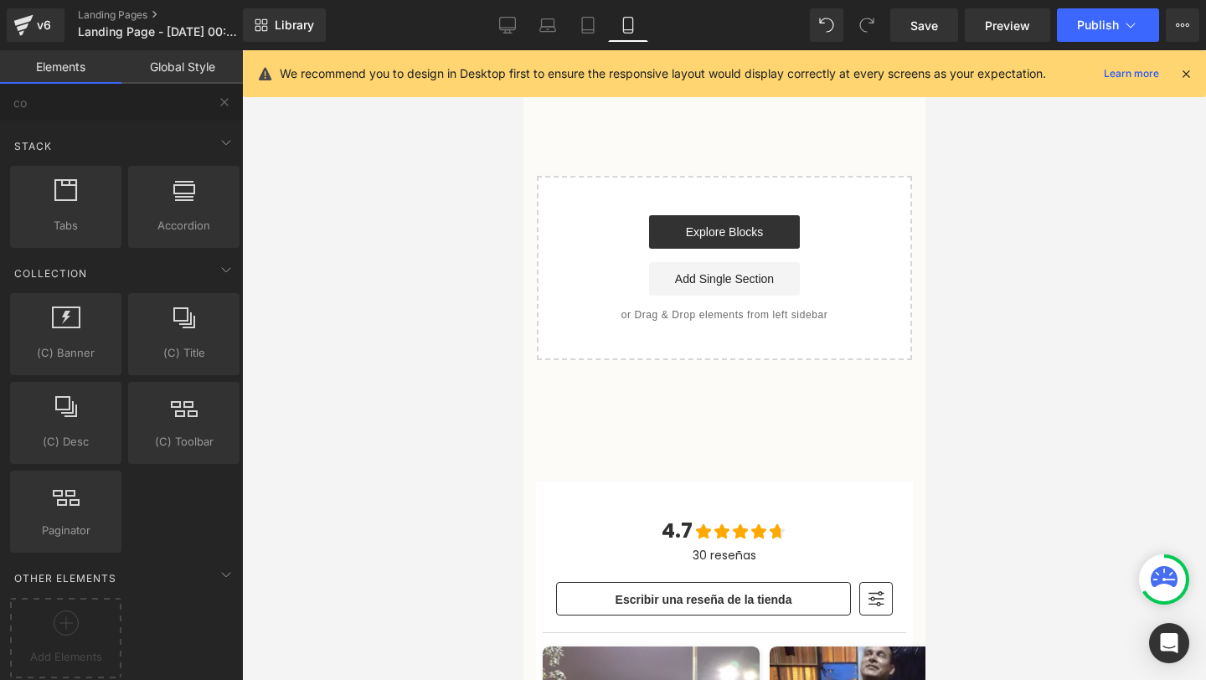
click at [1184, 78] on icon at bounding box center [1185, 73] width 15 height 15
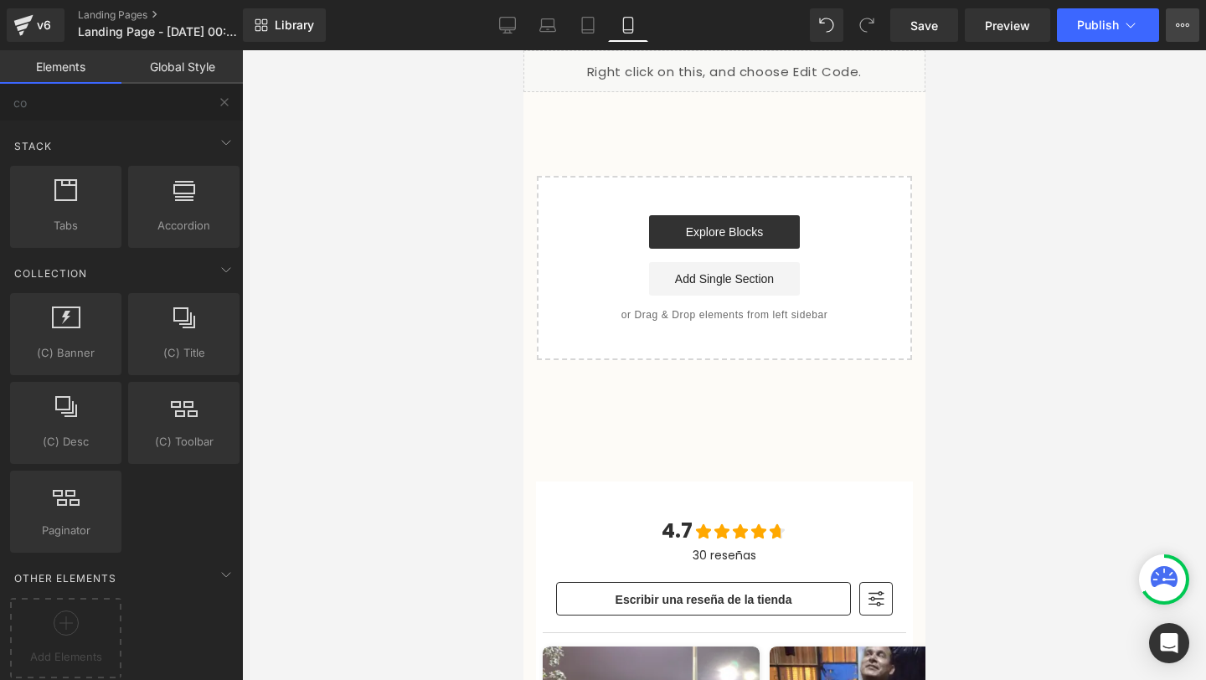
click at [1177, 35] on button "Upgrade Plan View Live Page View with current Template Save Template to Library…" at bounding box center [1182, 24] width 33 height 33
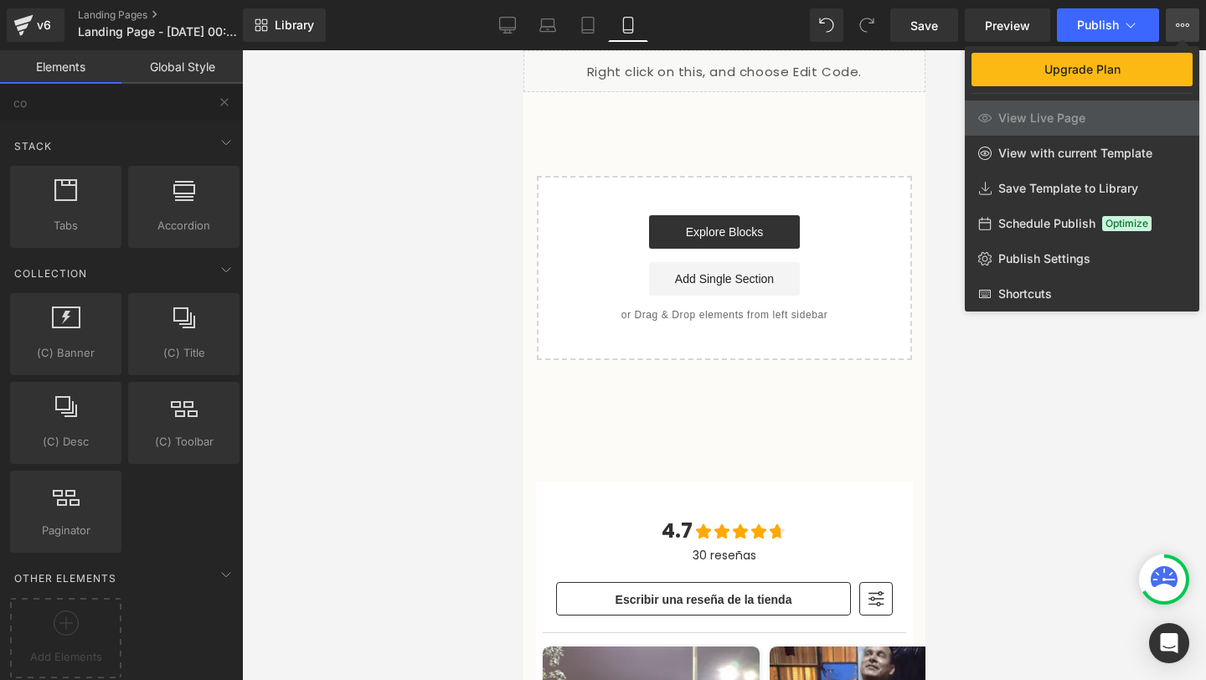
click at [929, 210] on div at bounding box center [724, 365] width 964 height 630
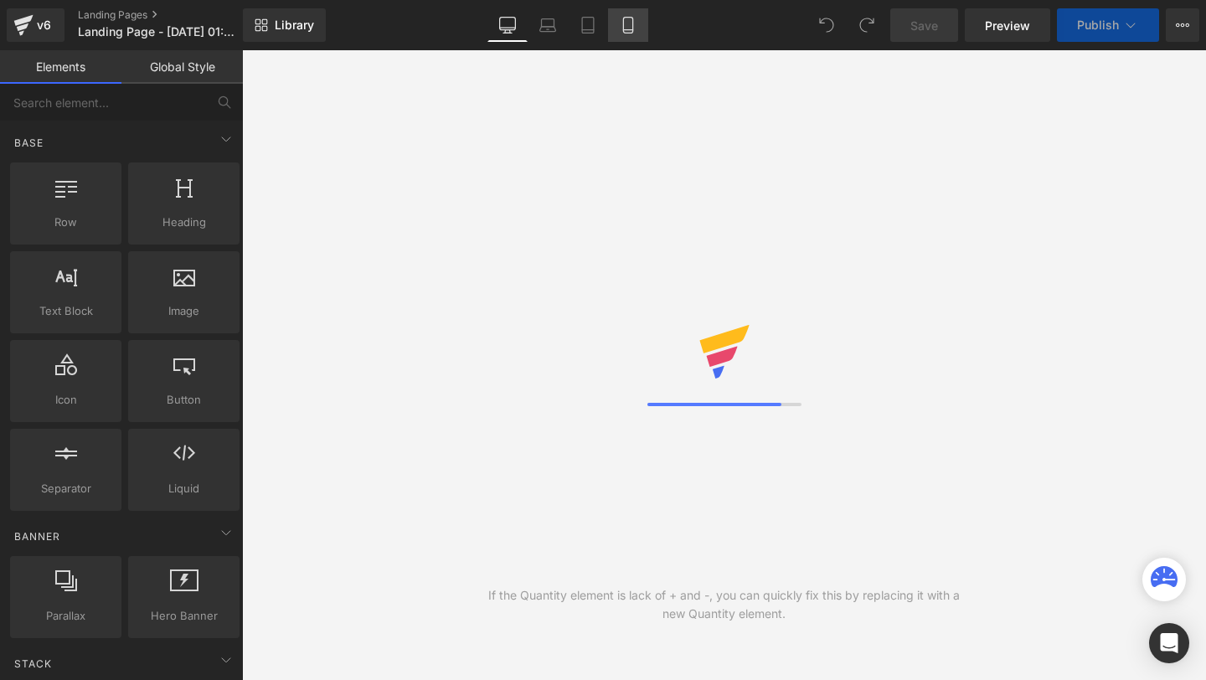
click at [646, 20] on link "Mobile" at bounding box center [628, 24] width 40 height 33
click at [631, 23] on icon at bounding box center [628, 25] width 17 height 17
click at [631, 28] on icon at bounding box center [628, 25] width 17 height 17
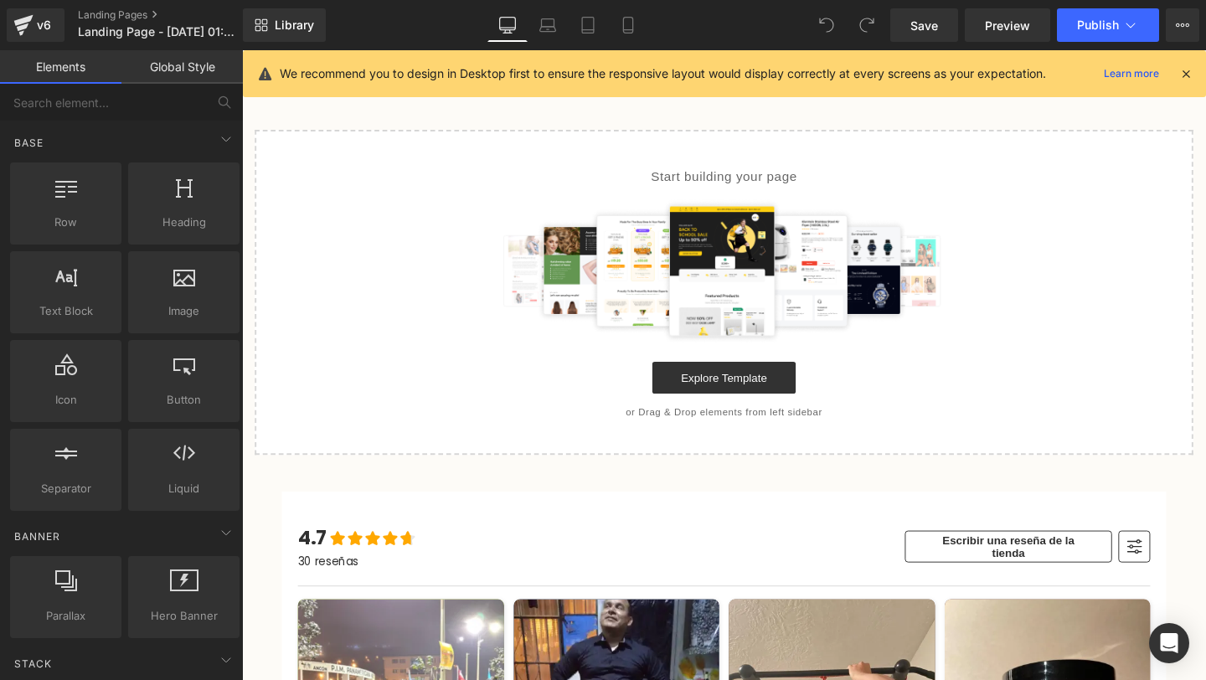
click at [1177, 74] on div "We recommend you to design in Desktop first to ensure the responsive layout wou…" at bounding box center [729, 74] width 899 height 20
click at [1184, 74] on icon at bounding box center [1185, 73] width 15 height 15
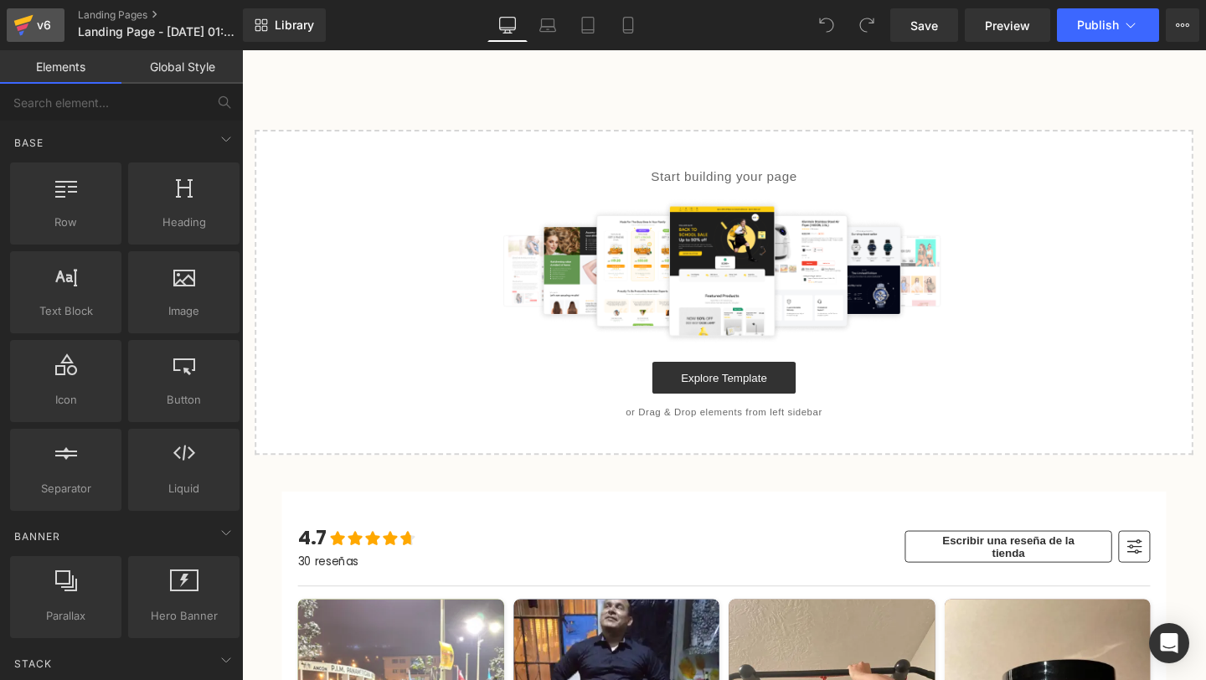
click at [51, 31] on div "v6" at bounding box center [43, 25] width 21 height 22
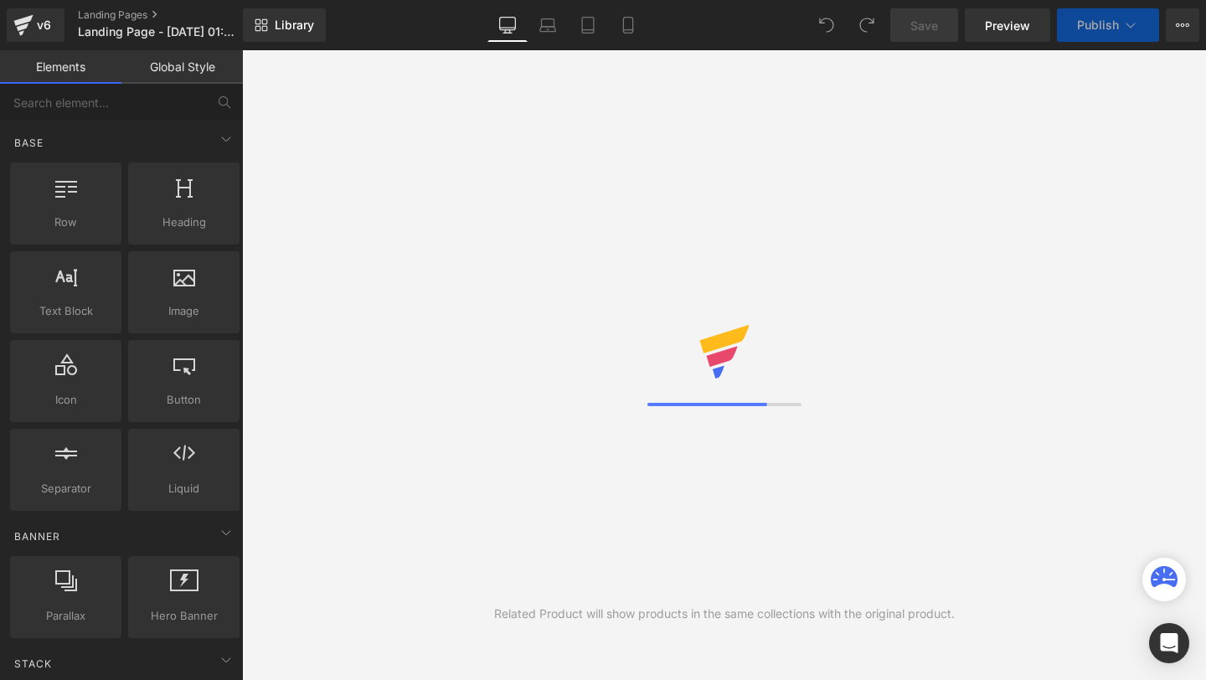
drag, startPoint x: 0, startPoint y: 0, endPoint x: 523, endPoint y: 285, distance: 595.0
click at [505, 302] on div "Related Product will show products in the same collections with the original pr…" at bounding box center [724, 365] width 964 height 630
click at [483, 257] on div "Related Product will show products in the same collections with the original pr…" at bounding box center [724, 365] width 964 height 630
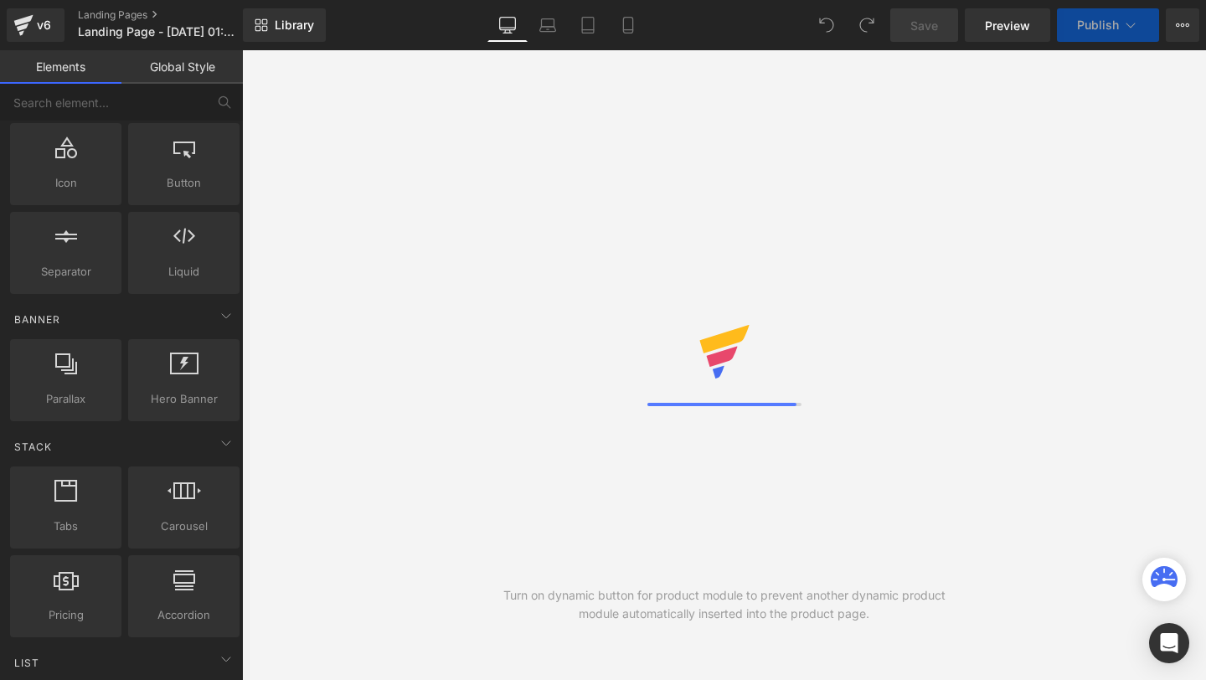
scroll to position [3135, 0]
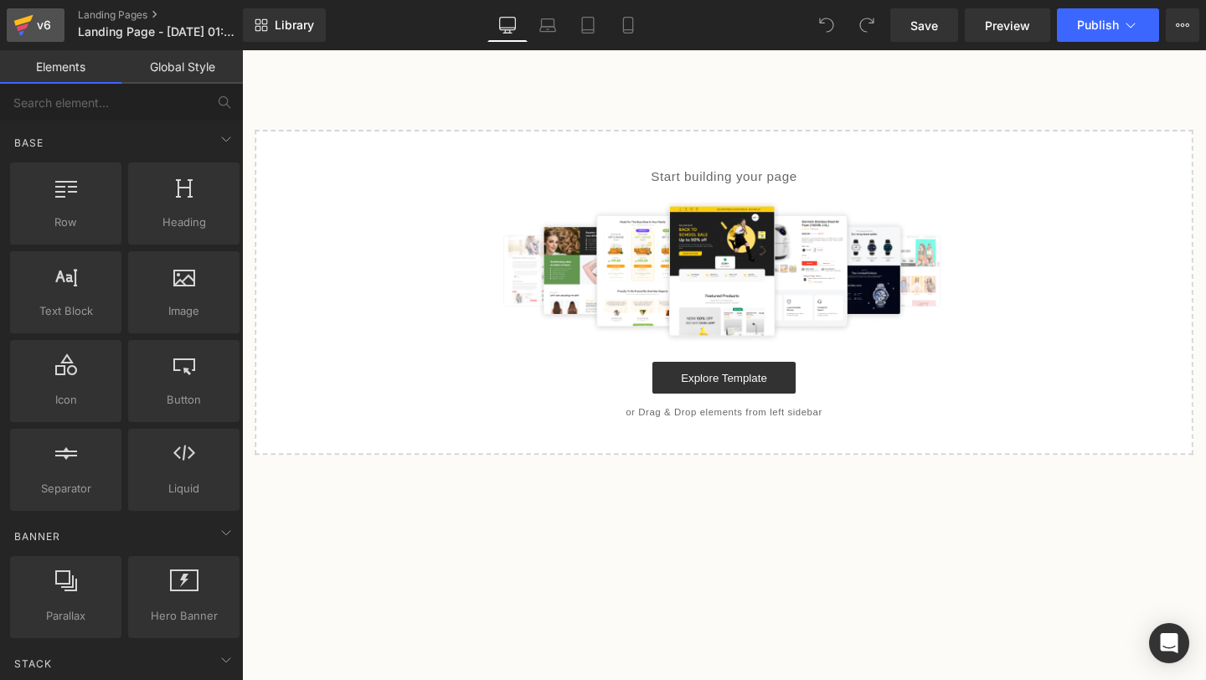
click at [28, 34] on icon at bounding box center [23, 25] width 20 height 42
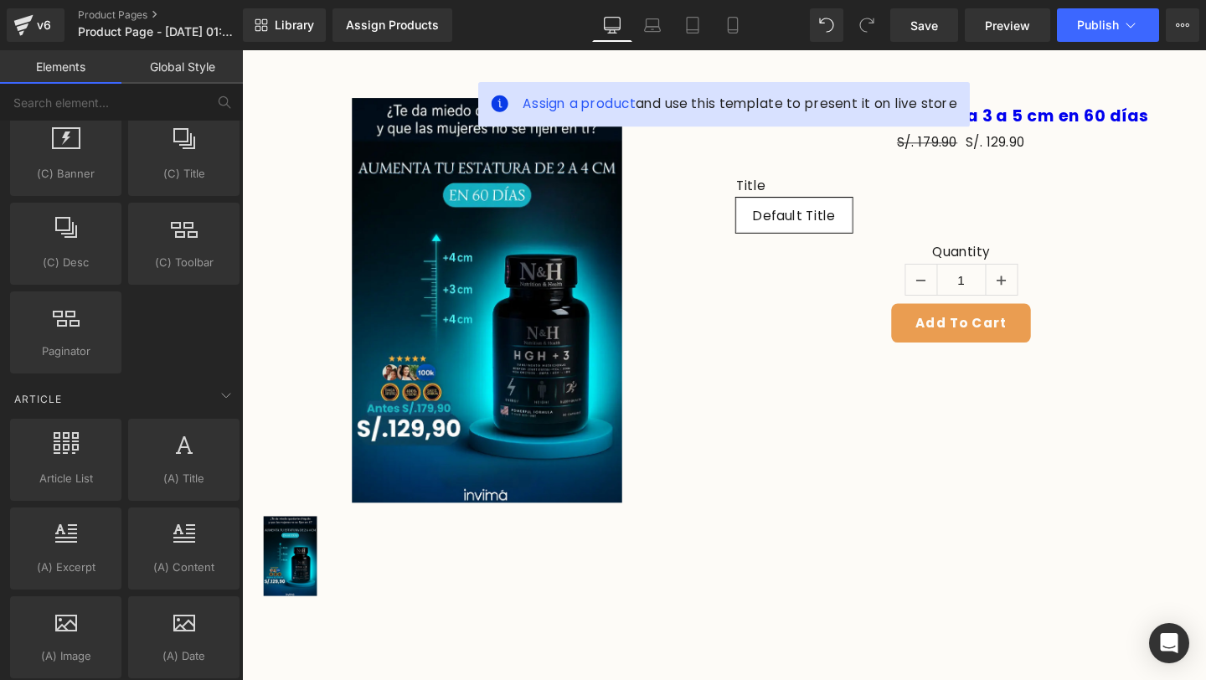
scroll to position [3135, 0]
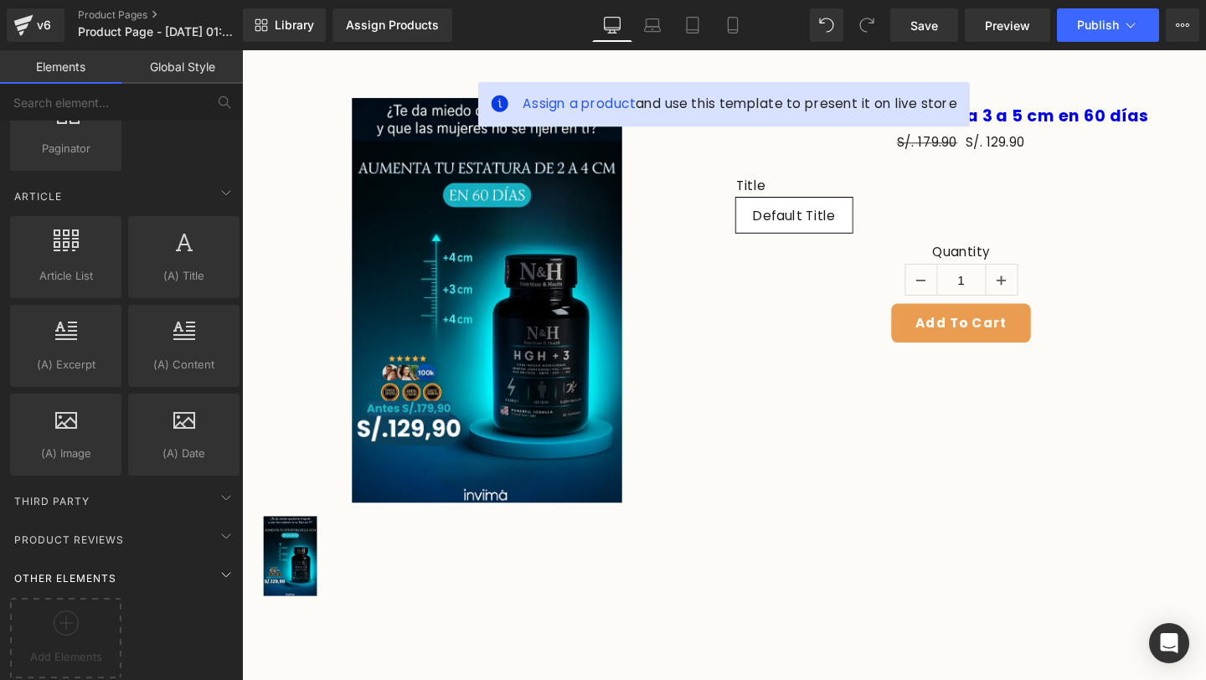
click at [133, 569] on div "Other Elements" at bounding box center [125, 577] width 236 height 33
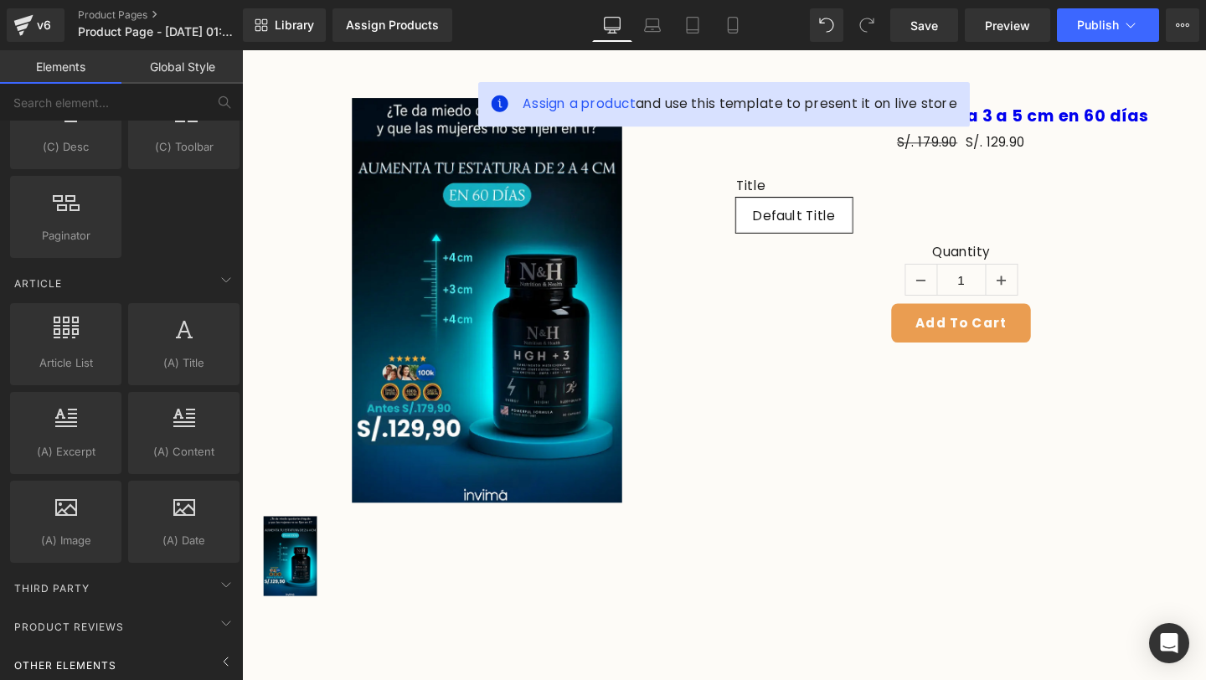
scroll to position [3048, 0]
click at [101, 657] on span "Other Elements" at bounding box center [66, 665] width 106 height 16
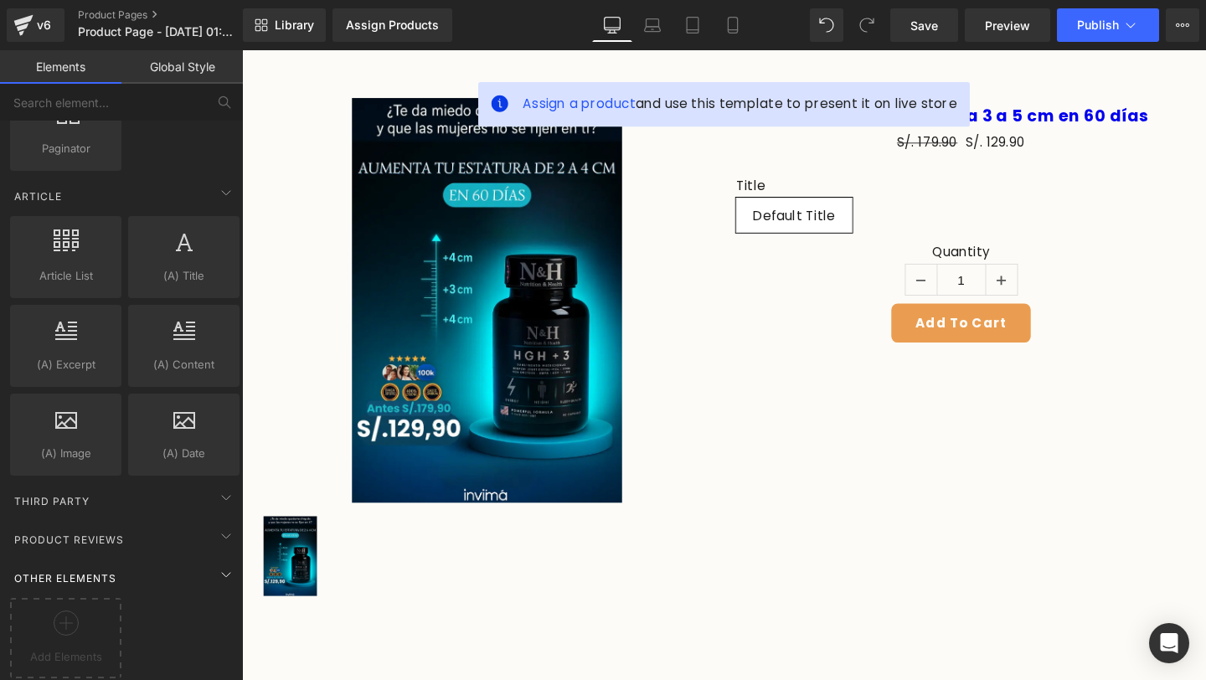
scroll to position [3135, 0]
click at [100, 651] on span "Add Elements" at bounding box center [65, 657] width 103 height 18
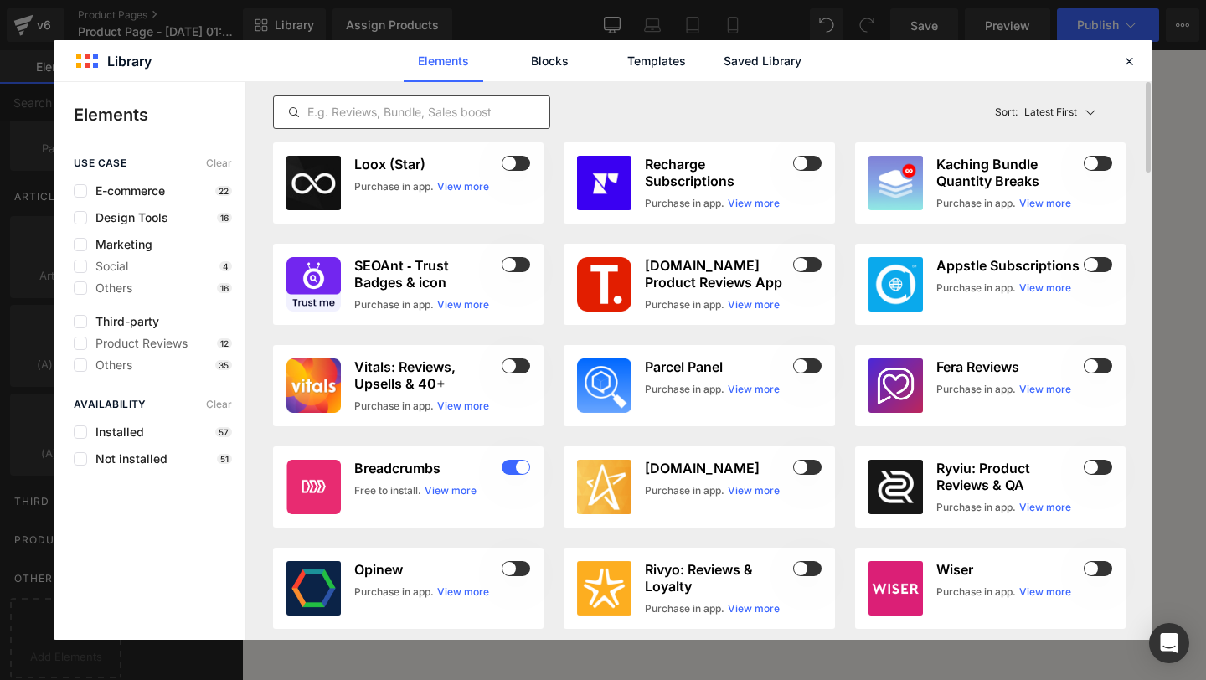
click at [456, 109] on input "text" at bounding box center [411, 112] width 275 height 20
click at [1130, 57] on icon at bounding box center [1128, 61] width 15 height 15
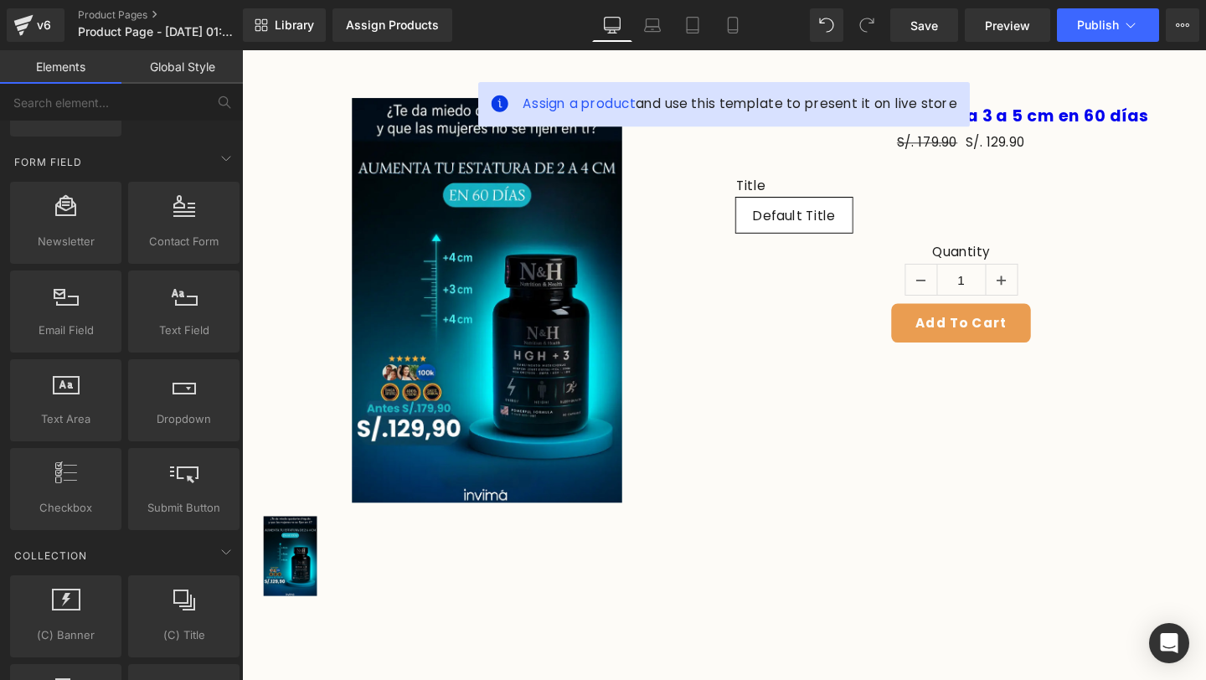
scroll to position [2376, 0]
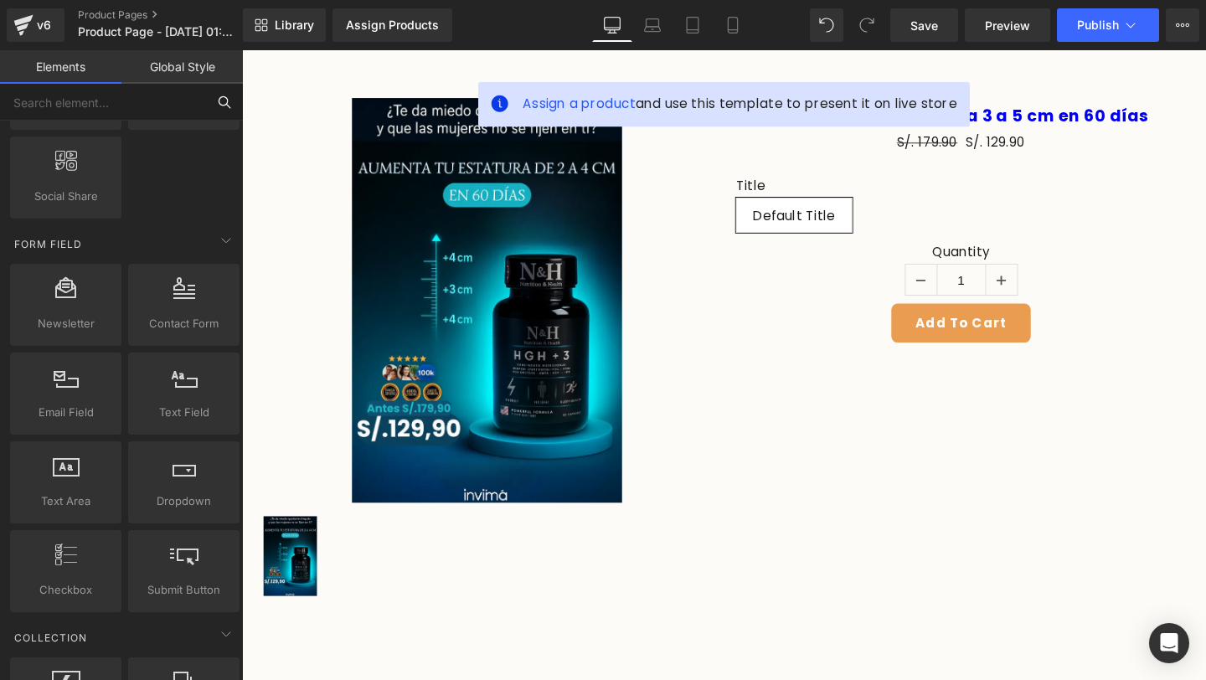
click at [122, 95] on input "text" at bounding box center [103, 102] width 206 height 37
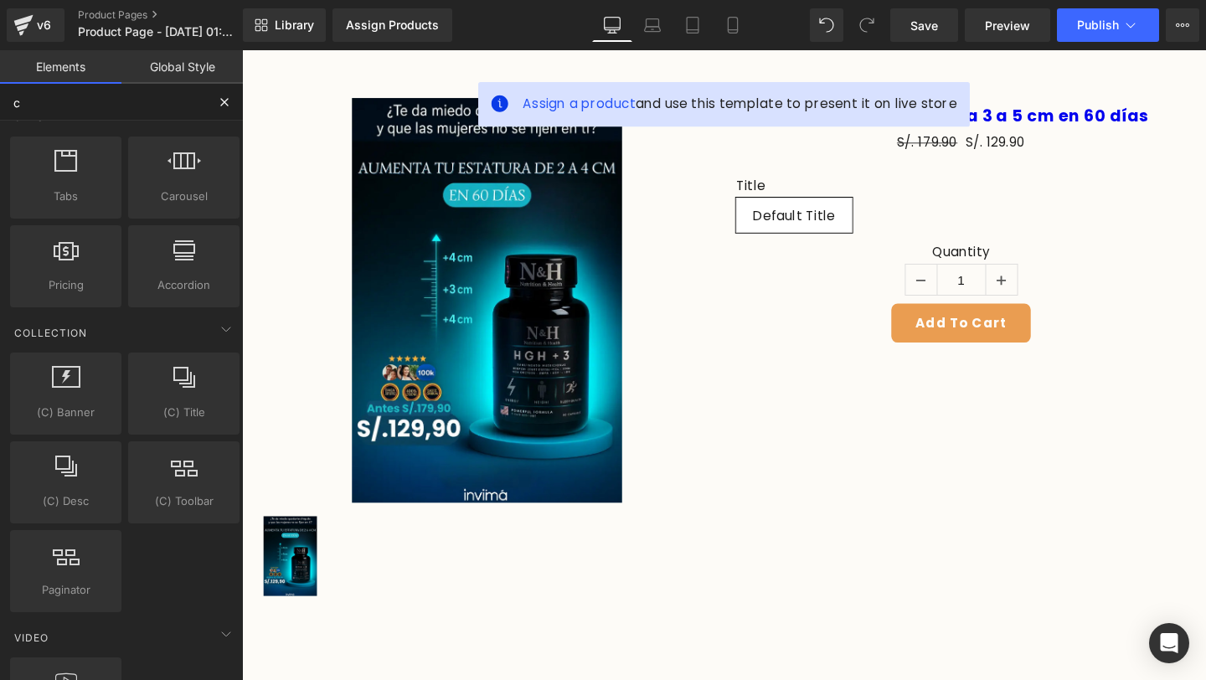
scroll to position [1727, 0]
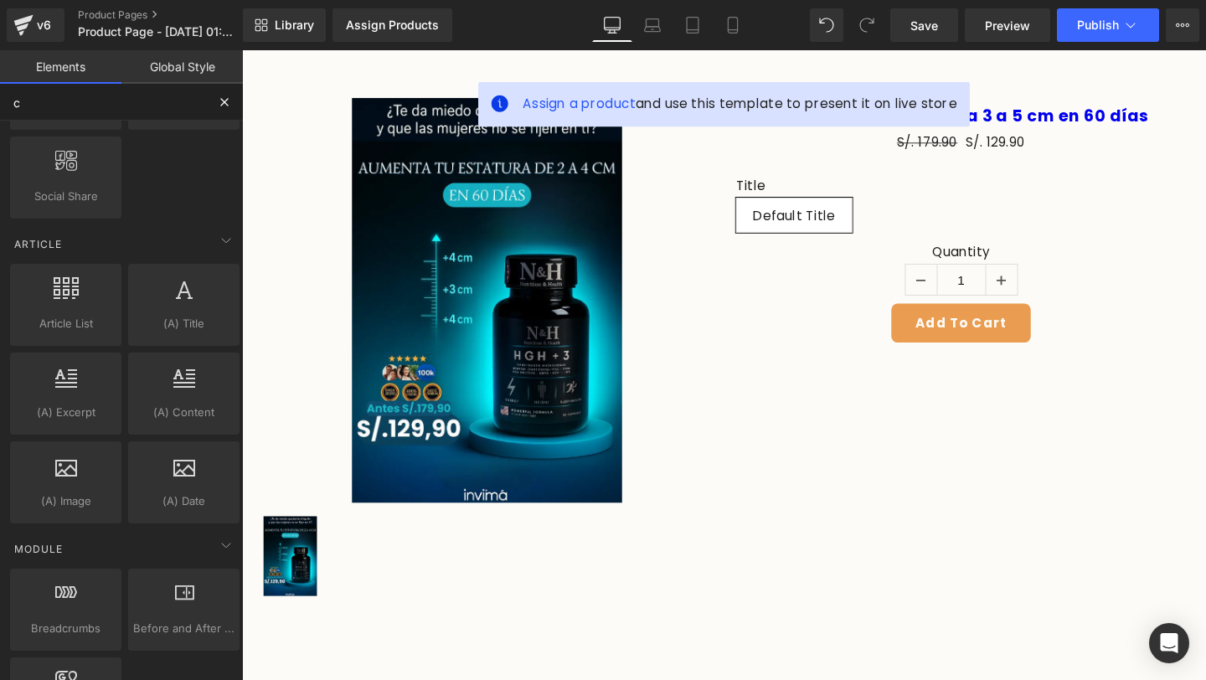
type input "cu"
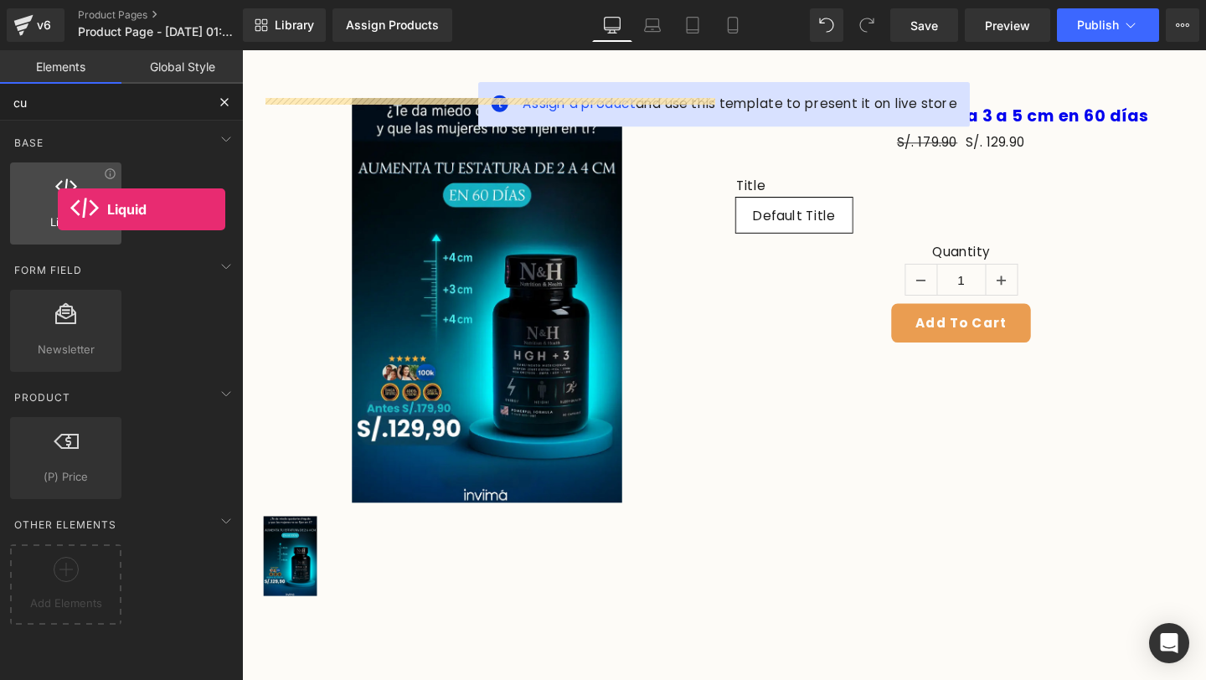
click at [58, 209] on div at bounding box center [65, 195] width 101 height 38
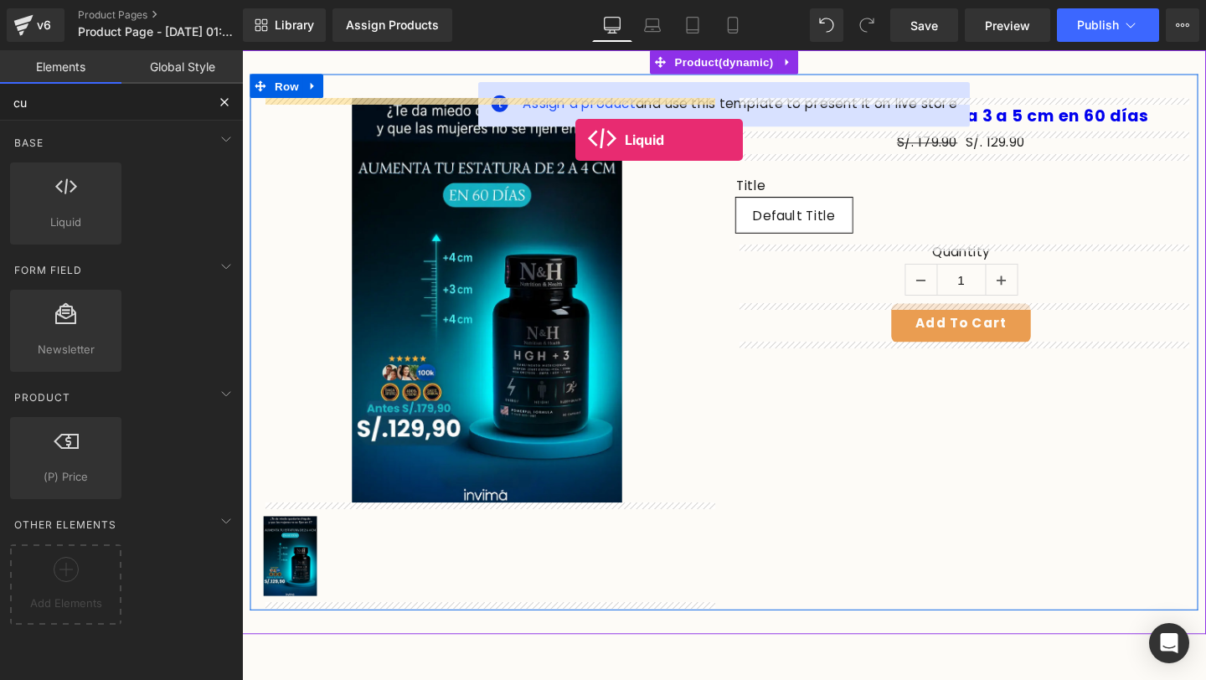
drag, startPoint x: 302, startPoint y: 255, endPoint x: 592, endPoint y: 145, distance: 310.1
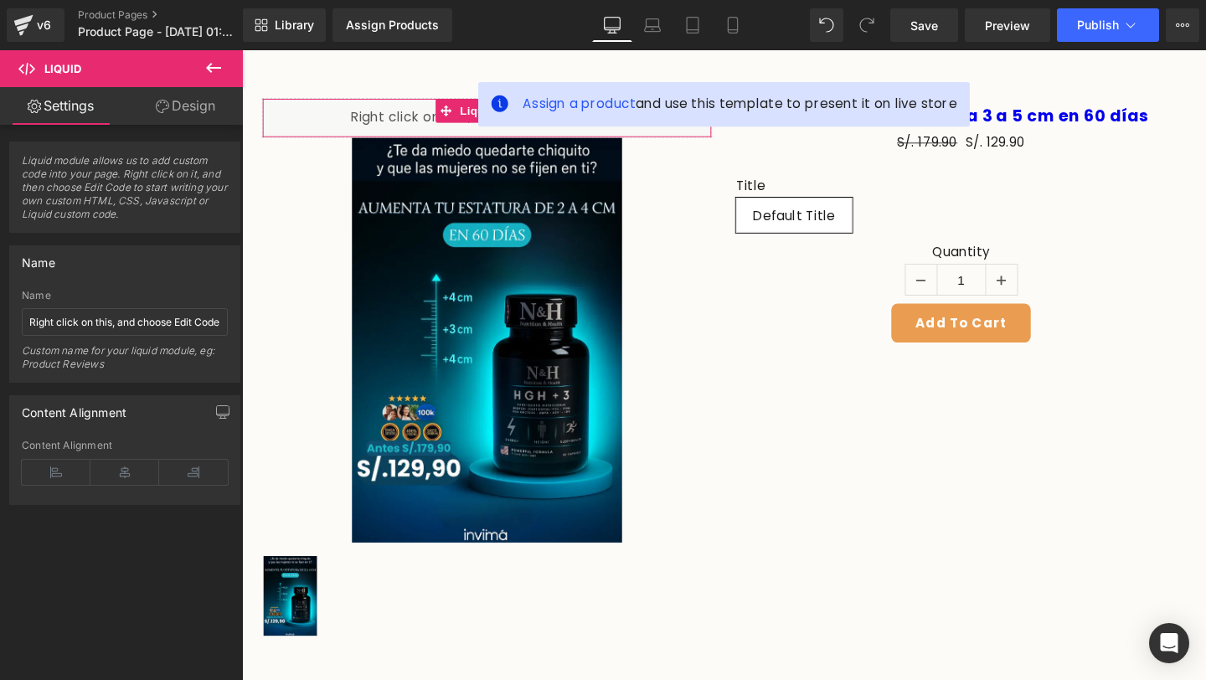
click at [84, 111] on link "Settings" at bounding box center [60, 106] width 121 height 38
click at [193, 110] on link "Design" at bounding box center [185, 106] width 121 height 38
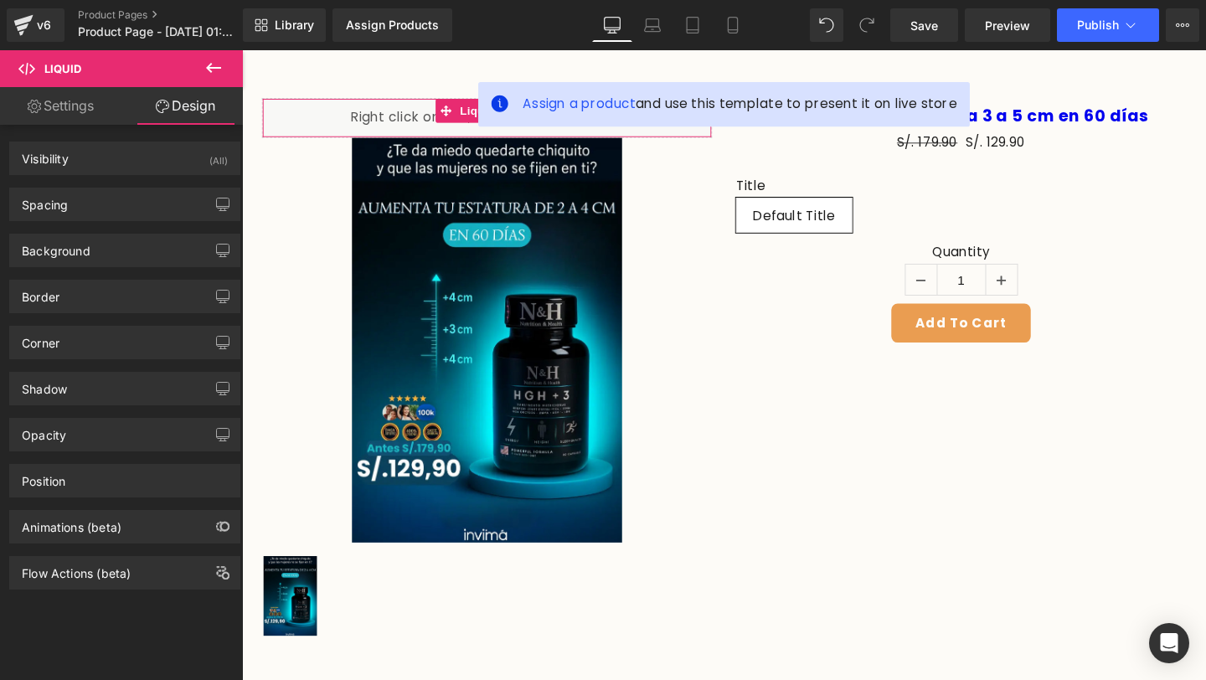
click at [90, 111] on link "Settings" at bounding box center [60, 106] width 121 height 38
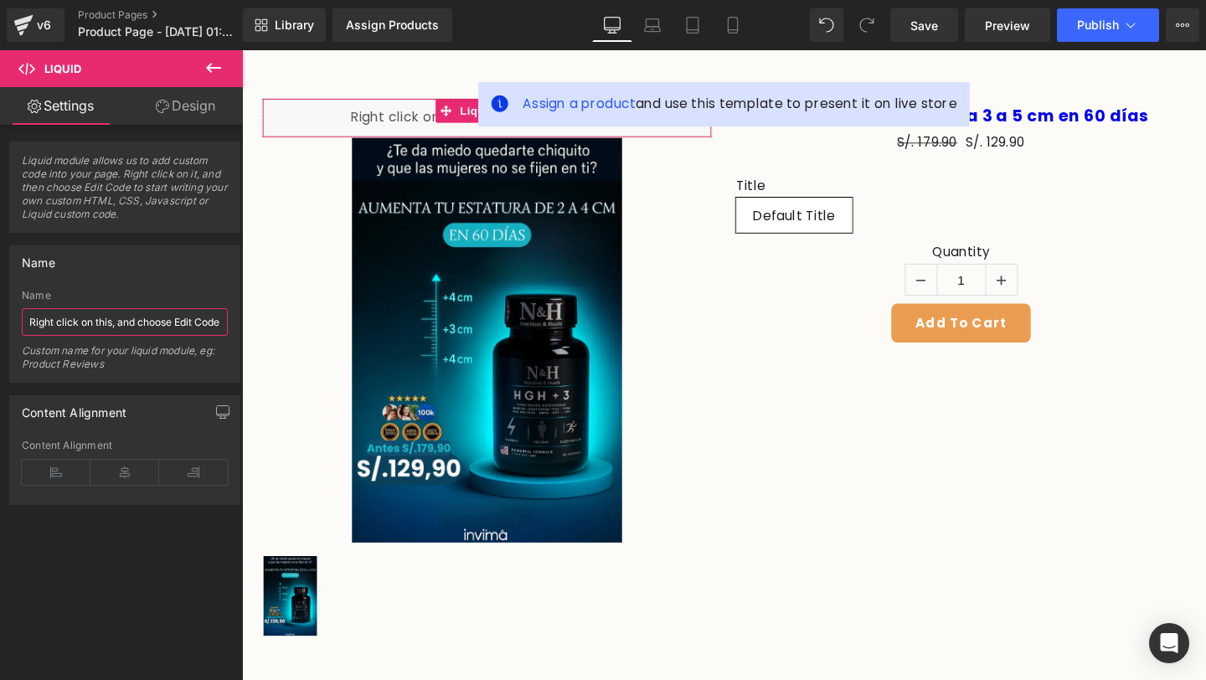
click at [74, 308] on input "Right click on this, and choose Edit Code." at bounding box center [125, 322] width 206 height 28
click at [66, 409] on div "Content Alignment" at bounding box center [74, 407] width 105 height 23
click at [95, 152] on div "Liquid module allows us to add custom code into your page. Right click on it, a…" at bounding box center [124, 187] width 231 height 91
click at [122, 191] on span "Liquid module allows us to add custom code into your page. Right click on it, a…" at bounding box center [125, 193] width 206 height 78
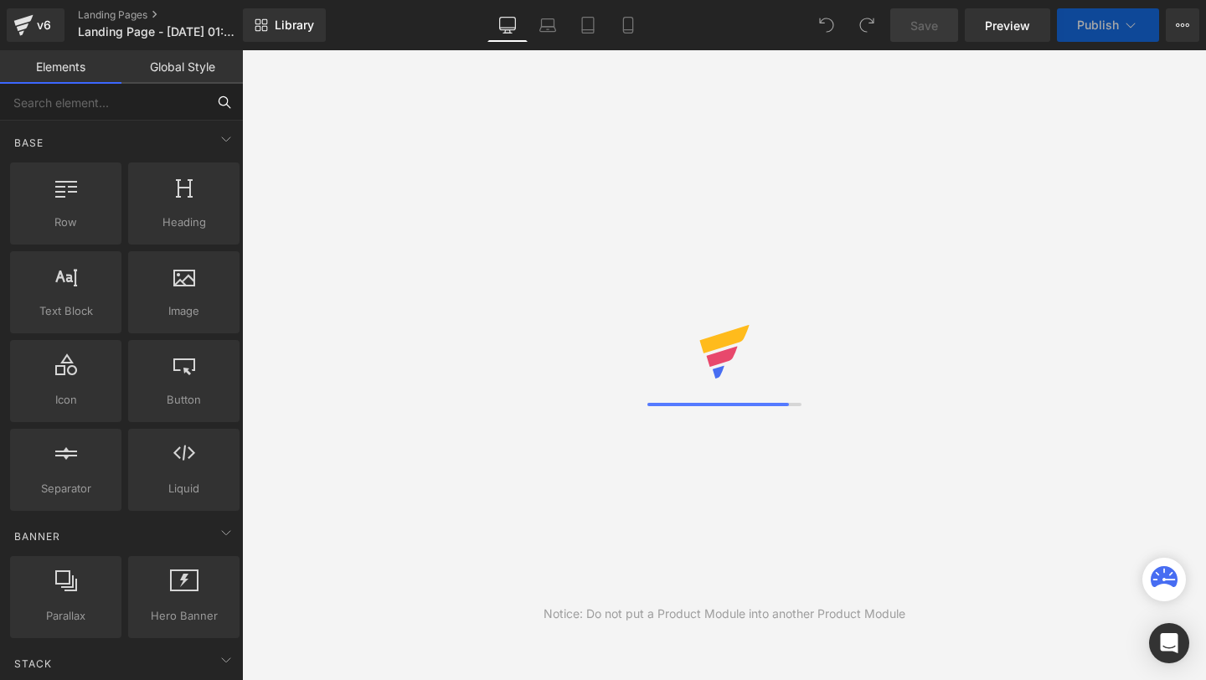
click at [104, 95] on input "text" at bounding box center [103, 102] width 206 height 37
click at [106, 107] on input "text" at bounding box center [103, 102] width 206 height 37
click at [110, 112] on input "text" at bounding box center [103, 102] width 206 height 37
click at [139, 111] on input "text" at bounding box center [103, 102] width 206 height 37
click at [141, 111] on input "text" at bounding box center [103, 102] width 206 height 37
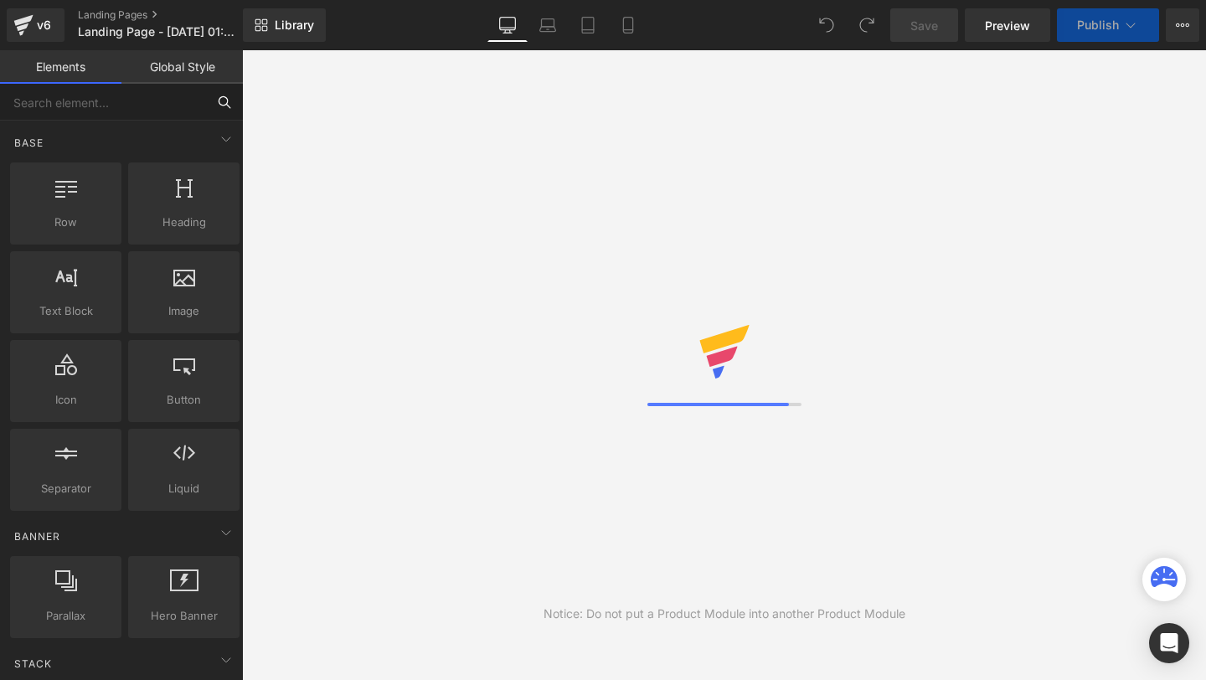
click at [116, 106] on input "text" at bounding box center [103, 102] width 206 height 37
click at [167, 106] on input "text" at bounding box center [103, 102] width 206 height 37
click at [111, 121] on div "Base Row rows, columns, layouts, div Heading headings, titles, h1,h2,h3,h4,h5,h…" at bounding box center [125, 318] width 236 height 394
click at [131, 120] on input "text" at bounding box center [103, 102] width 206 height 37
click at [108, 107] on input "text" at bounding box center [103, 102] width 206 height 37
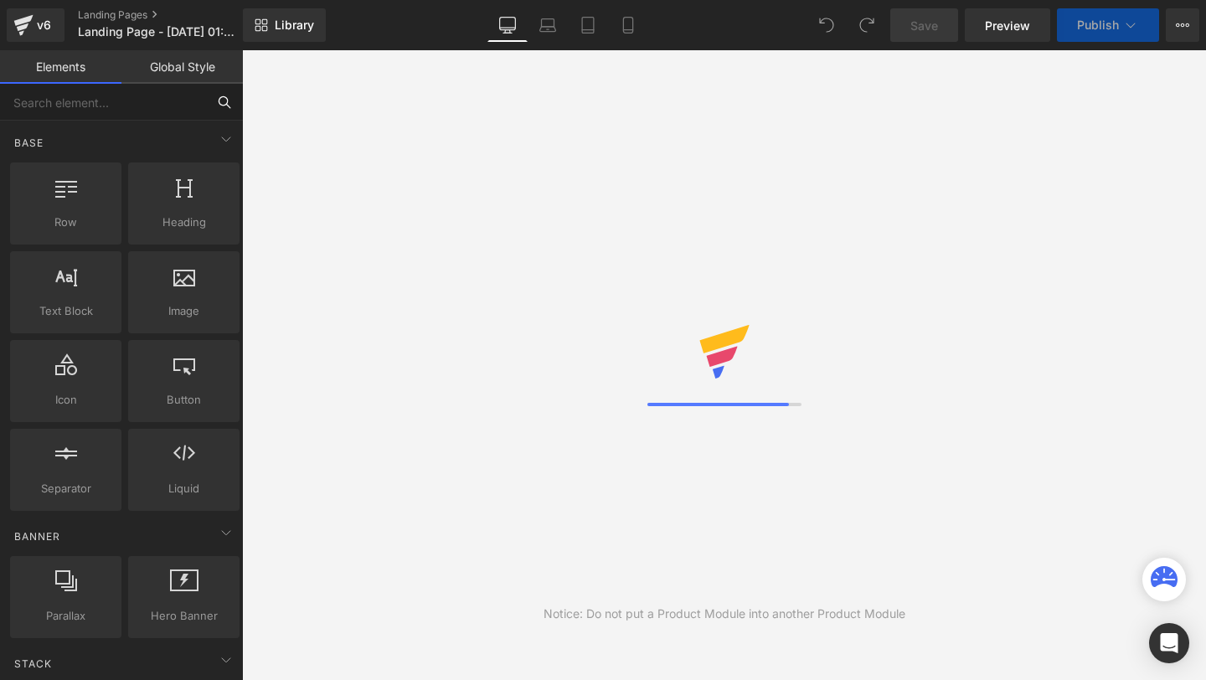
click at [113, 109] on input "text" at bounding box center [103, 102] width 206 height 37
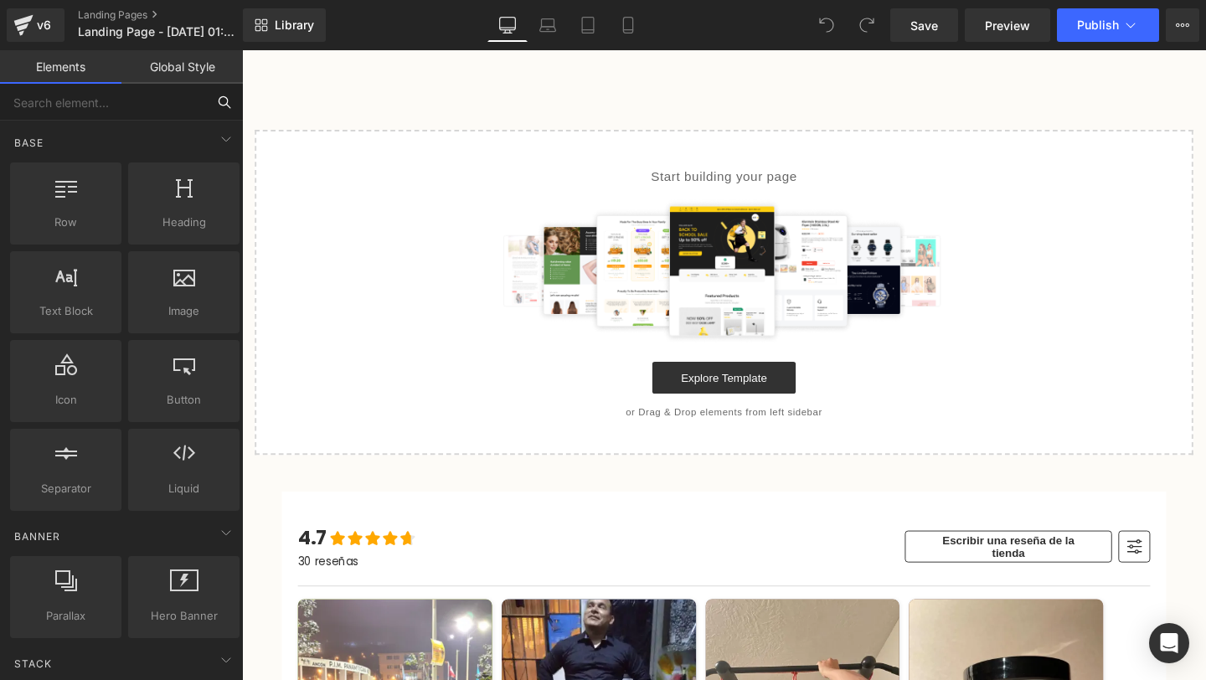
click at [142, 107] on input "text" at bounding box center [103, 102] width 206 height 37
type input "cu"
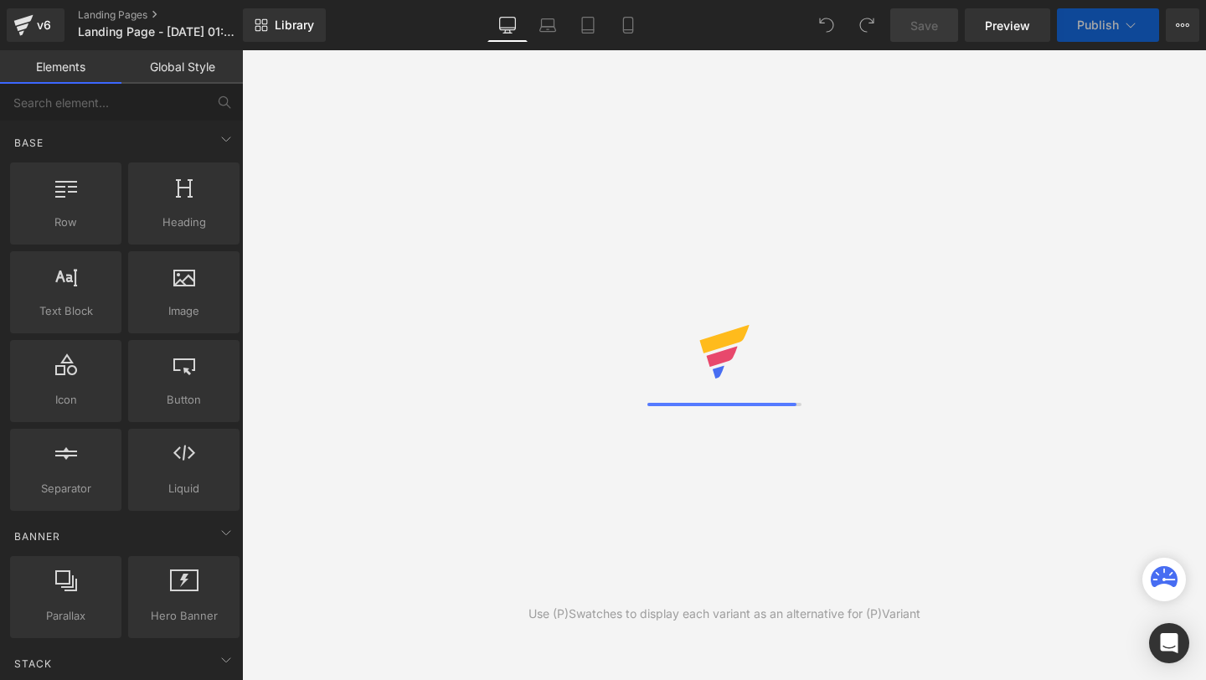
click at [152, 18] on link "Landing Pages" at bounding box center [174, 14] width 193 height 13
